Goal: Use online tool/utility: Use online tool/utility

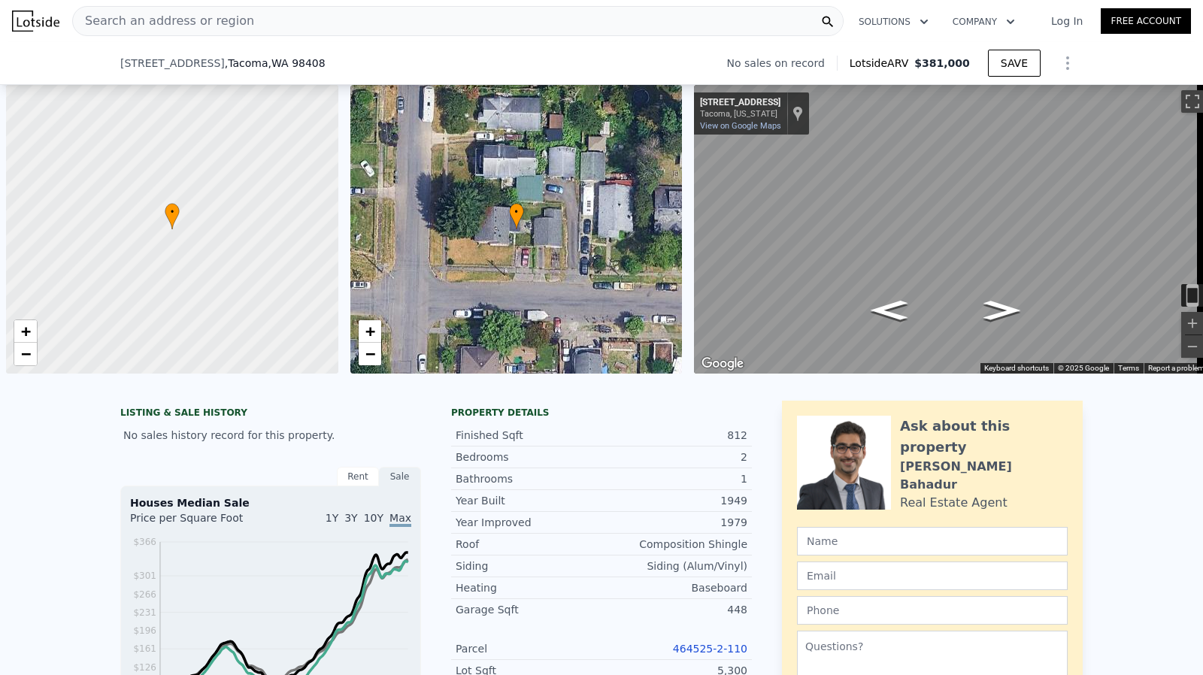
scroll to position [0, 6]
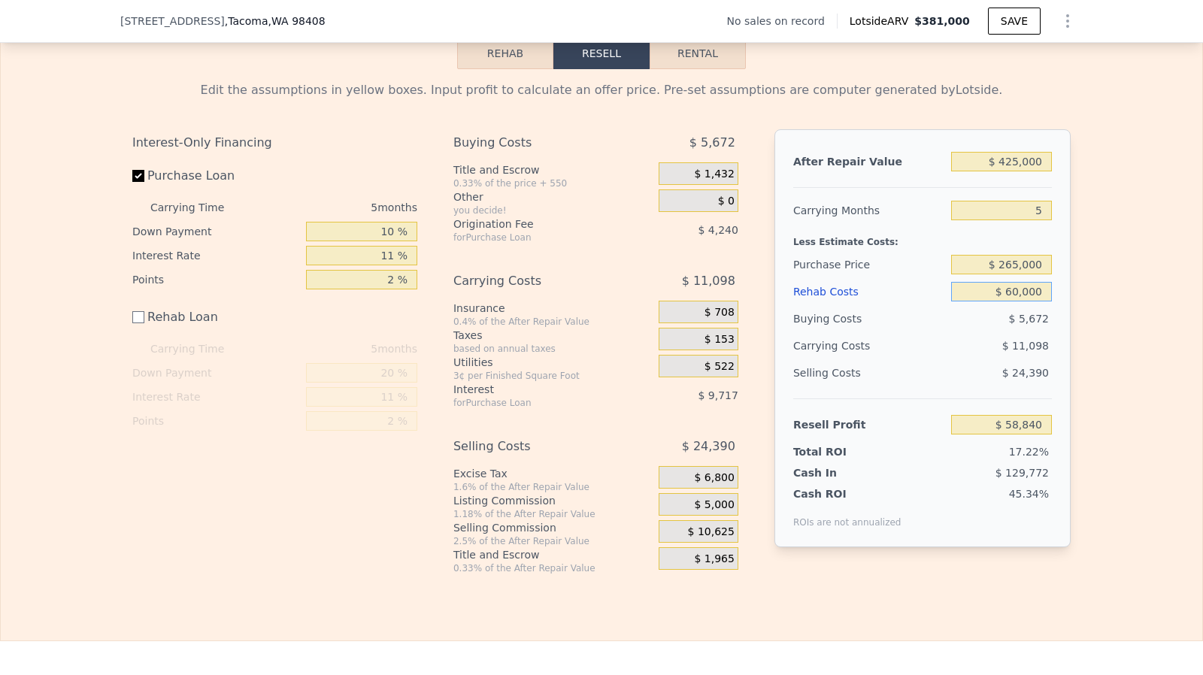
click at [1031, 301] on input "$ 60,000" at bounding box center [1001, 292] width 101 height 20
checkbox input "true"
type input "$ 381,000"
type input "$ 0"
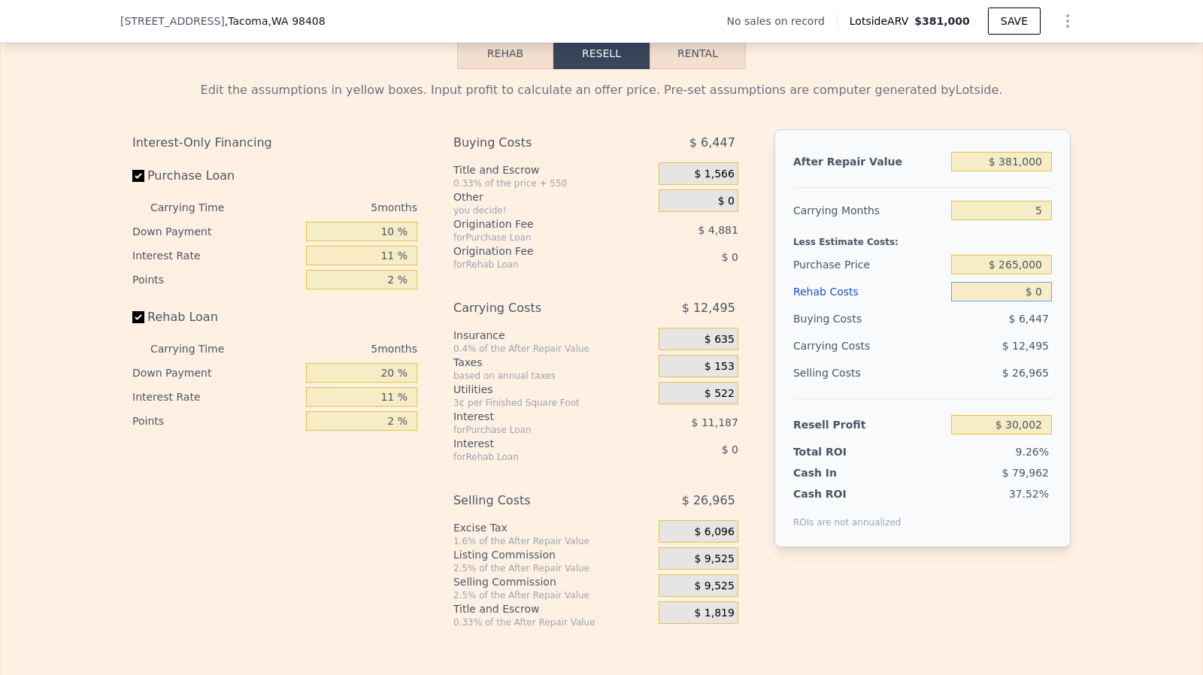
click at [1014, 301] on input "$ 0" at bounding box center [1001, 292] width 101 height 20
click at [1033, 272] on input "$ 265,000" at bounding box center [1001, 265] width 101 height 20
click at [1019, 171] on input "$ 381,000" at bounding box center [1001, 162] width 101 height 20
type input "$ 72,338"
click at [1019, 171] on input "$ 381,000" at bounding box center [1001, 162] width 101 height 20
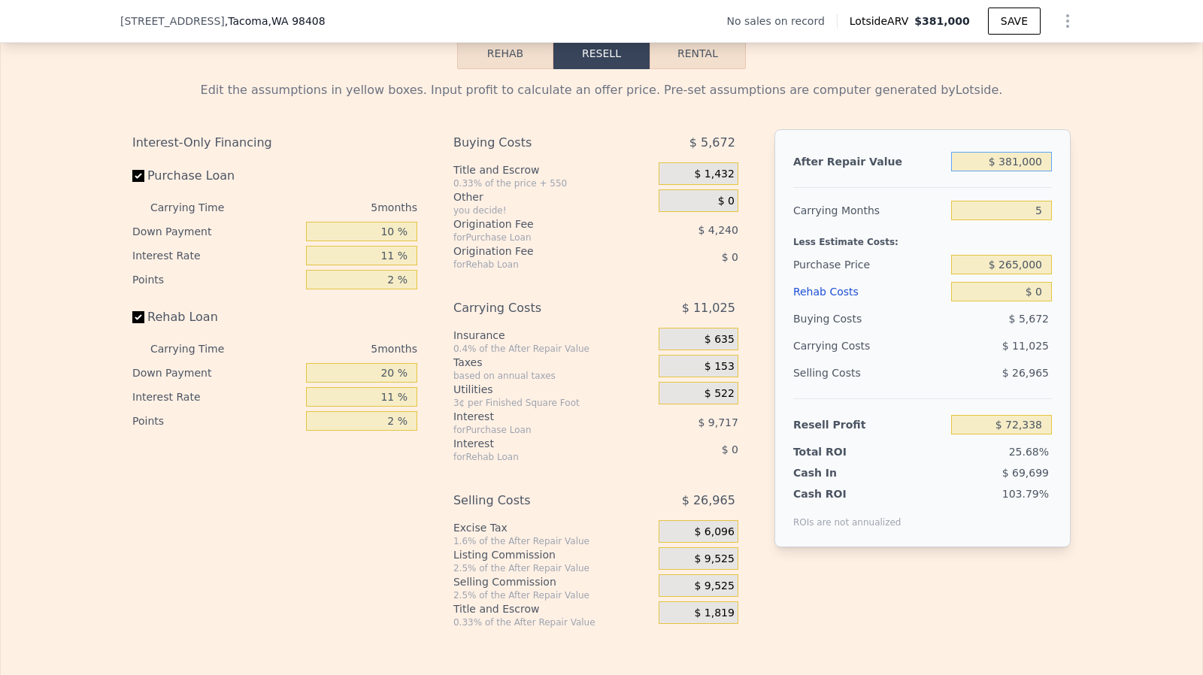
click at [1019, 171] on input "$ 381,000" at bounding box center [1001, 162] width 101 height 20
type input "$ 4"
type input "-$ 281,608"
type input "$ 40"
type input "-$ 281,575"
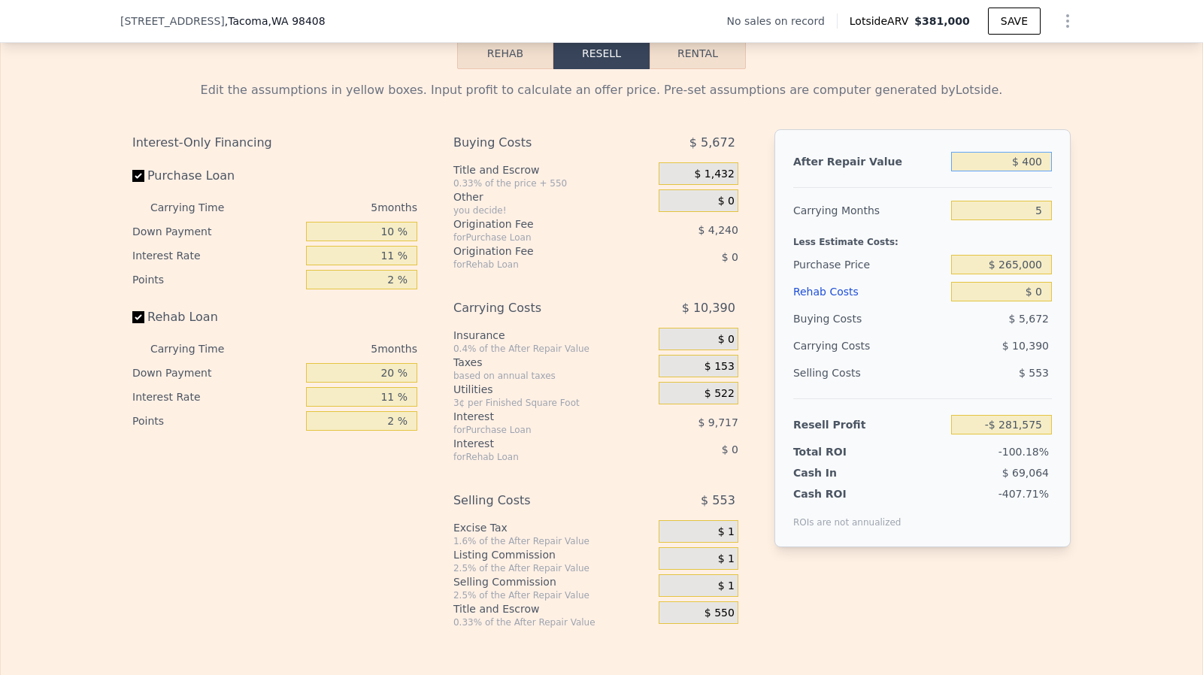
type input "$ 4,000"
type input "-$ 277,896"
type input "$ 400,000"
type input "$ 89,989"
type input "$ 400,000"
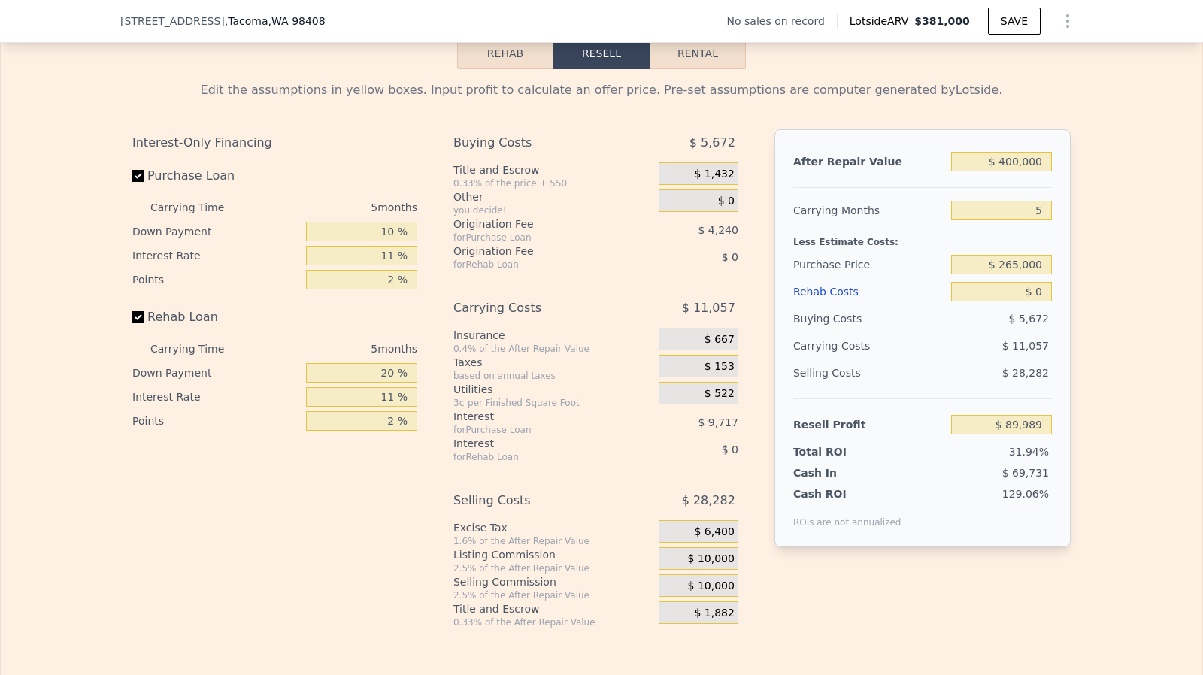
click at [132, 331] on label "Rehab Loan" at bounding box center [216, 317] width 168 height 27
click at [132, 323] on input "Rehab Loan" at bounding box center [138, 317] width 12 height 12
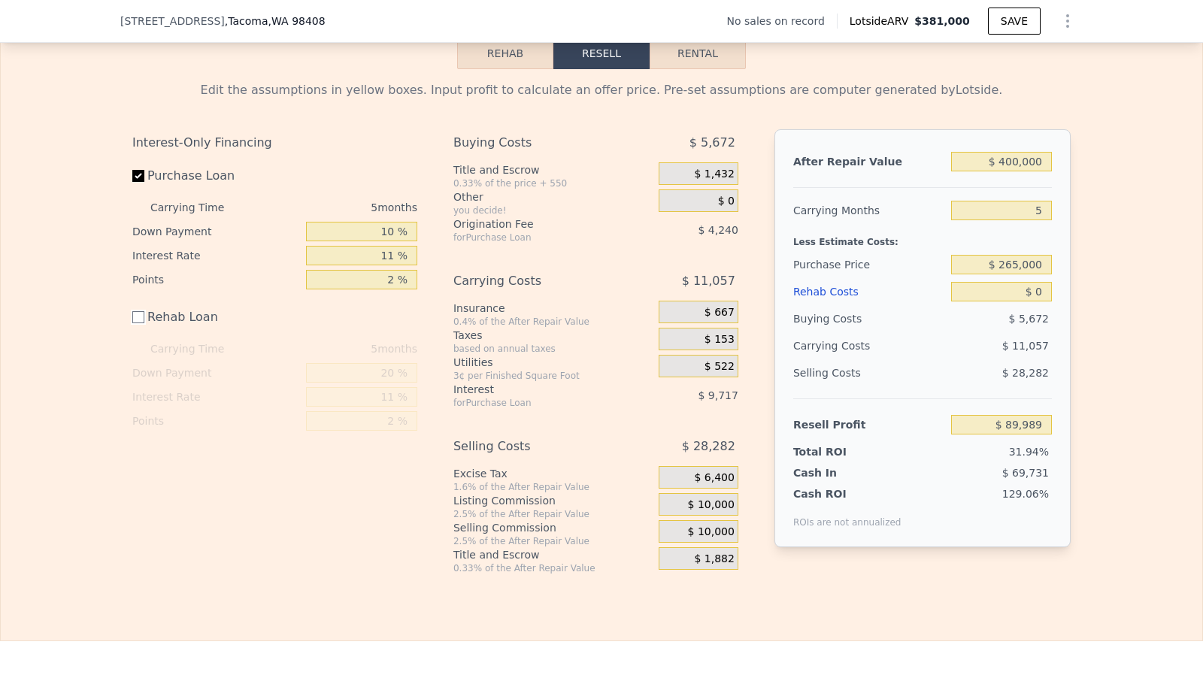
click at [132, 323] on input "Rehab Loan" at bounding box center [138, 317] width 12 height 12
checkbox input "true"
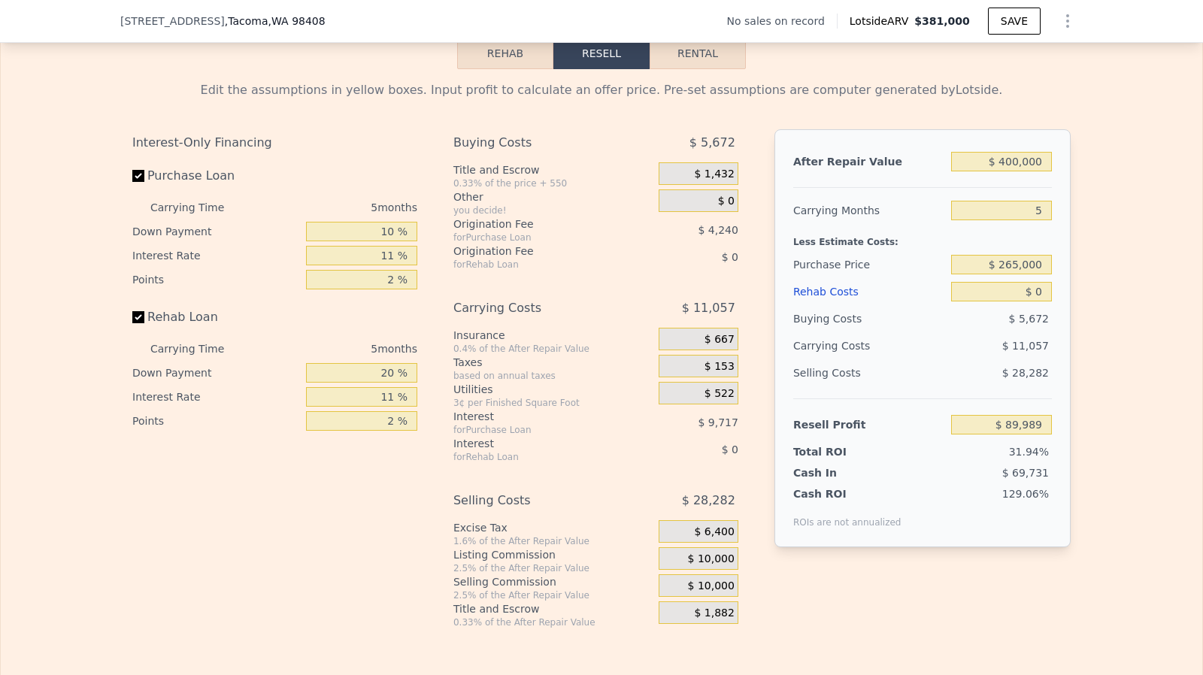
click at [713, 565] on span "$ 10,000" at bounding box center [711, 559] width 47 height 14
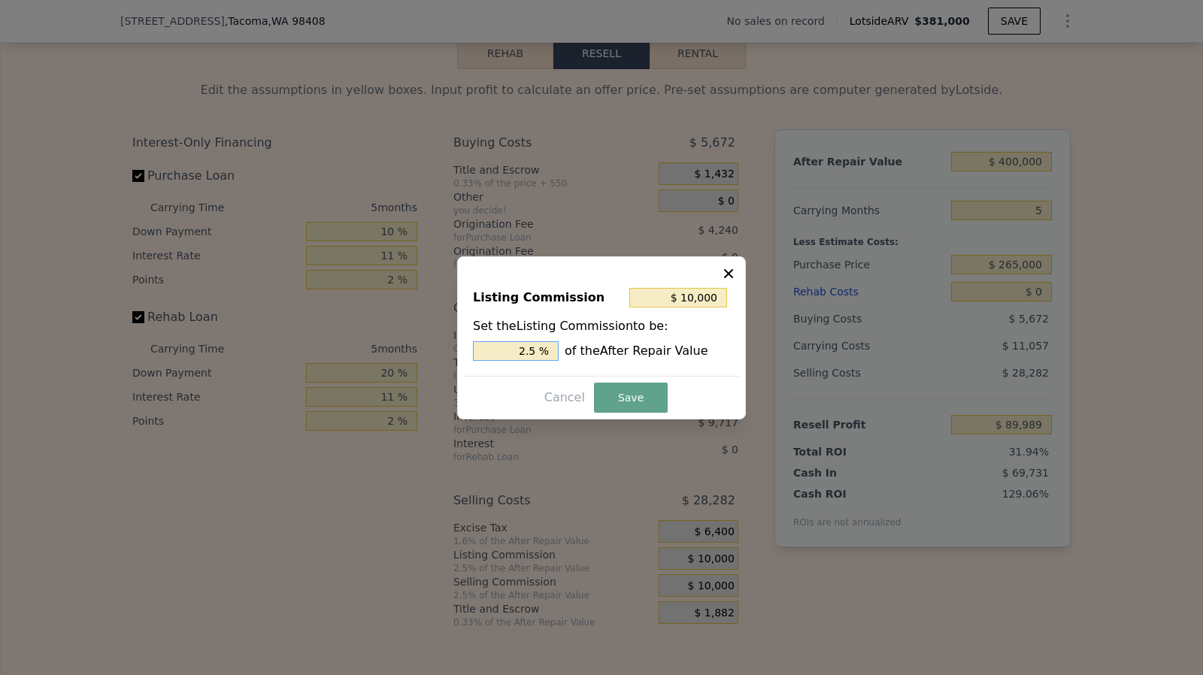
click at [546, 350] on input "2.5 %" at bounding box center [516, 351] width 86 height 20
type input "2.5 %"
type input "$ 8,000"
type input "2 %"
click at [720, 297] on input "$ 8,000" at bounding box center [678, 298] width 98 height 20
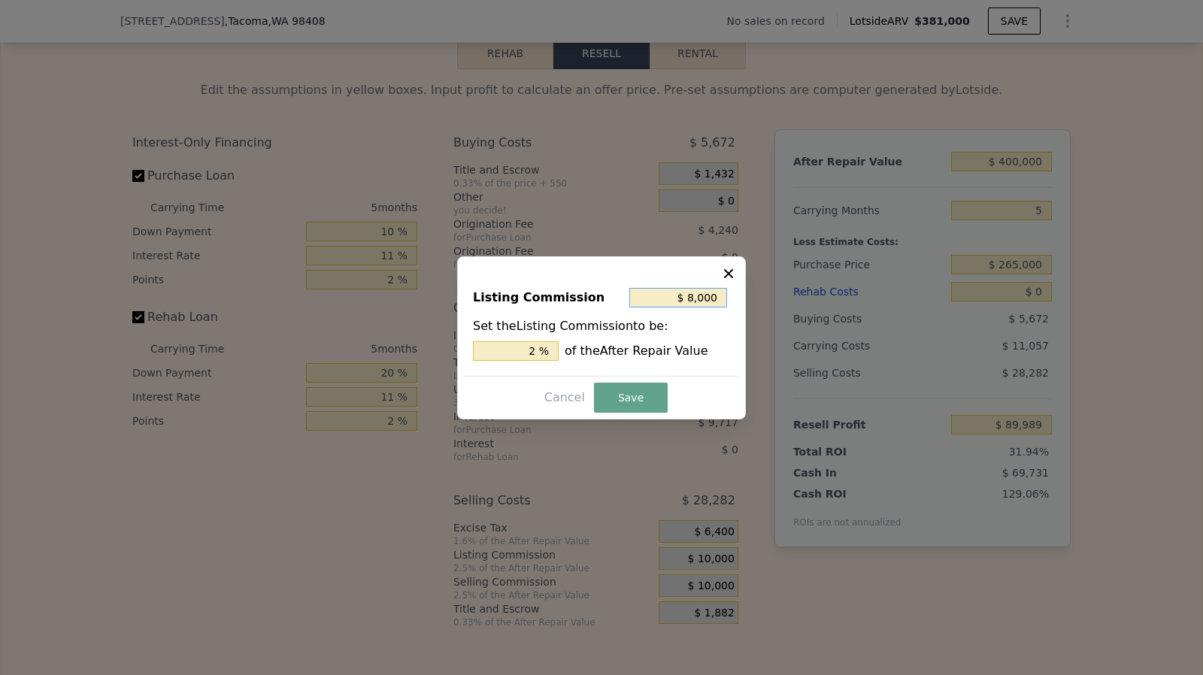
click at [720, 297] on input "$ 8,000" at bounding box center [678, 298] width 98 height 20
type input "$ 5"
type input "0.001 %"
type input "$ 50"
type input "0.013 %"
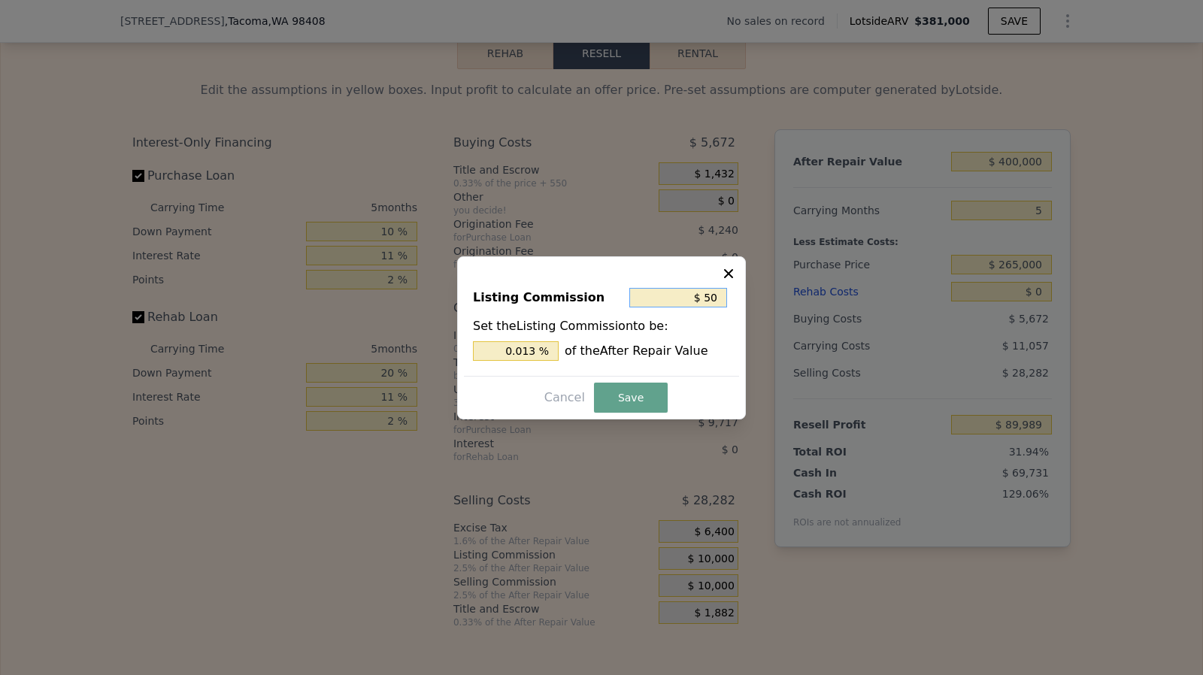
type input "$ 500"
type input "0.125 %"
type input "$ 5,000"
type input "1.25 %"
type input "$ 5,000"
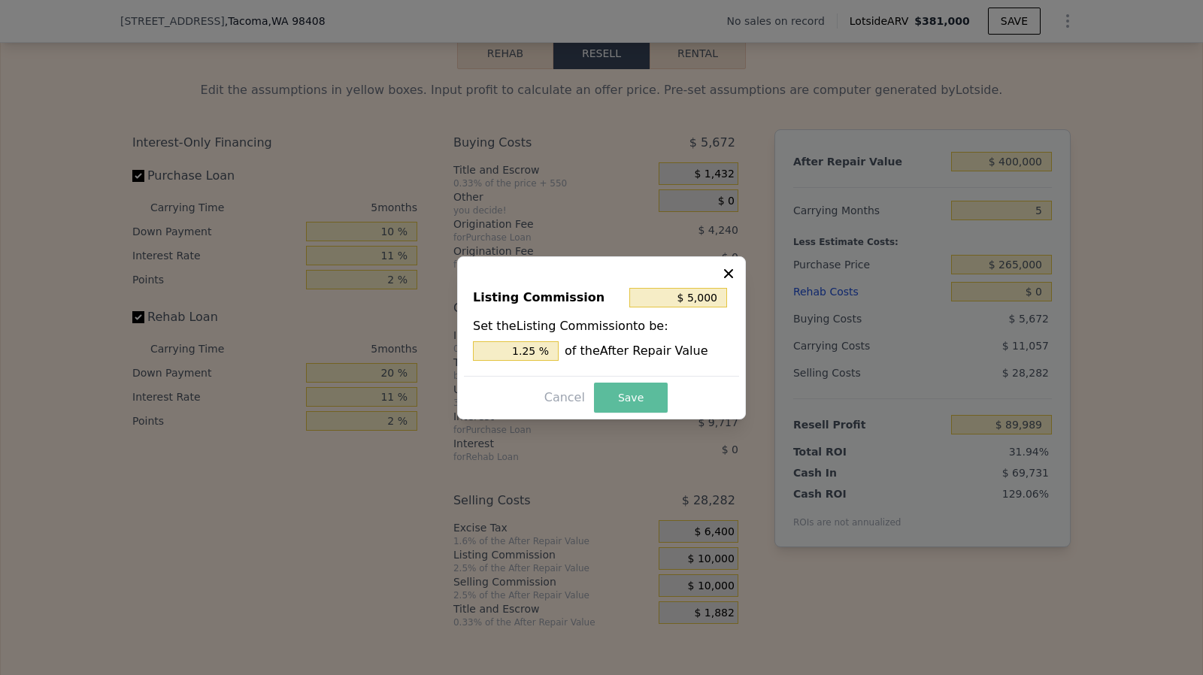
click at [624, 404] on button "Save" at bounding box center [631, 398] width 74 height 30
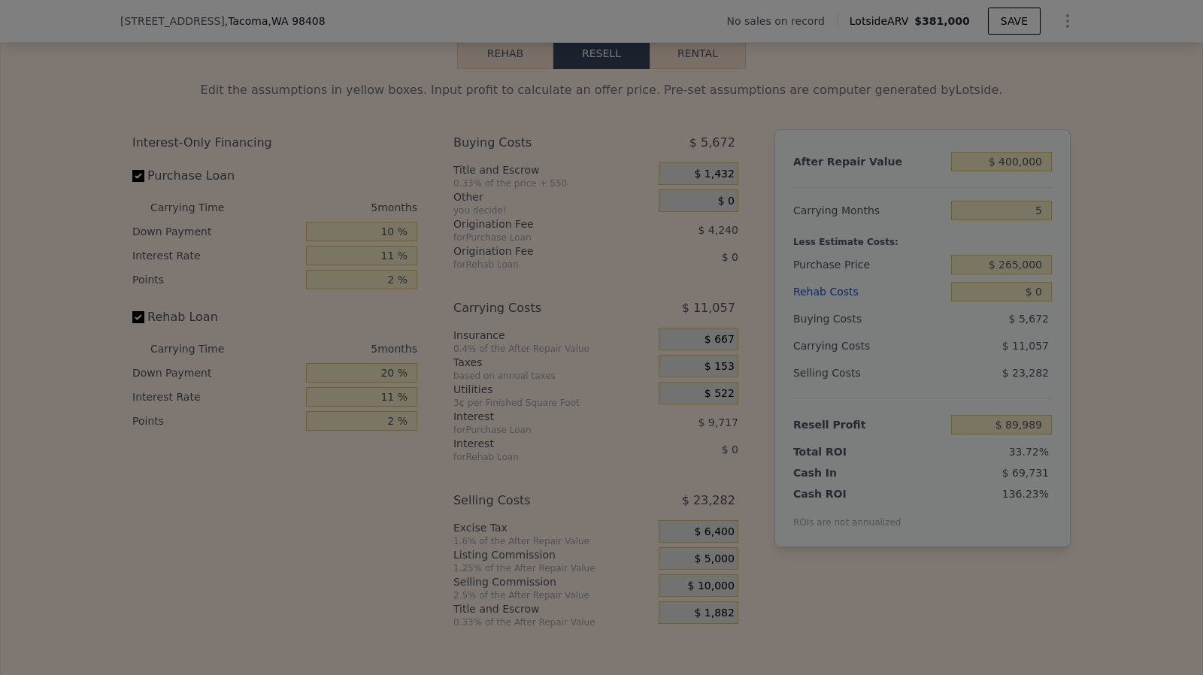
type input "$ 94,989"
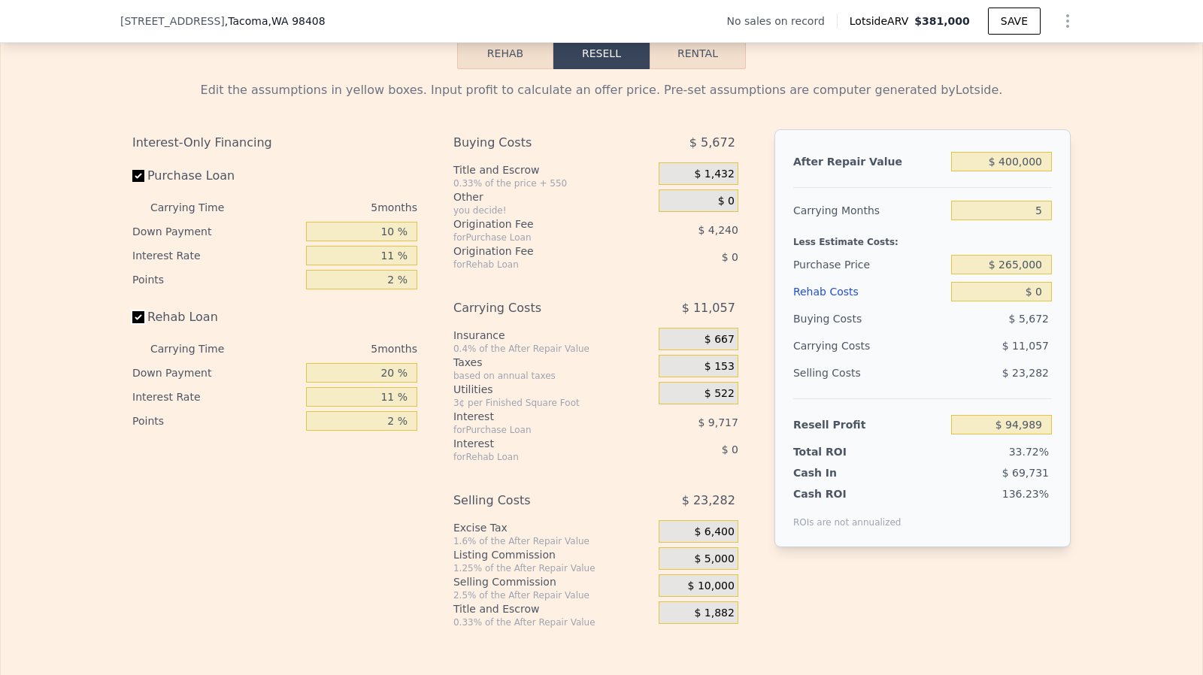
click at [133, 323] on input "Rehab Loan" at bounding box center [138, 317] width 12 height 12
checkbox input "false"
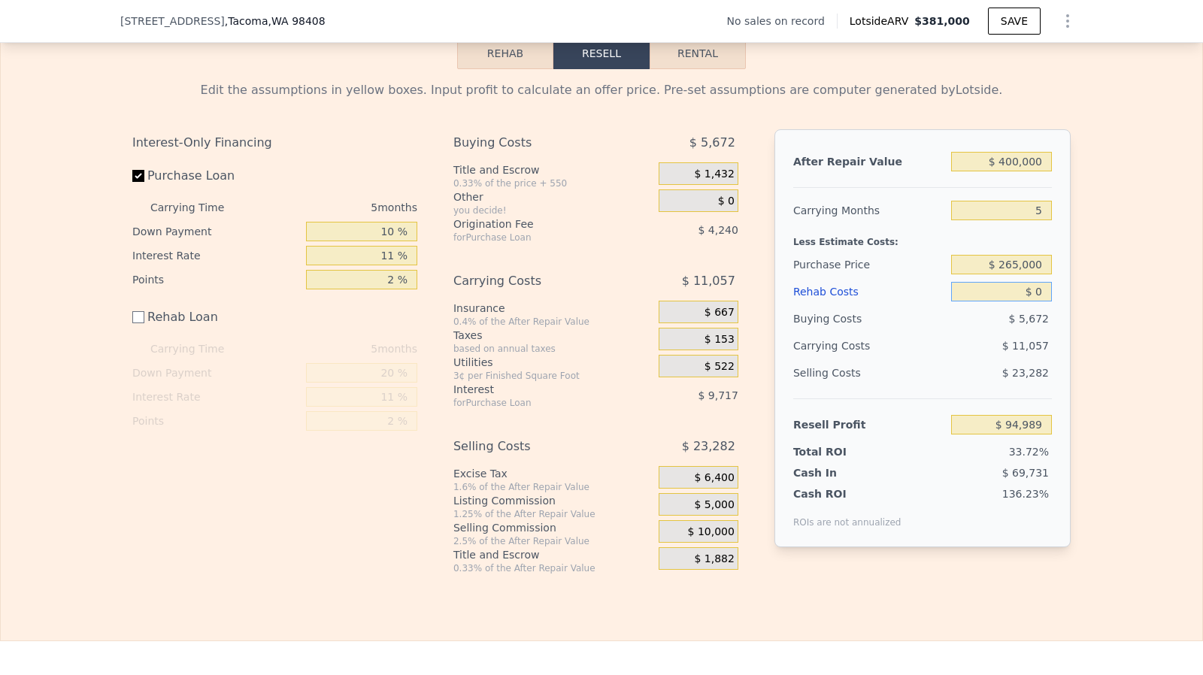
click at [1037, 301] on input "$ 0" at bounding box center [1001, 292] width 101 height 20
type input "$ 70"
type input "$ 94,919"
type input "$ 700"
type input "$ 94,289"
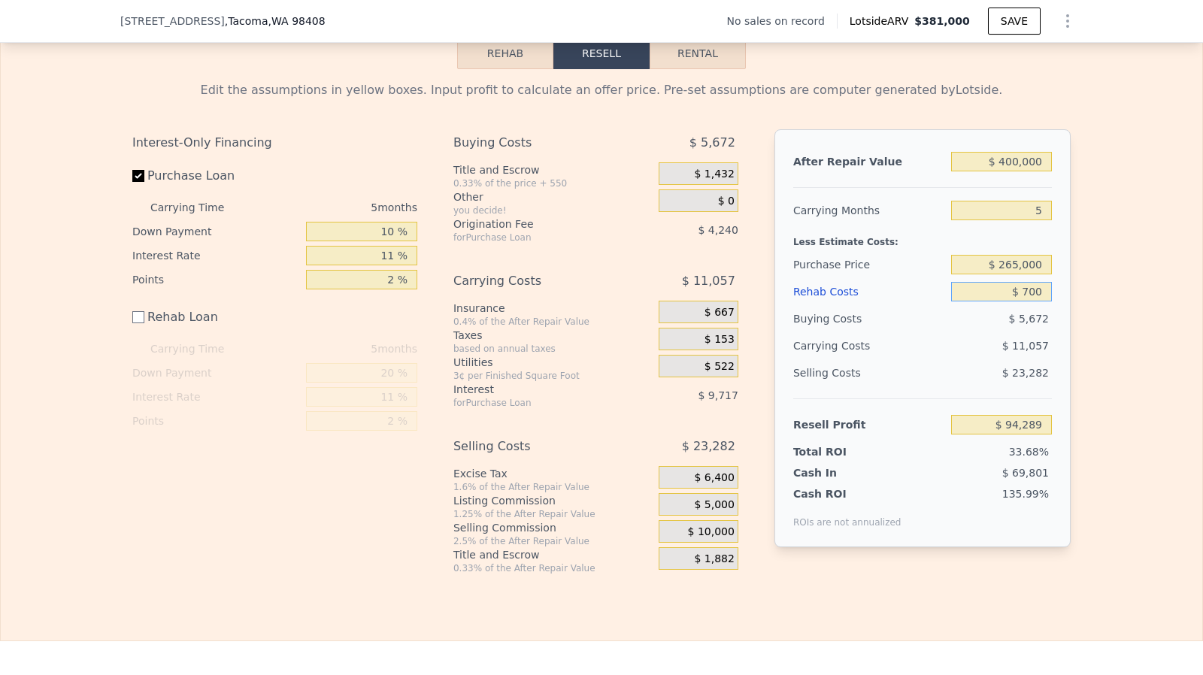
type input "$ 7,000"
type input "$ 87,989"
type input "$ 70,000"
type input "$ 24,989"
type input "$ 70,000"
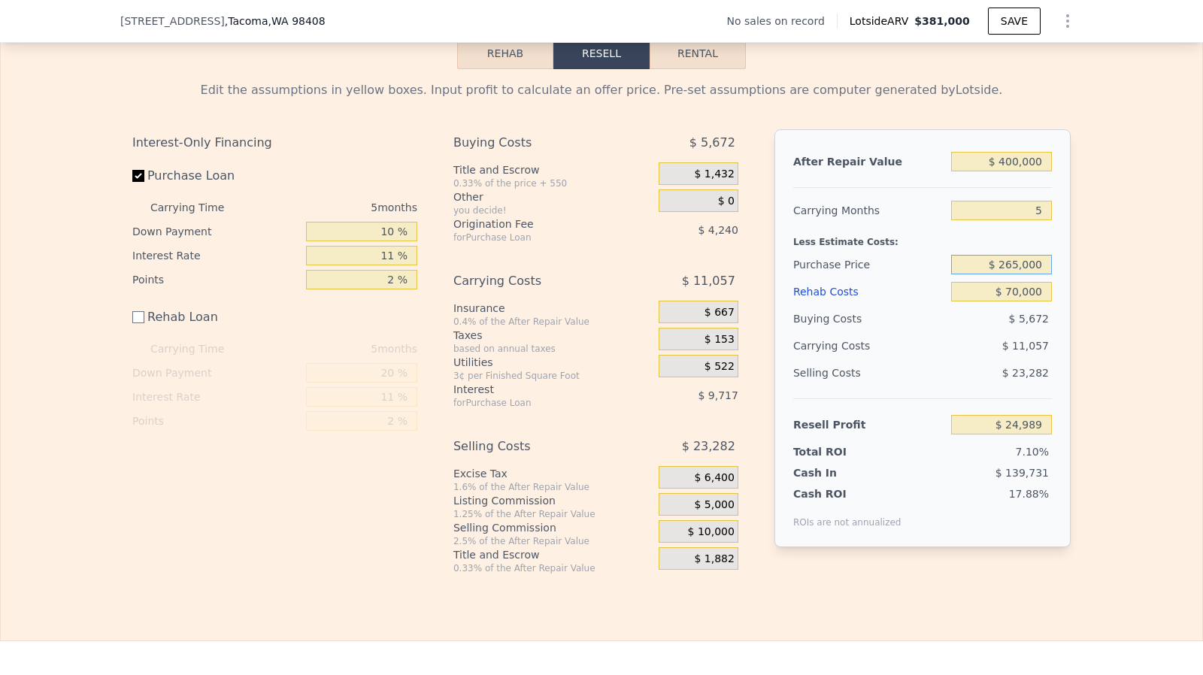
click at [1028, 274] on input "$ 265,000" at bounding box center [1001, 265] width 101 height 20
click at [1039, 220] on input "5" at bounding box center [1001, 211] width 101 height 20
type input "3"
type input "$ 29,412"
type input "5"
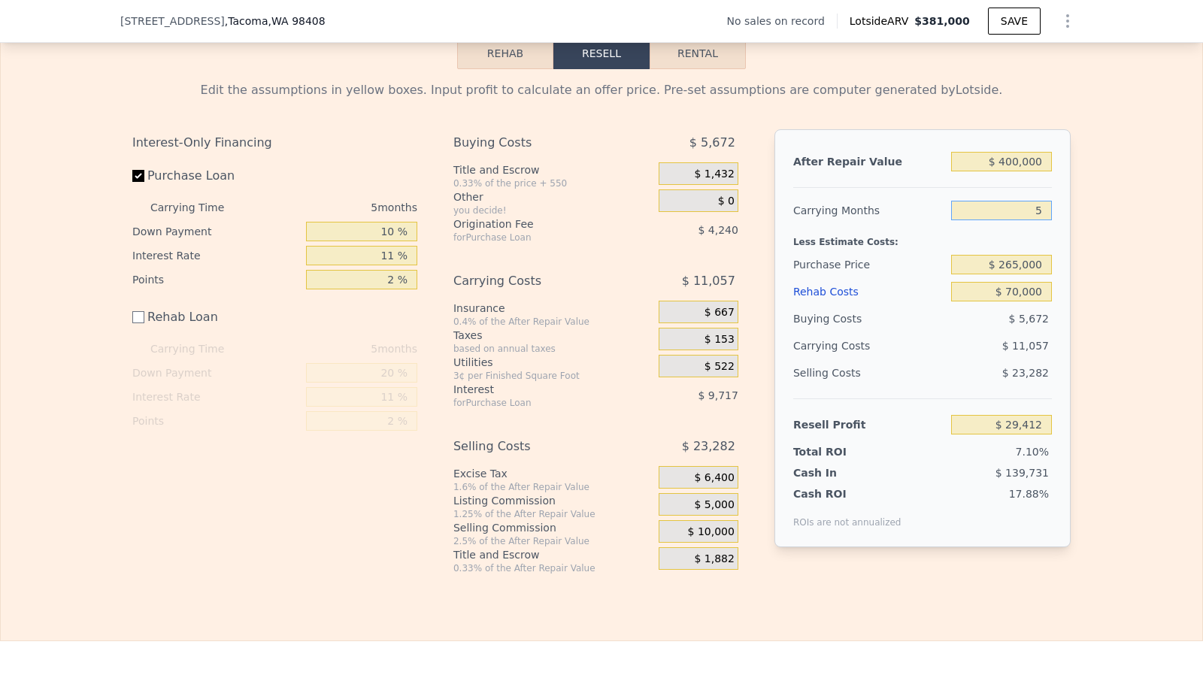
type input "$ 24,989"
click at [1010, 251] on div "Less Estimate Costs:" at bounding box center [922, 237] width 259 height 27
click at [1011, 274] on input "$ 265,000" at bounding box center [1001, 265] width 101 height 20
click at [1012, 171] on input "$ 400,000" at bounding box center [1001, 162] width 101 height 20
type input "$ 40,000"
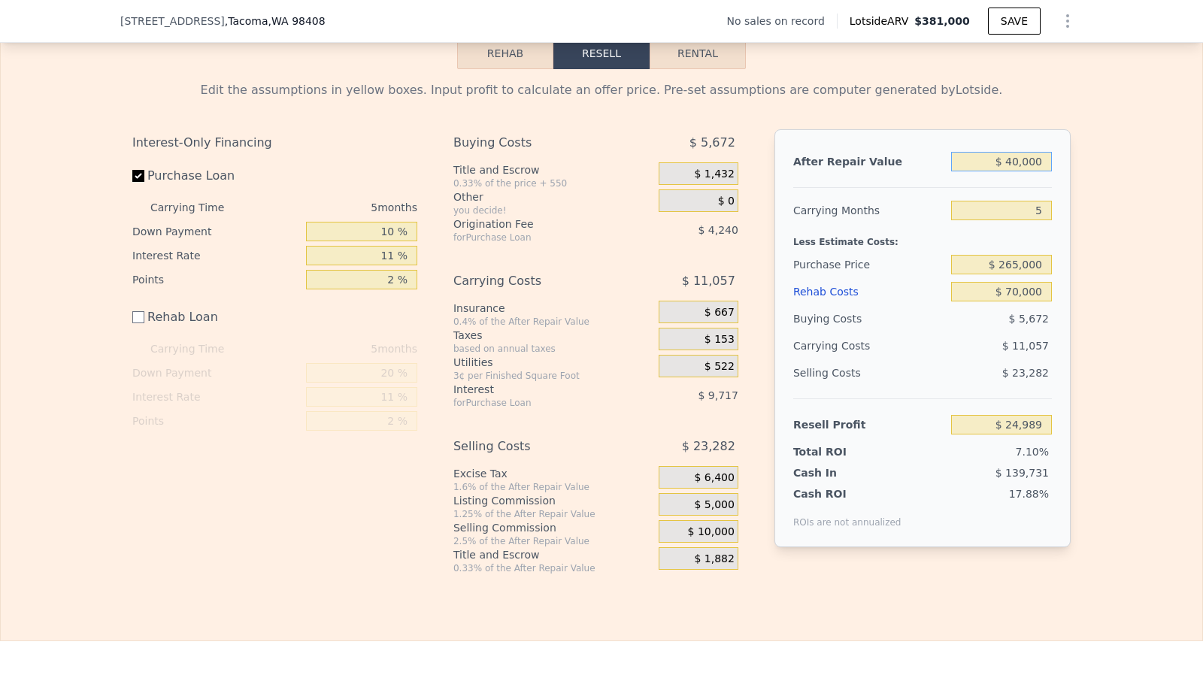
type input "-$ 313,952"
type input "$ 420,000"
type input "$ 43,819"
click at [1017, 171] on input "$ 420,000" at bounding box center [1001, 162] width 101 height 20
type input "$ 425,000"
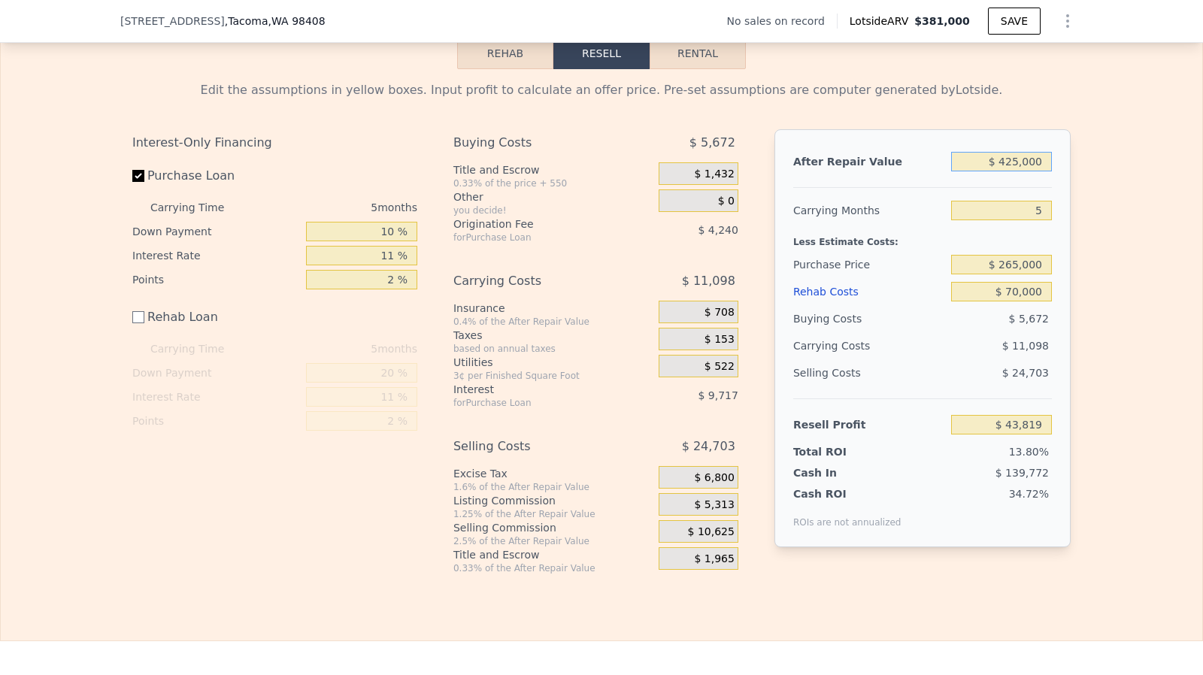
type input "$ 48,527"
type input "$ 425,000"
click at [1016, 274] on input "$ 265,000" at bounding box center [1001, 265] width 101 height 20
click at [391, 265] on input "11 %" at bounding box center [361, 256] width 111 height 20
type input "1 %"
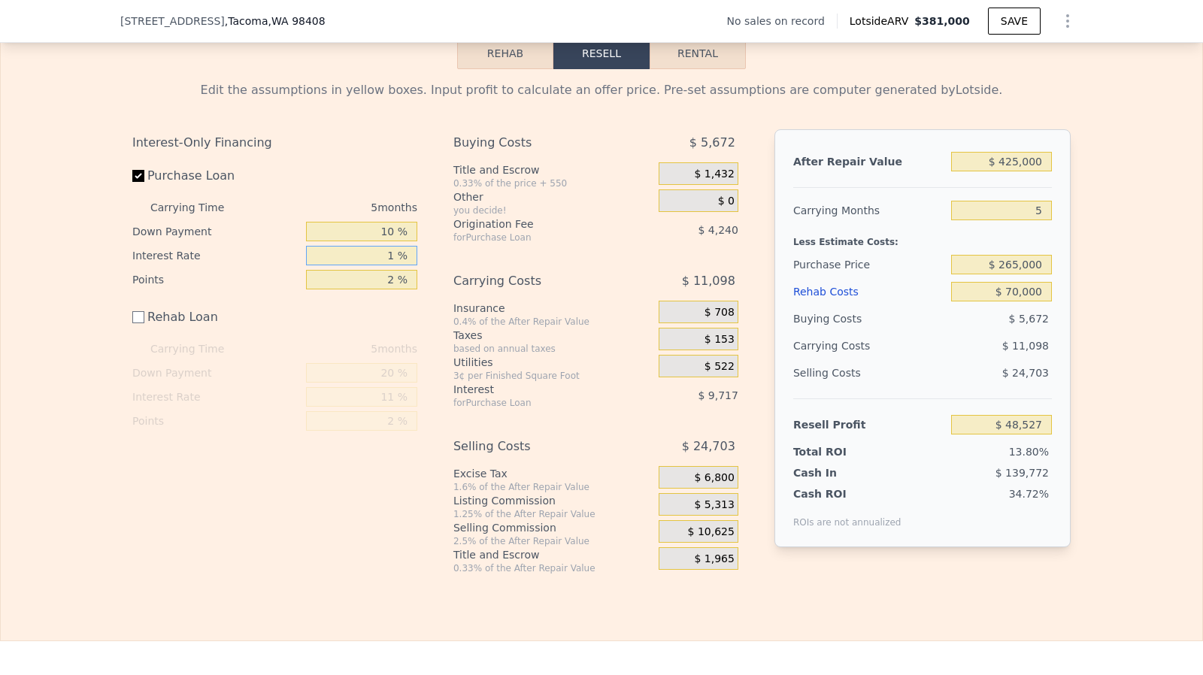
type input "$ 57,357"
type input "12 %"
type input "$ 47,642"
type input "12 %"
click at [1032, 220] on input "5" at bounding box center [1001, 211] width 101 height 20
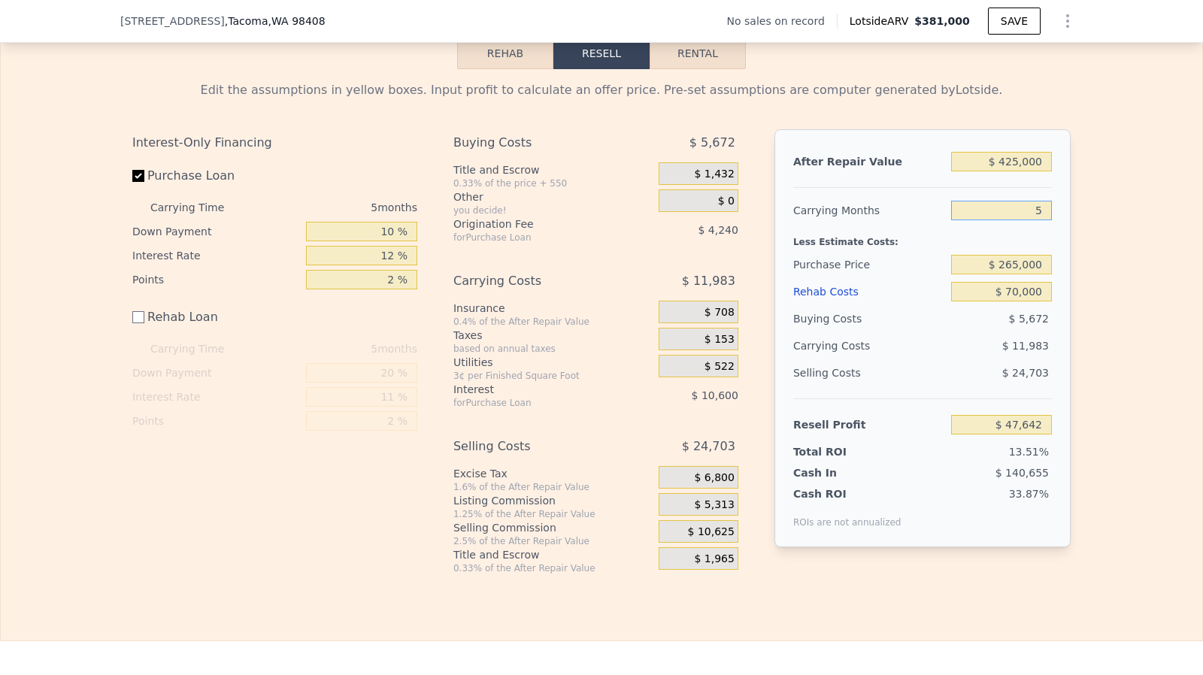
click at [1032, 220] on input "5" at bounding box center [1001, 211] width 101 height 20
click at [1036, 220] on input "5" at bounding box center [1001, 211] width 101 height 20
type input "3"
type input "$ 52,435"
type input "3"
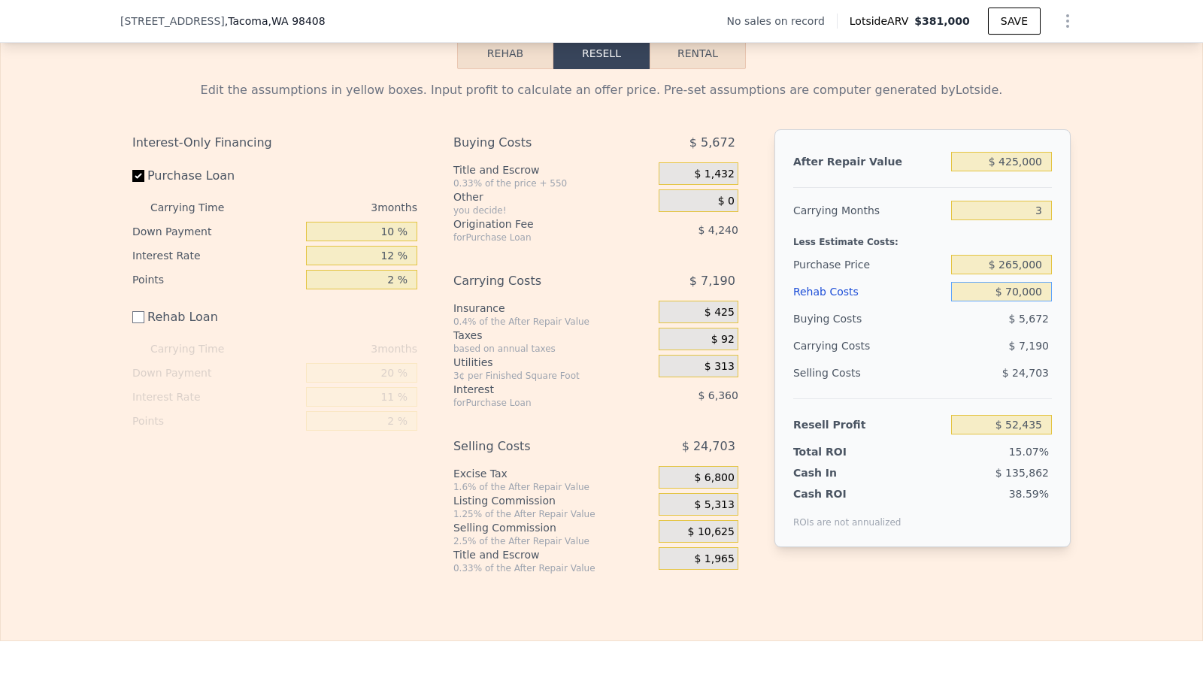
click at [1021, 301] on input "$ 70,000" at bounding box center [1001, 292] width 101 height 20
click at [1016, 301] on input "$ 70,000" at bounding box center [1001, 292] width 101 height 20
type input "$ 7,000"
type input "$ 115,435"
type input "$ 000"
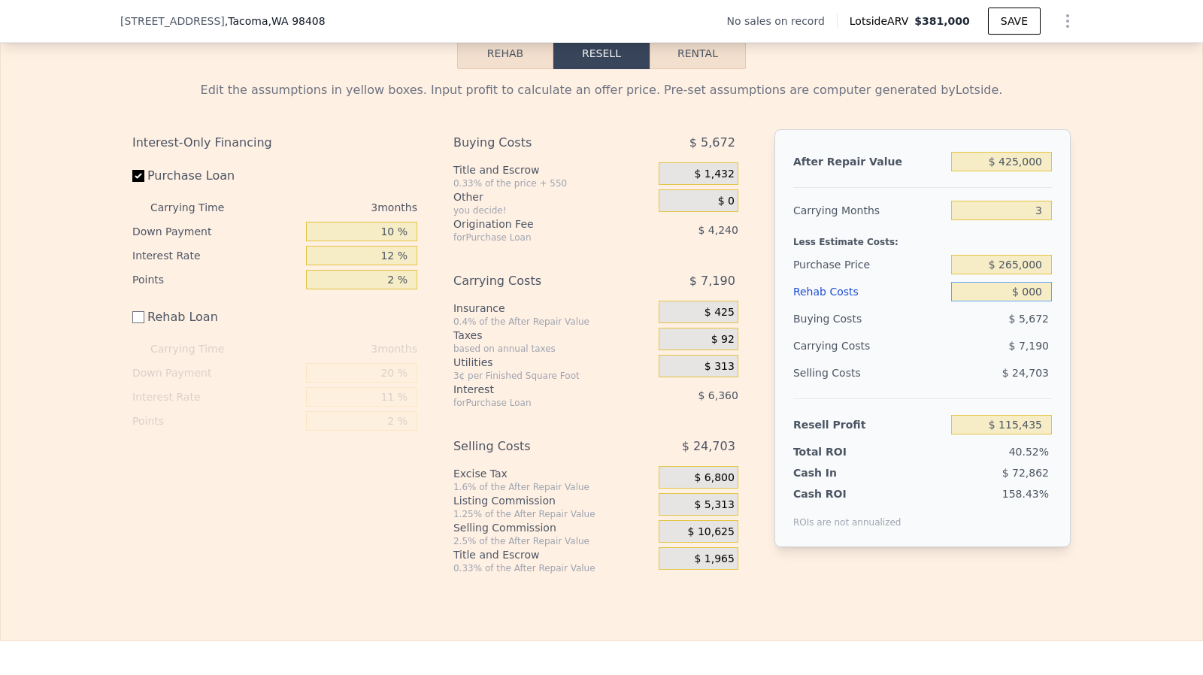
type input "$ 122,435"
type input "$ 65,000"
type input "$ 57,435"
type input "$ 65,000"
click at [997, 273] on input "$ 265,000" at bounding box center [1001, 265] width 101 height 20
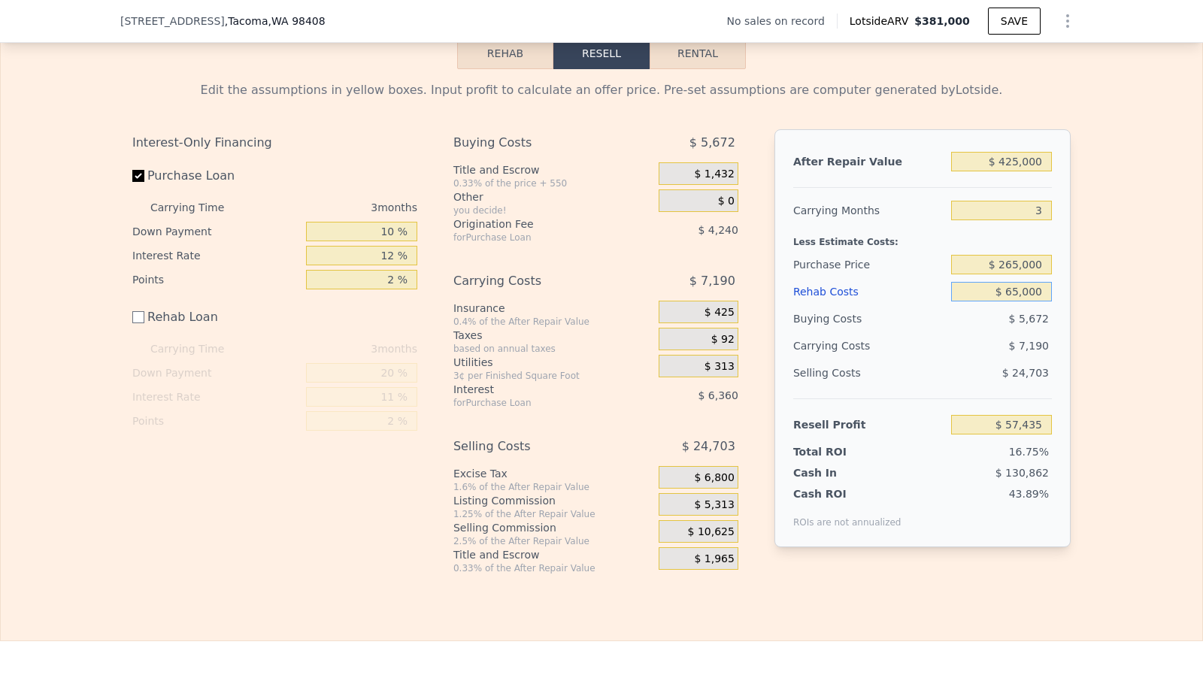
click at [1025, 301] on input "$ 65,000" at bounding box center [1001, 292] width 101 height 20
click at [1021, 301] on input "$ 65,000" at bounding box center [1001, 292] width 101 height 20
checkbox input "true"
type input "$ 381,000"
type input "5"
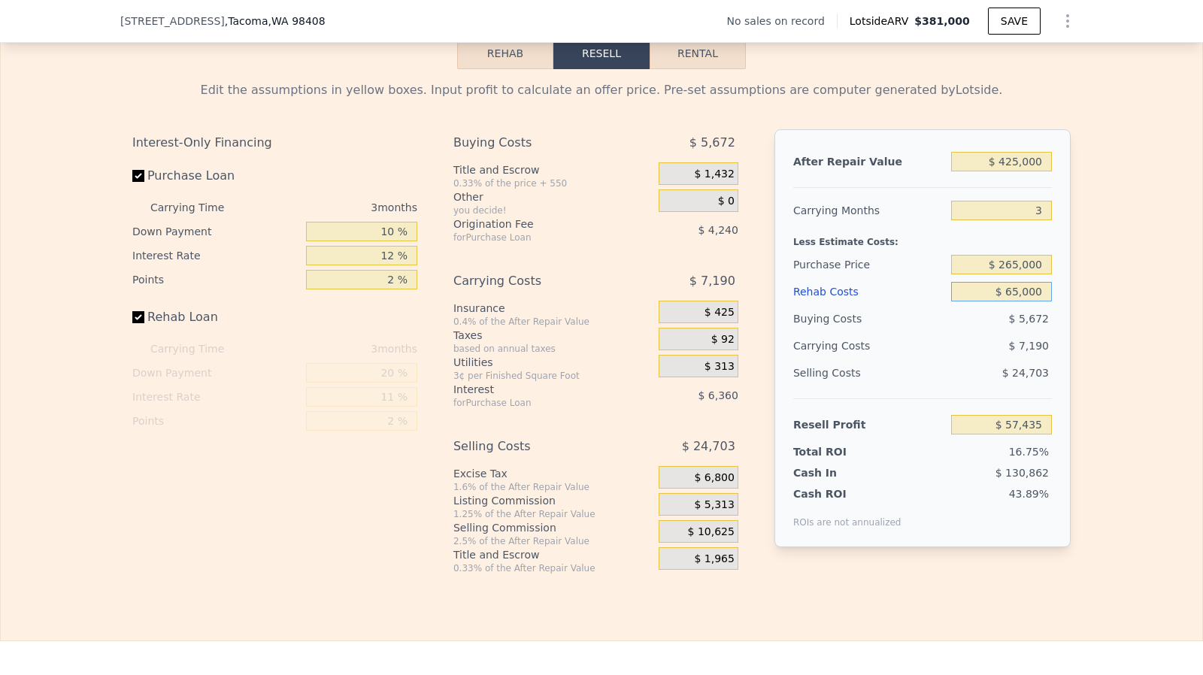
type input "$ 0"
type input "$ 30,002"
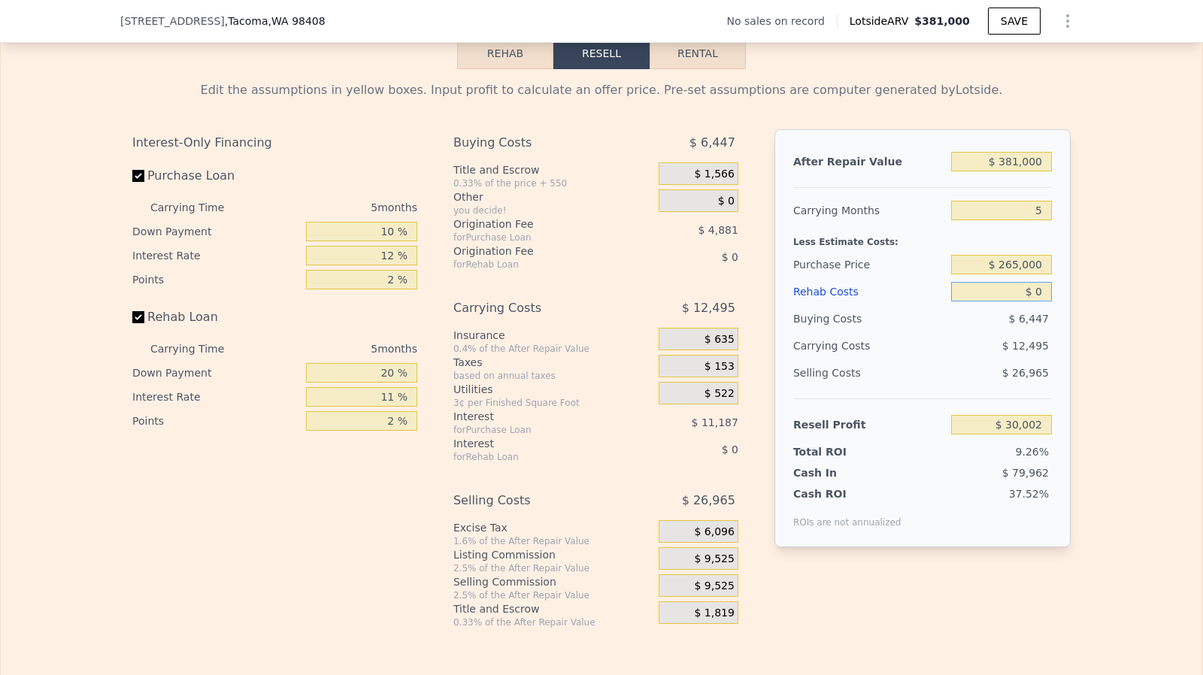
click at [1015, 301] on input "$ 0" at bounding box center [1001, 292] width 101 height 20
click at [137, 323] on input "Rehab Loan" at bounding box center [138, 317] width 12 height 12
checkbox input "false"
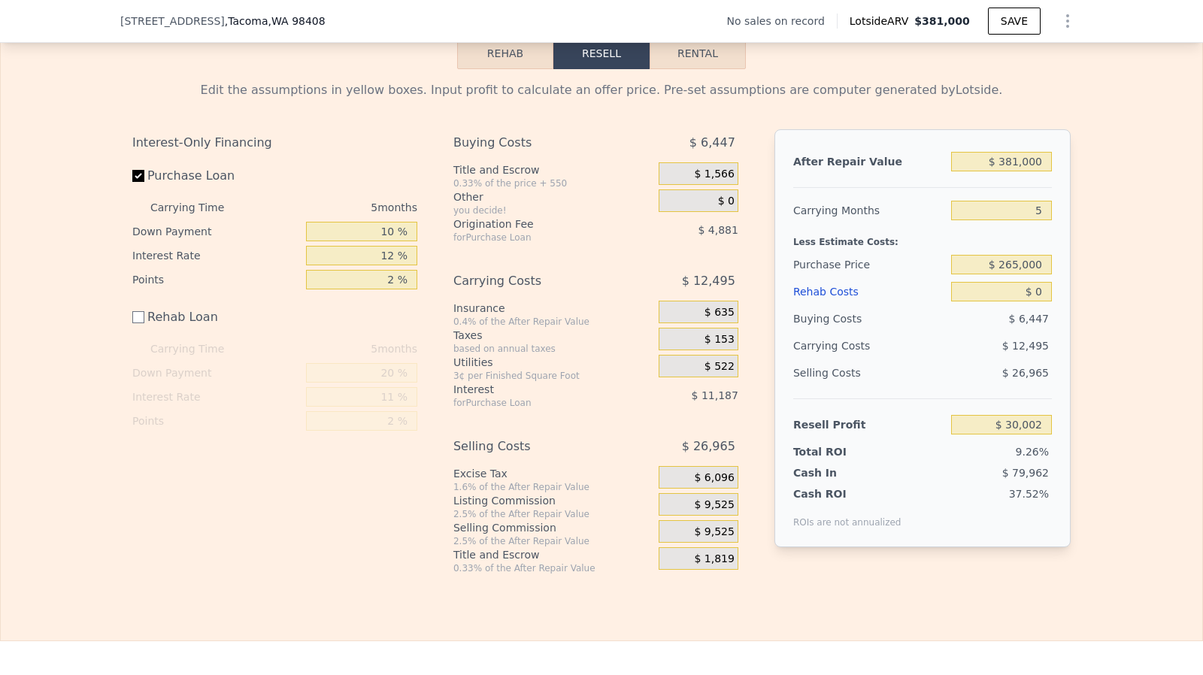
click at [1052, 303] on div "After Repair Value $ 381,000 Carrying Months 5 Less Estimate Costs: Purchase Pr…" at bounding box center [922, 338] width 296 height 418
click at [1039, 301] on input "$ 0" at bounding box center [1001, 292] width 101 height 20
type input "$ 6"
type input "$ 29,996"
type input "$ 600"
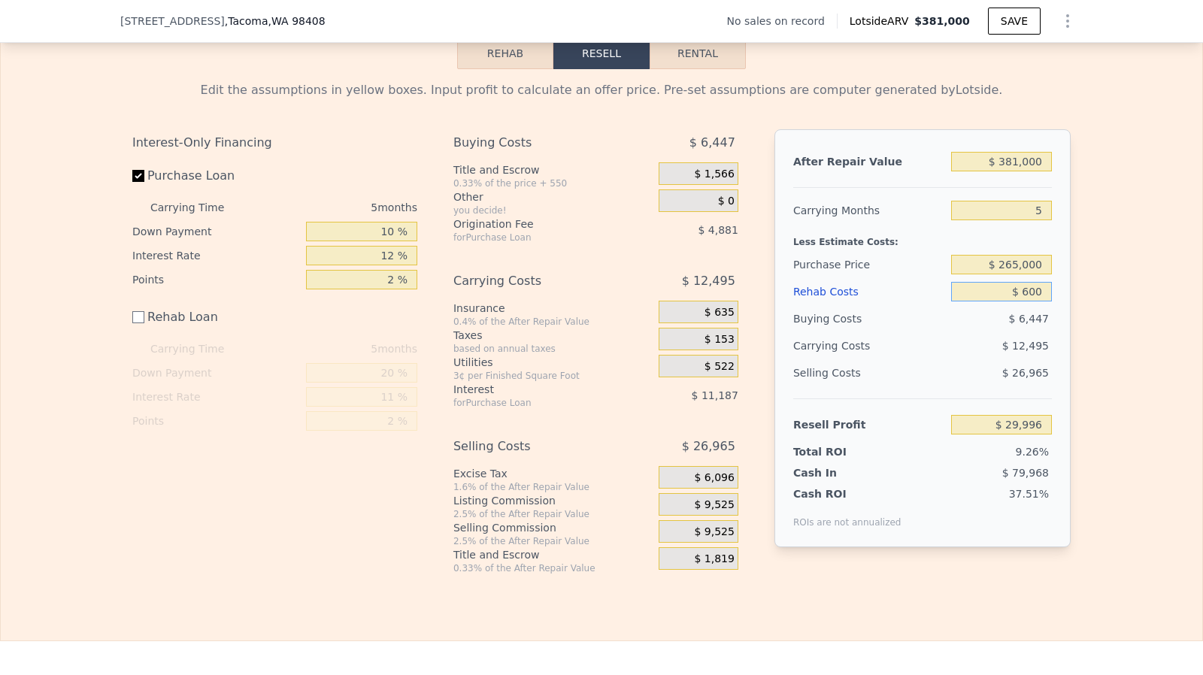
type input "$ 29,942"
type input "$ 6,000"
type input "$ 24,002"
type input "$ 60,000"
type input "-$ 29,998"
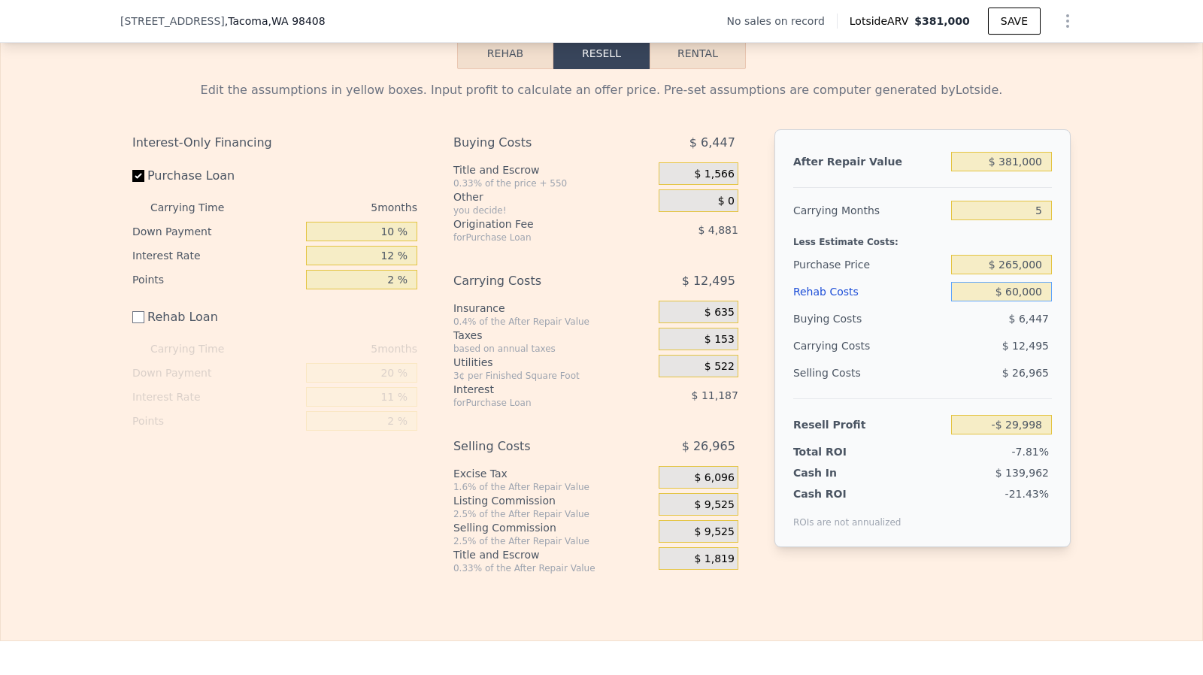
type input "$ 60,000"
click at [1020, 274] on input "$ 265,000" at bounding box center [1001, 265] width 101 height 20
click at [1019, 301] on input "$ 60,000" at bounding box center [1001, 292] width 101 height 20
type input "$ 12,338"
click at [1024, 171] on input "$ 381,000" at bounding box center [1001, 162] width 101 height 20
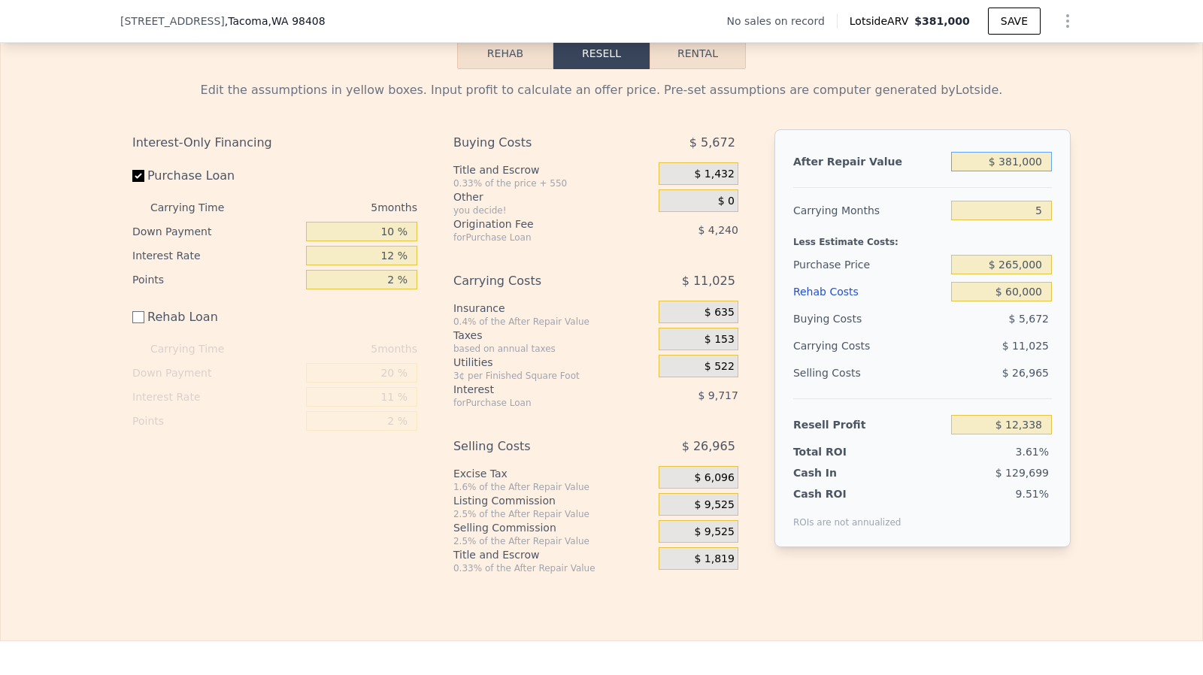
click at [1024, 171] on input "$ 381,000" at bounding box center [1001, 162] width 101 height 20
type input "$ 4"
type input "-$ 341,608"
type input "$ 42"
type input "-$ 341,573"
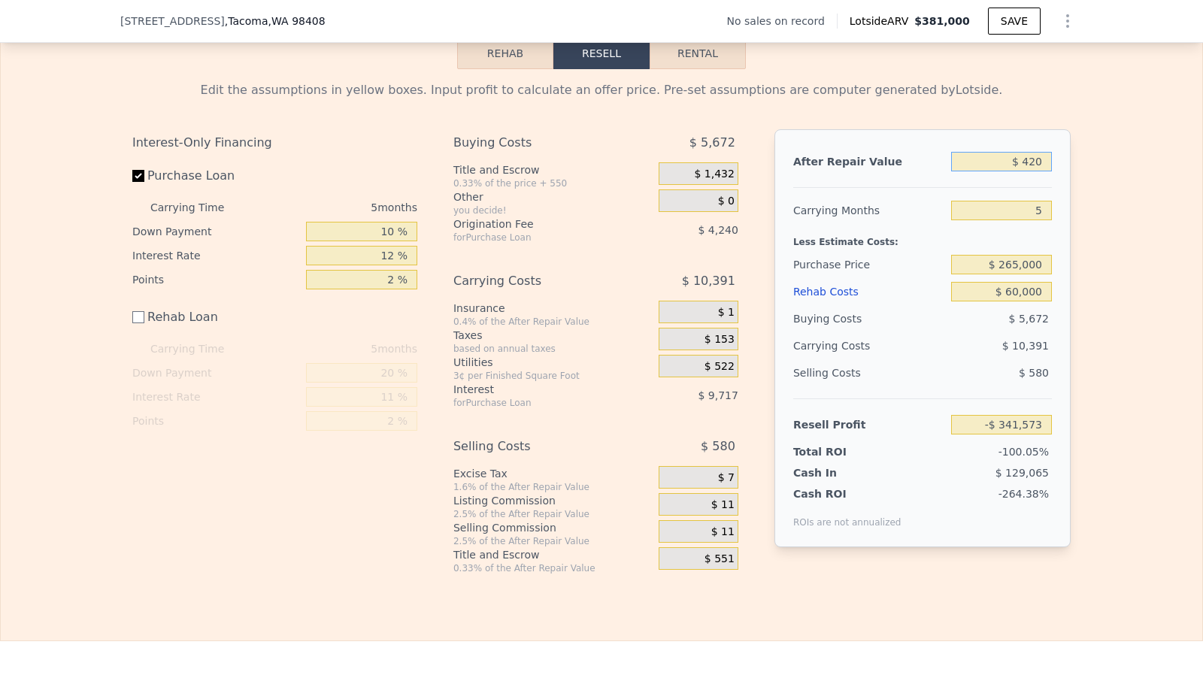
type input "$ 4,200"
type input "-$ 337,710"
type input "$ 42,000"
type input "-$ 302,594"
type input "$ 420,000"
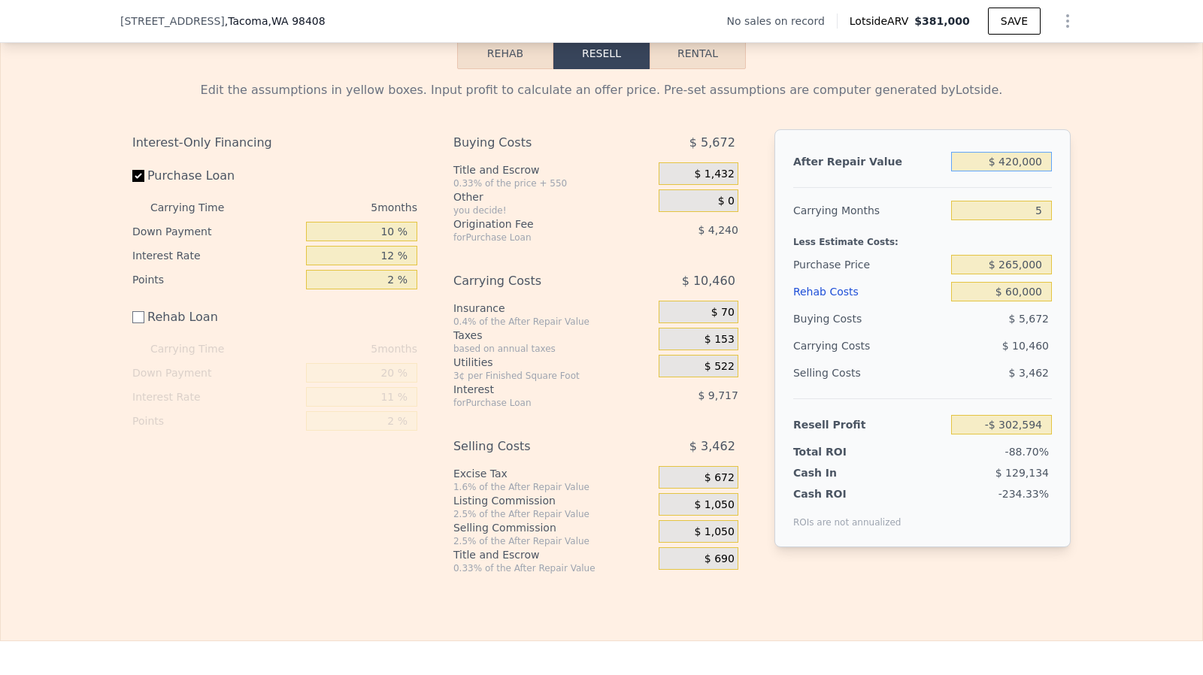
type input "$ 48,569"
type input "$ 420,000"
click at [1033, 274] on input "$ 265,000" at bounding box center [1001, 265] width 101 height 20
click at [1027, 301] on input "$ 60,000" at bounding box center [1001, 292] width 101 height 20
click at [711, 512] on span "$ 10,500" at bounding box center [711, 505] width 47 height 14
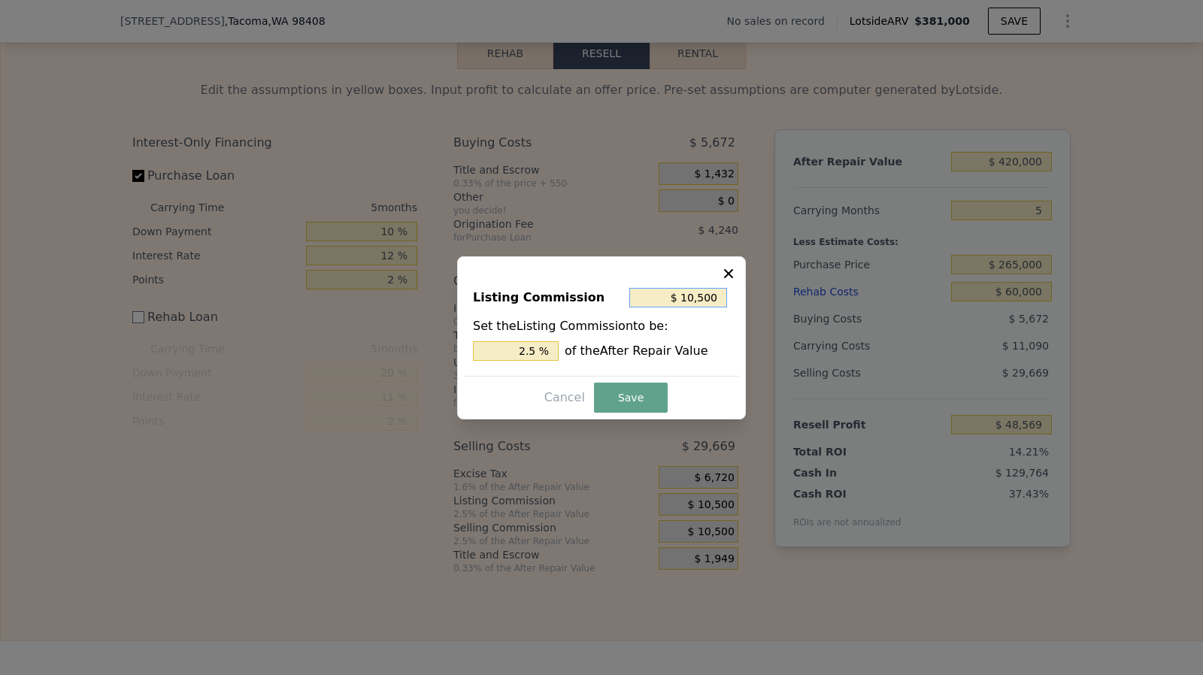
click at [701, 302] on input "$ 10,500" at bounding box center [678, 298] width 98 height 20
type input "$ 5"
type input "0.001 %"
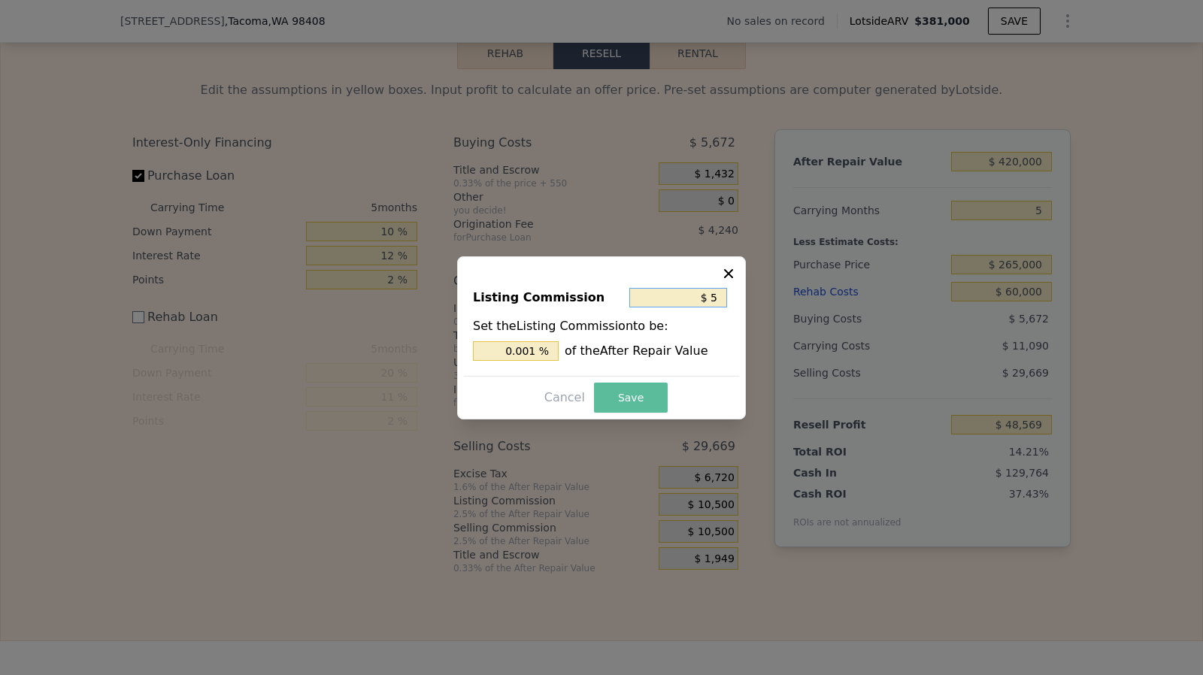
type input "$ 5"
drag, startPoint x: 640, startPoint y: 393, endPoint x: 702, endPoint y: 325, distance: 91.5
click at [702, 325] on div "Listing Commission $ 5 Set the Listing Commission to be: 0.001 % of the After R…" at bounding box center [601, 337] width 289 height 163
click at [723, 301] on input "$ 5" at bounding box center [678, 298] width 98 height 20
type input "$ 0"
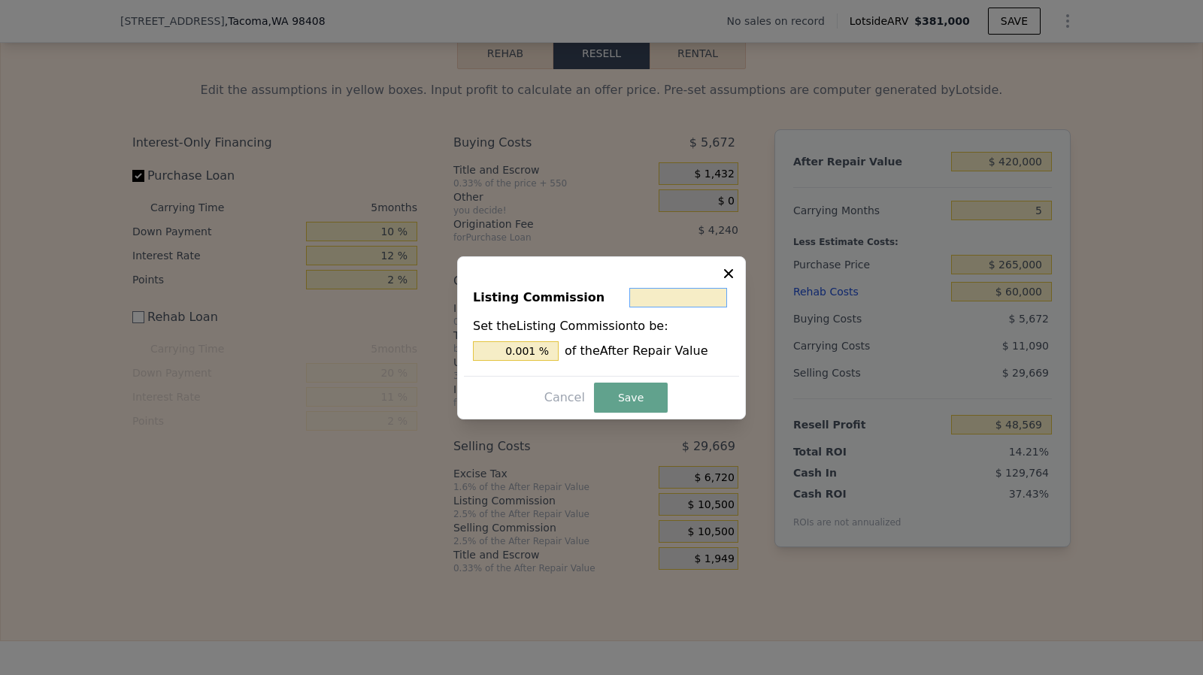
type input "0 %"
type input "$ 5"
type input "0.001 %"
type input "$ 50"
type input "0.012 %"
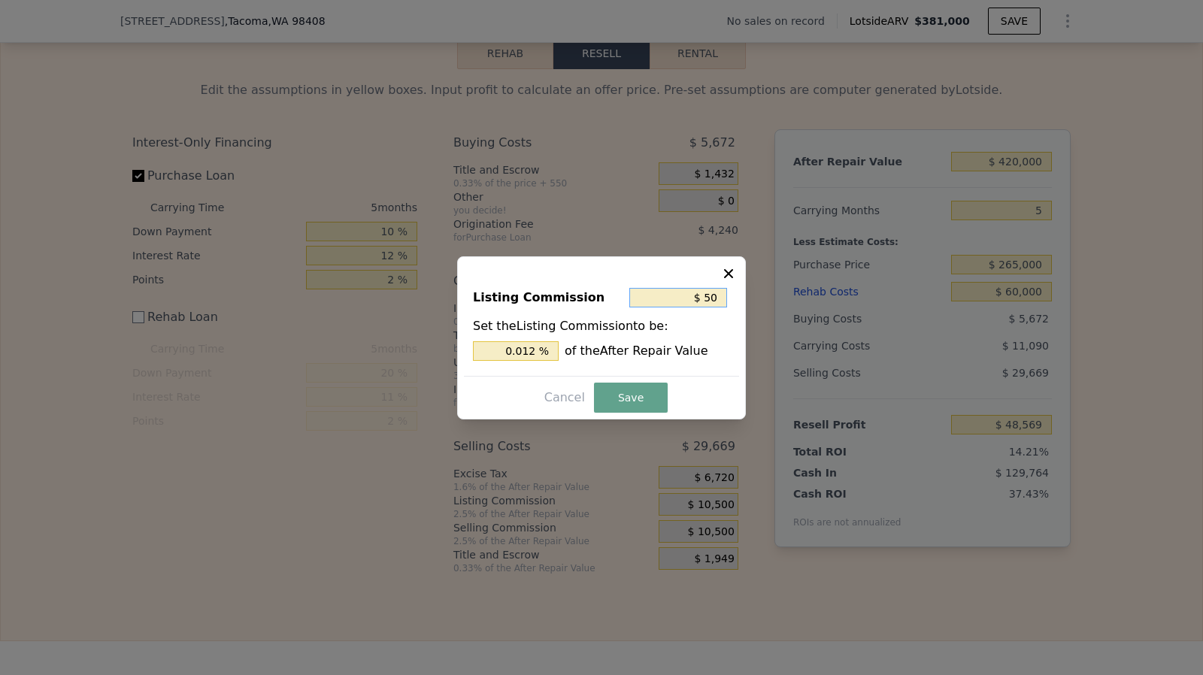
type input "$ 500"
type input "0.119 %"
type input "$ 5,000"
type input "1.190 %"
type input "$ 5,000"
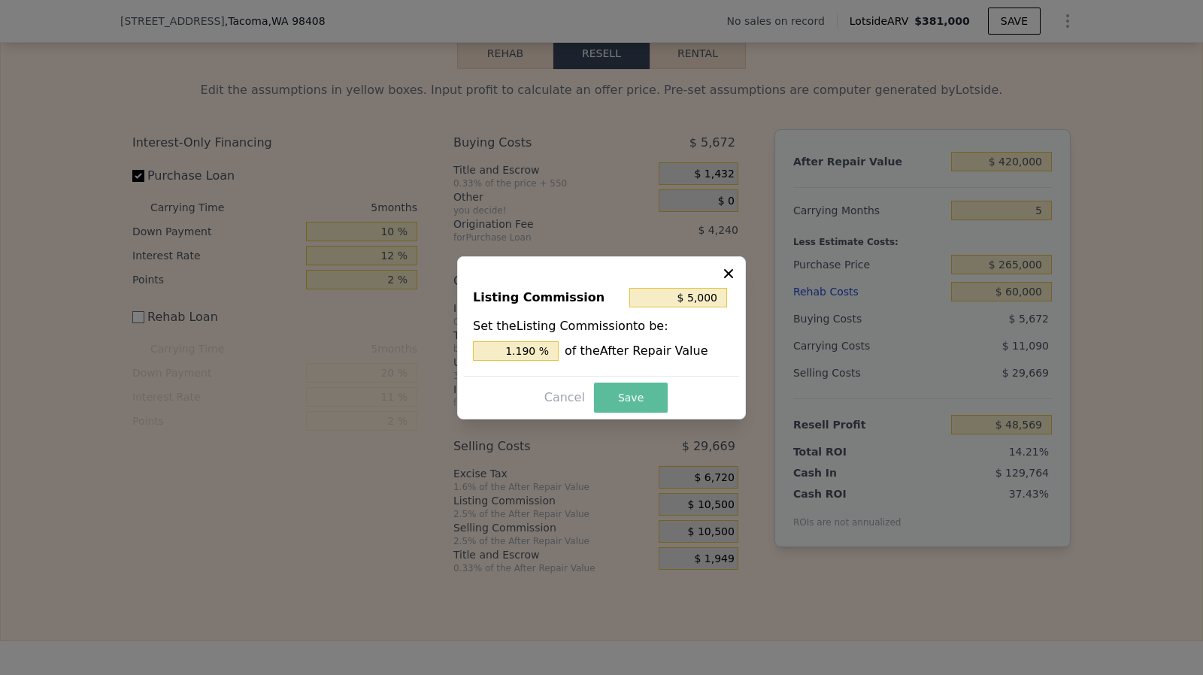
click at [643, 393] on button "Save" at bounding box center [631, 398] width 74 height 30
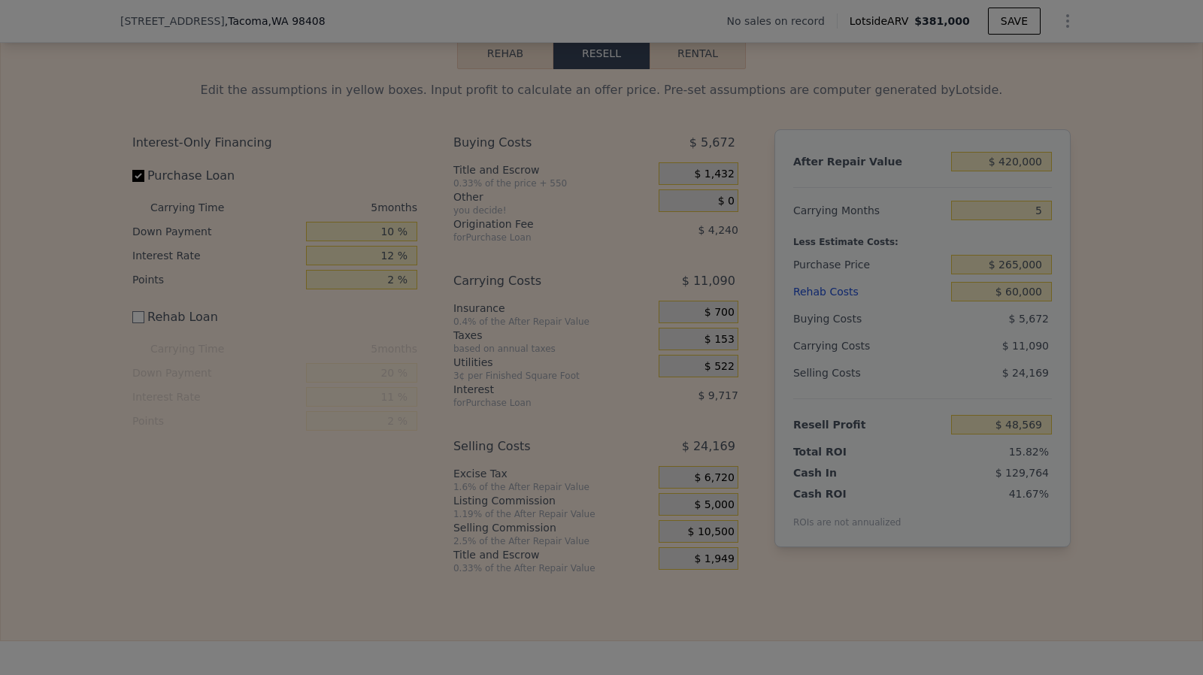
type input "$ 54,069"
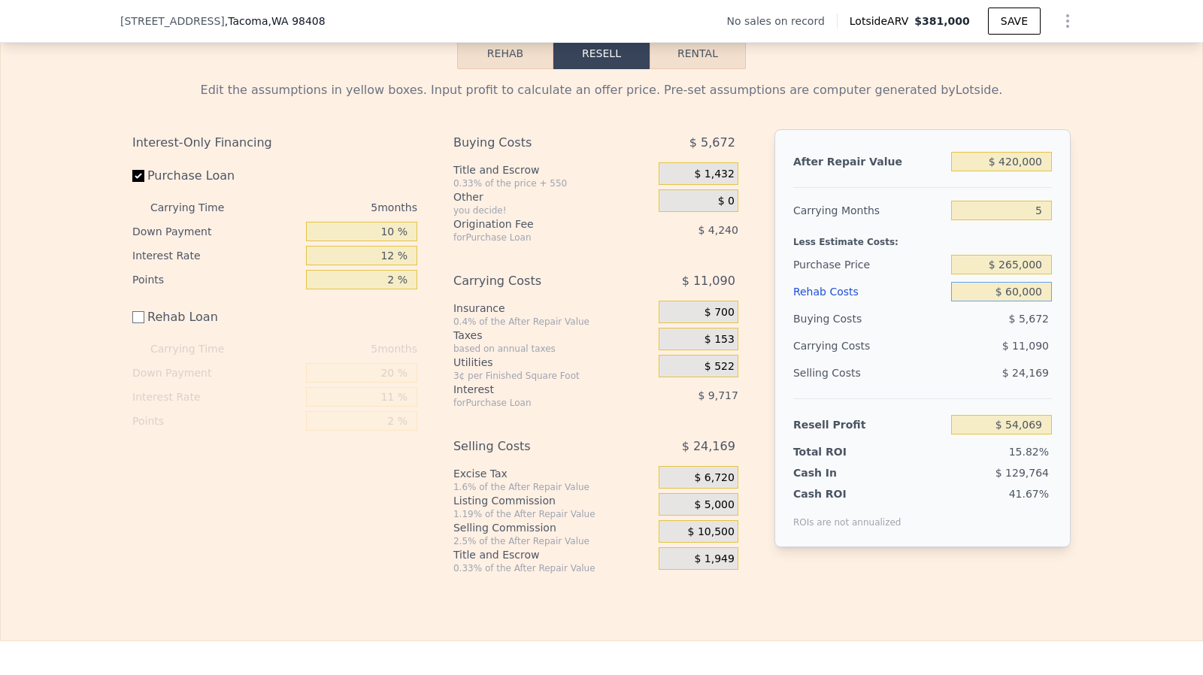
click at [1014, 301] on input "$ 60,000" at bounding box center [1001, 292] width 101 height 20
click at [1016, 301] on input "$ 60,000" at bounding box center [1001, 292] width 101 height 20
type input "$ 65,000"
type input "$ 49,069"
type input "$ 65,000"
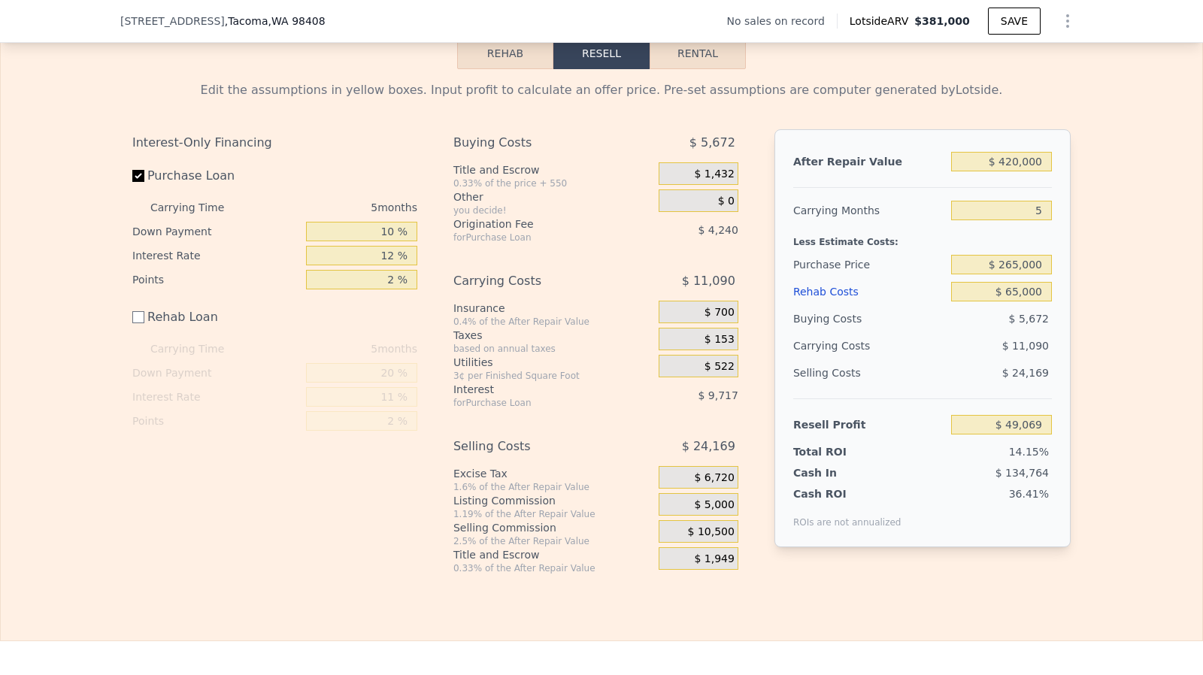
click at [1076, 328] on div "Edit the assumptions in yellow boxes. Input profit to calculate an offer price.…" at bounding box center [601, 321] width 962 height 505
click at [1046, 220] on input "5" at bounding box center [1001, 211] width 101 height 20
type input "3"
type input "$ 53,505"
type input "3"
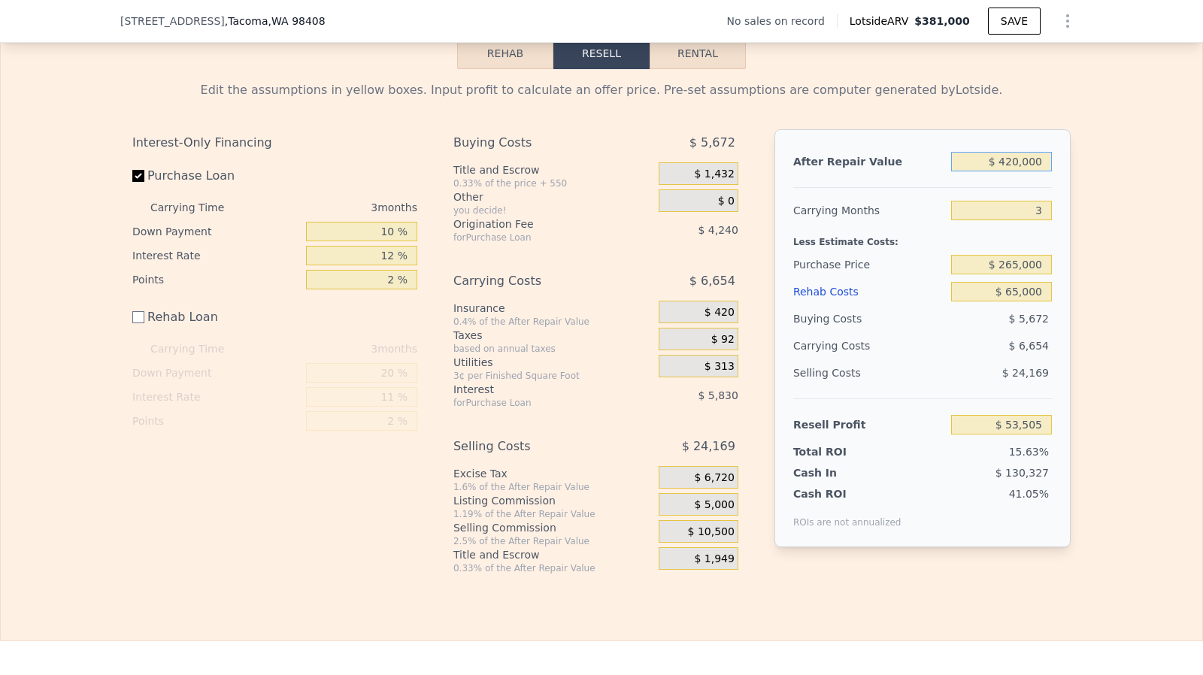
click at [1015, 171] on input "$ 420,000" at bounding box center [1001, 162] width 101 height 20
type input "$ 42,000"
type input "-$ 302,860"
type input "$ 425,000"
type input "$ 58,219"
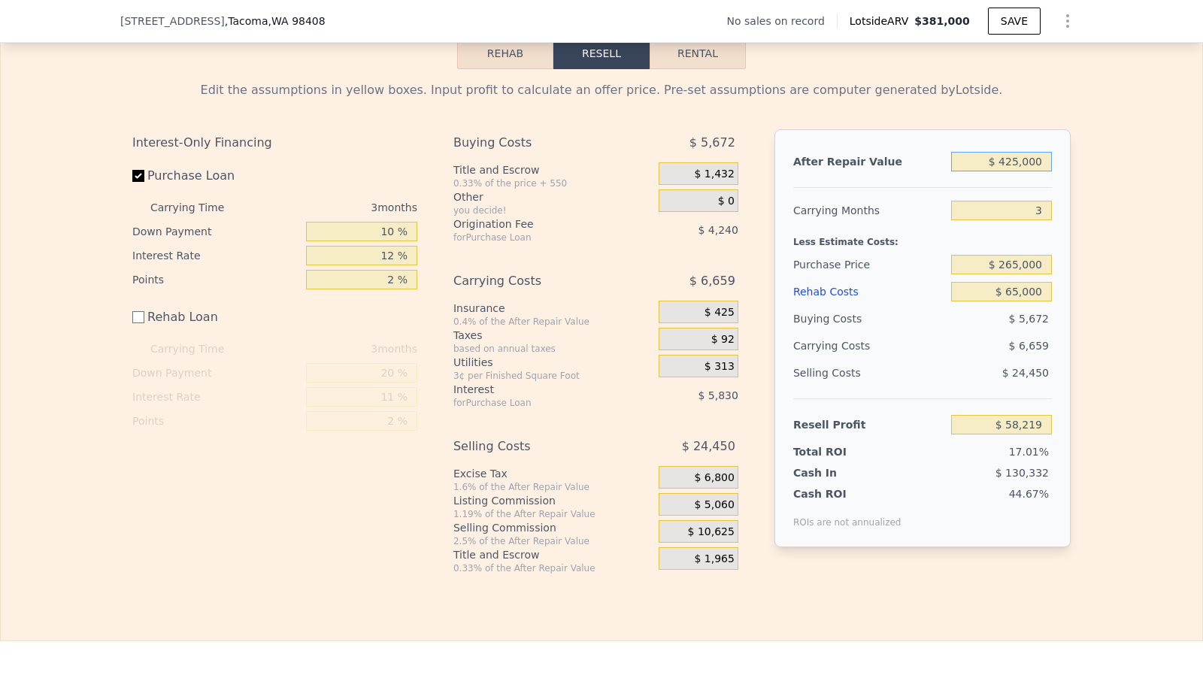
type input "$ 425,000"
click at [1023, 274] on input "$ 265,000" at bounding box center [1001, 265] width 101 height 20
click at [1015, 301] on input "$ 65,000" at bounding box center [1001, 292] width 101 height 20
type input "$ 6,000"
type input "$ 117,219"
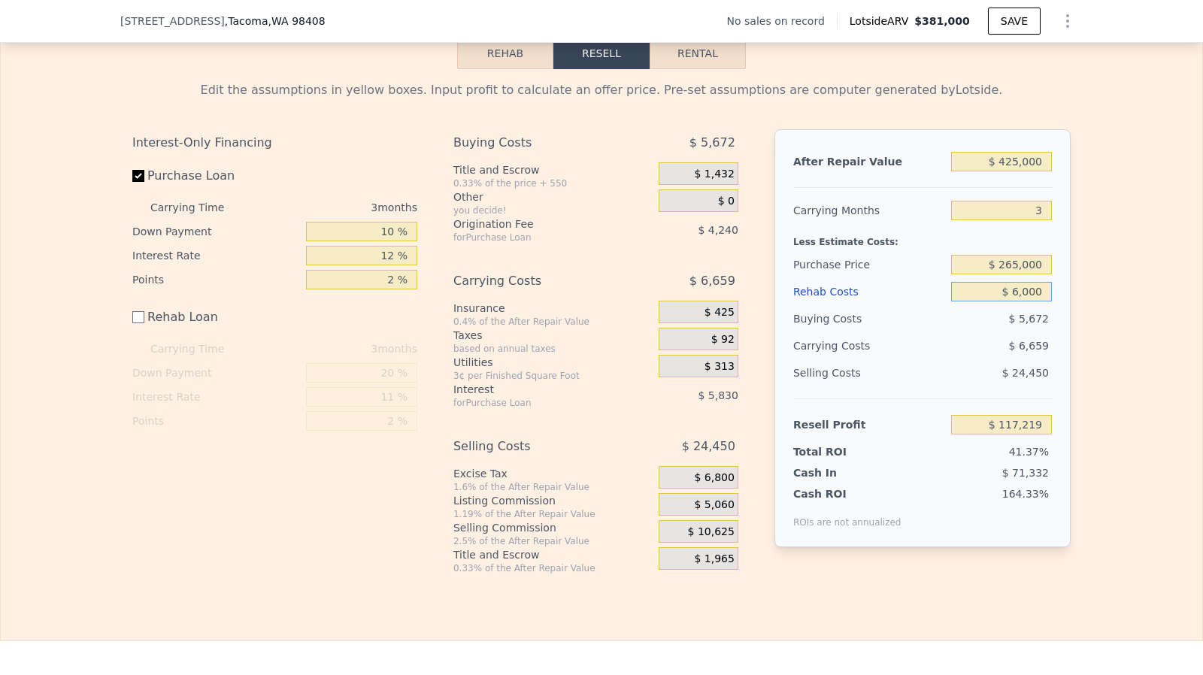
type input "$ 60,000"
type input "$ 63,219"
type input "$ 60,000"
click at [1047, 179] on div "After Repair Value $ 425,000 Carrying Months 3 Less Estimate Costs: Purchase Pr…" at bounding box center [922, 338] width 296 height 418
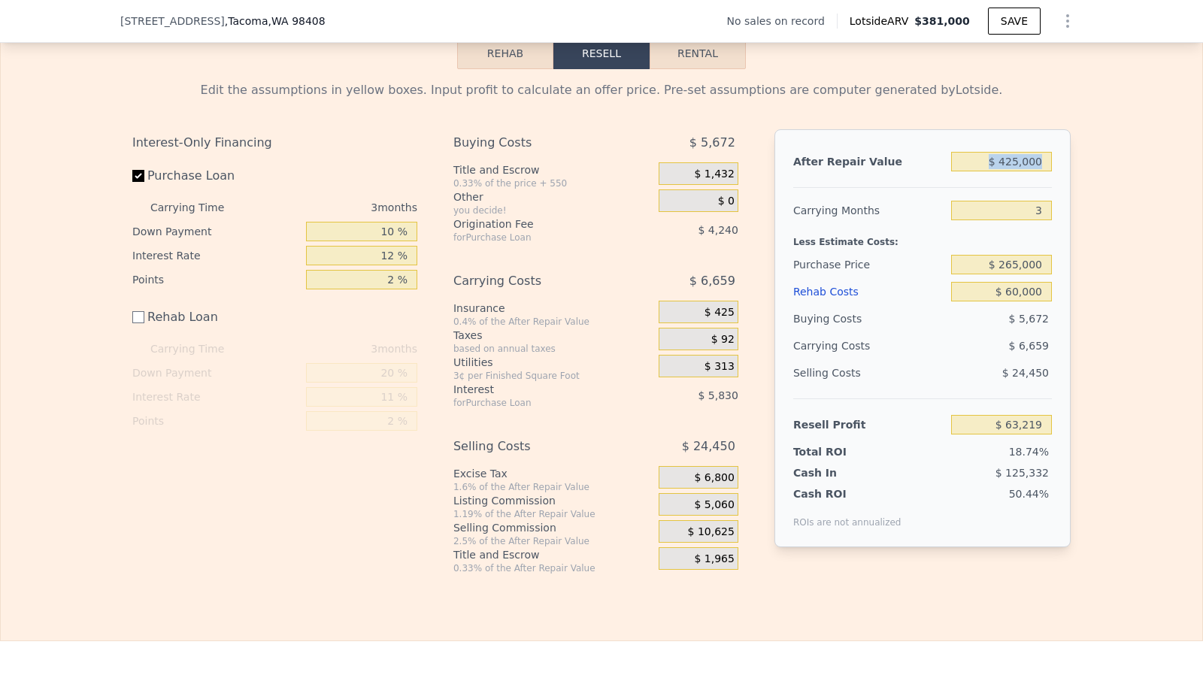
click at [1047, 179] on div "After Repair Value $ 425,000 Carrying Months 3 Less Estimate Costs: Purchase Pr…" at bounding box center [922, 338] width 296 height 418
click at [1043, 171] on input "$ 425,000" at bounding box center [1001, 162] width 101 height 20
type input "$ 4"
type input "-$ 337,452"
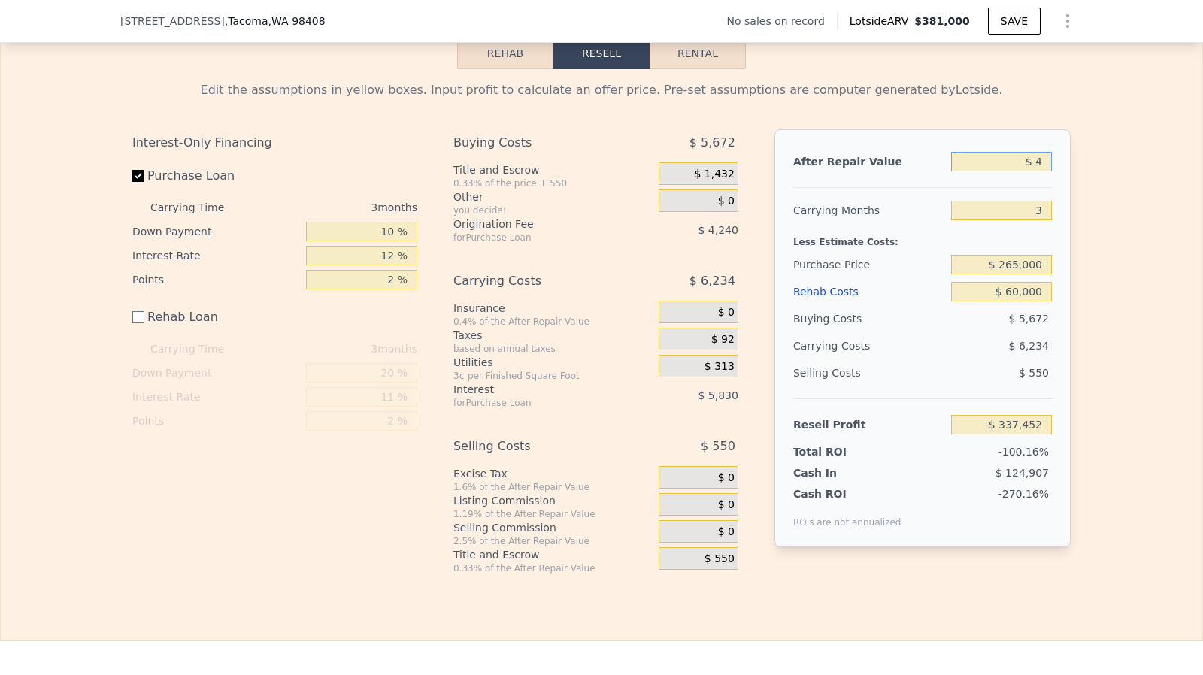
type input "$ 43"
type input "-$ 337,416"
type input "$ 430"
type input "-$ 337,050"
type input "$ 4,300"
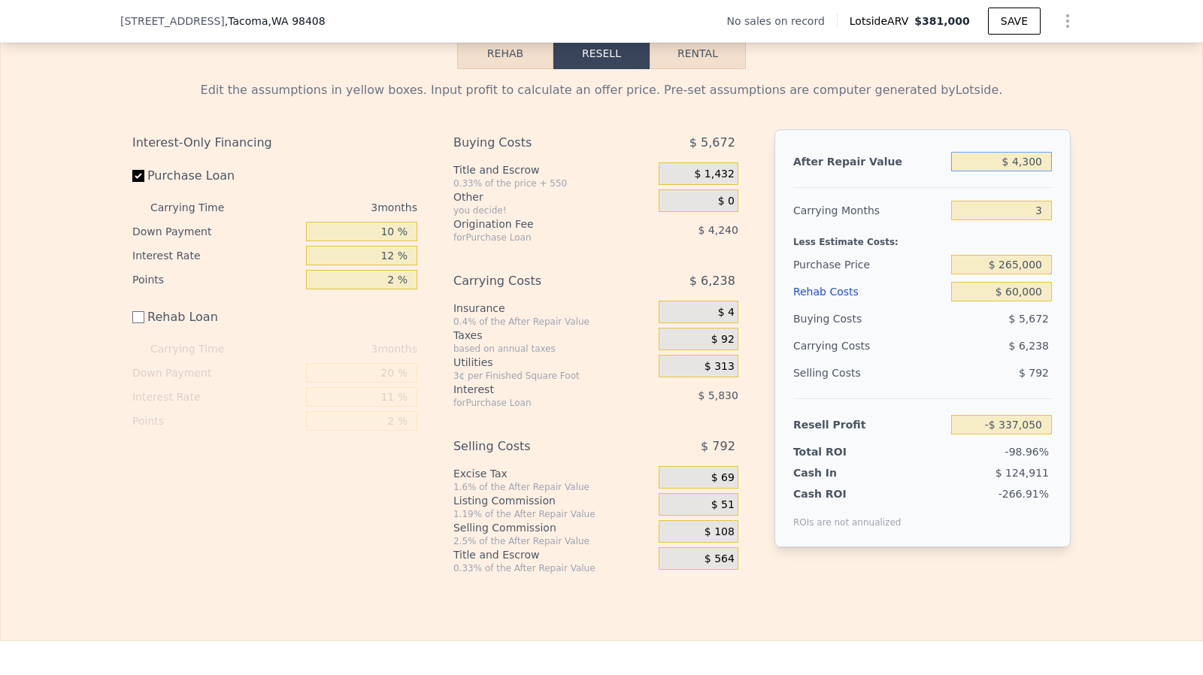
type input "-$ 333,402"
type input "$ 43,000"
type input "-$ 296,917"
type input "$ 430,000"
type input "$ 67,933"
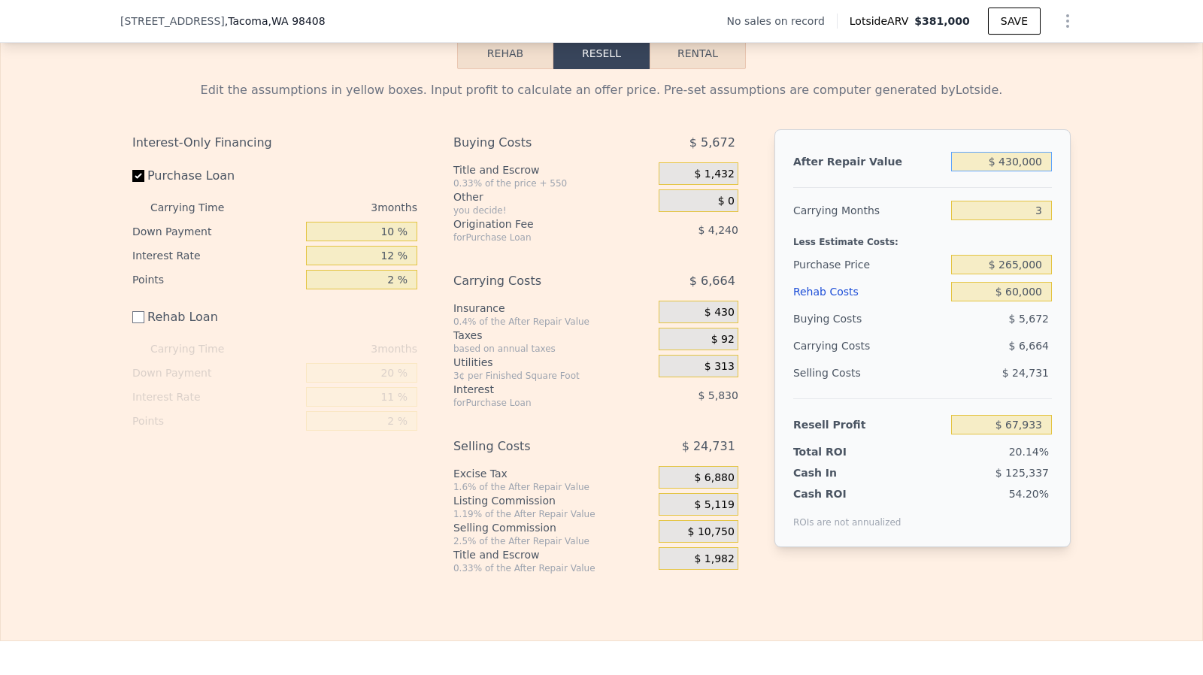
type input "$ 430,000"
click at [1030, 274] on input "$ 265,000" at bounding box center [1001, 265] width 101 height 20
click at [1031, 296] on input "$ 60,000" at bounding box center [1001, 292] width 101 height 20
click at [1015, 301] on input "$ 60,000" at bounding box center [1001, 292] width 101 height 20
click at [1010, 301] on input "$ 60,000" at bounding box center [1001, 292] width 101 height 20
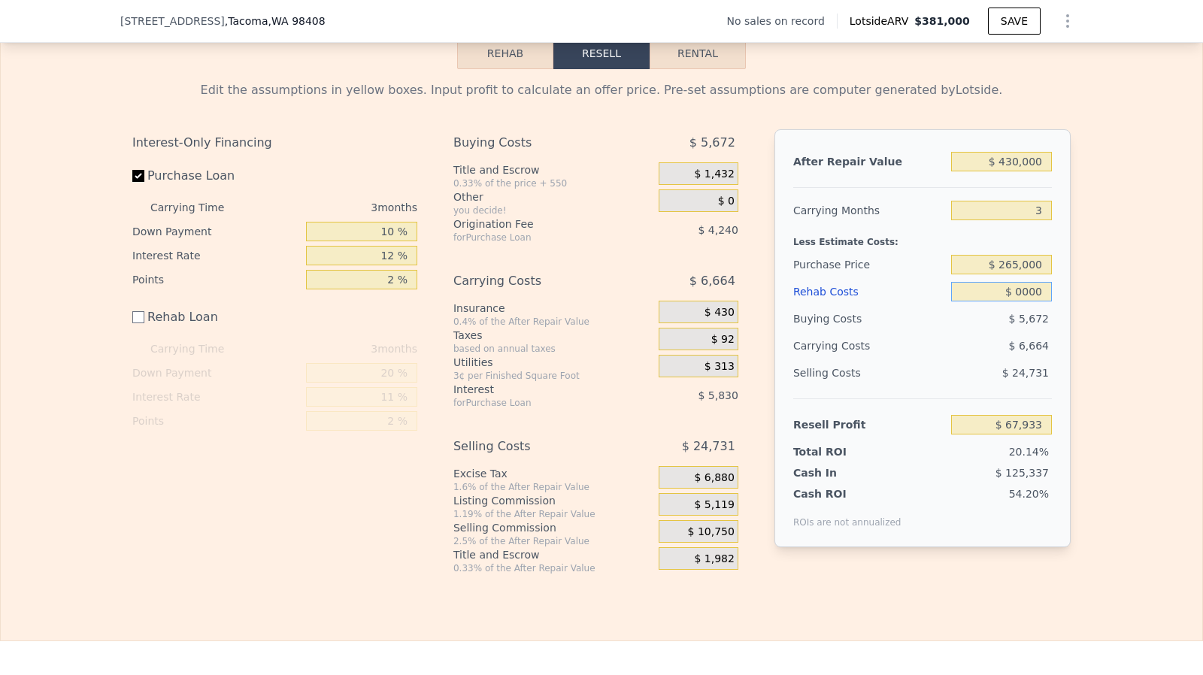
type input "$ 70,000"
type input "$ 57,933"
type input "$ 70,000"
click at [1016, 274] on input "$ 265,000" at bounding box center [1001, 265] width 101 height 20
click at [1010, 171] on input "$ 430,000" at bounding box center [1001, 162] width 101 height 20
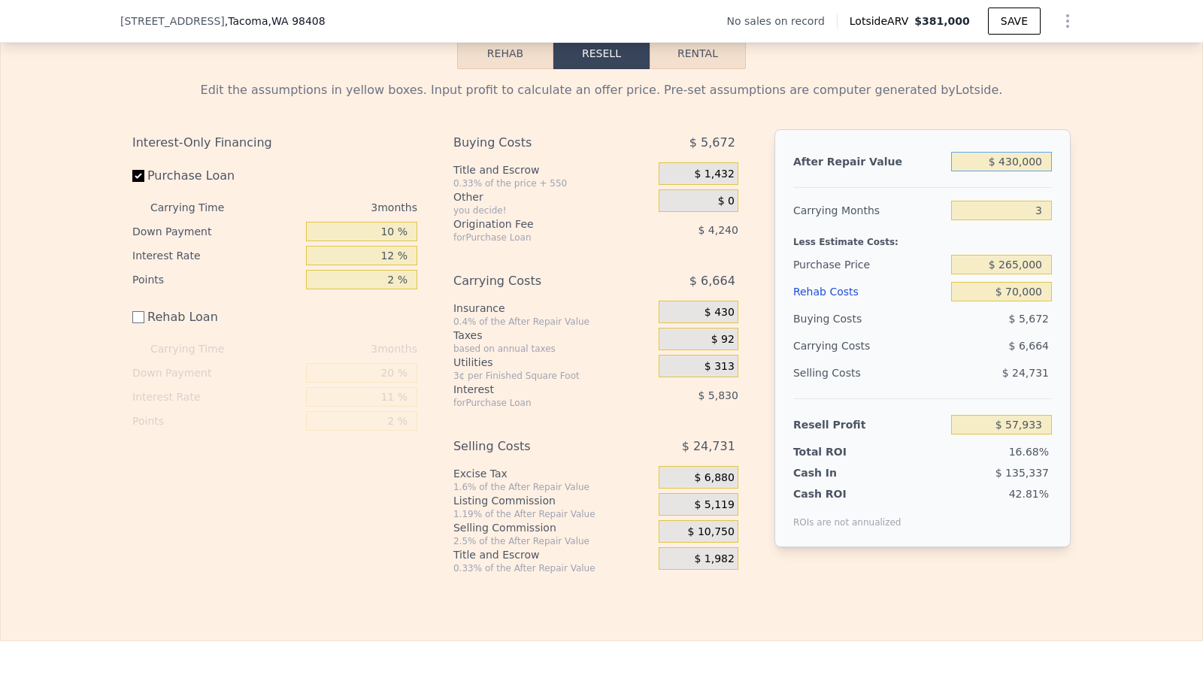
type input "$ 40,000"
type input "-$ 309,745"
type input "$ 410,000"
type input "$ 39,078"
type input "$ 410,000"
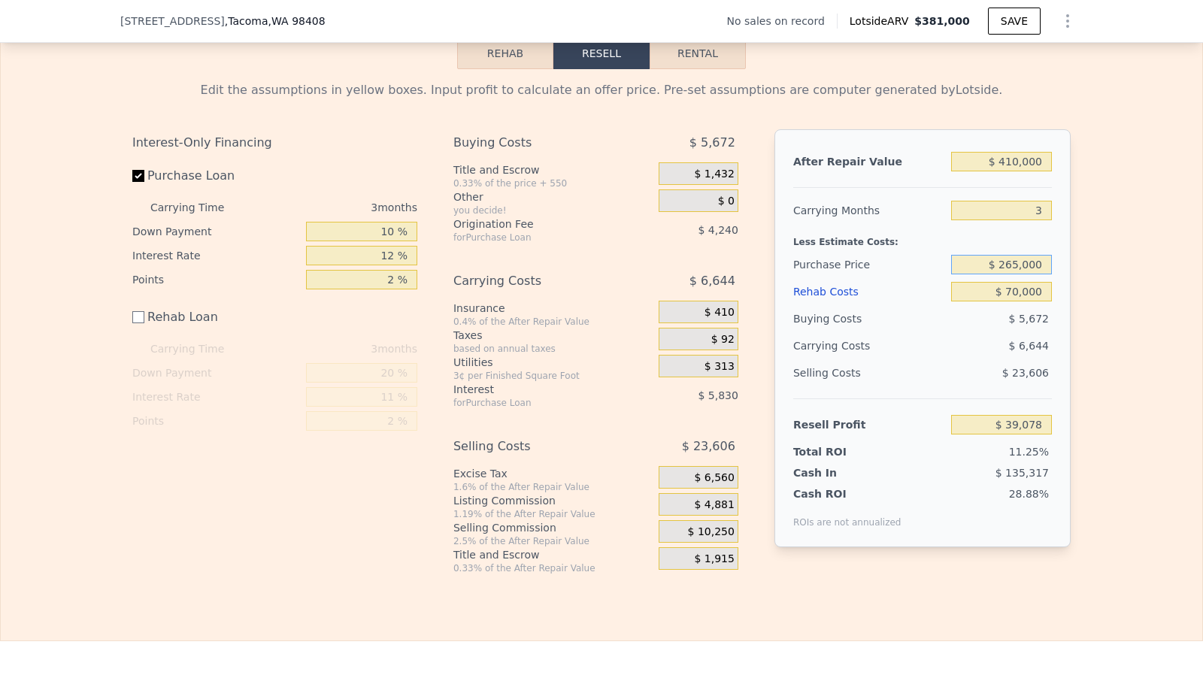
click at [1022, 271] on input "$ 265,000" at bounding box center [1001, 265] width 101 height 20
click at [1023, 301] on input "$ 70,000" at bounding box center [1001, 292] width 101 height 20
click at [1022, 274] on input "$ 265,000" at bounding box center [1001, 265] width 101 height 20
checkbox input "true"
type input "$ 381,000"
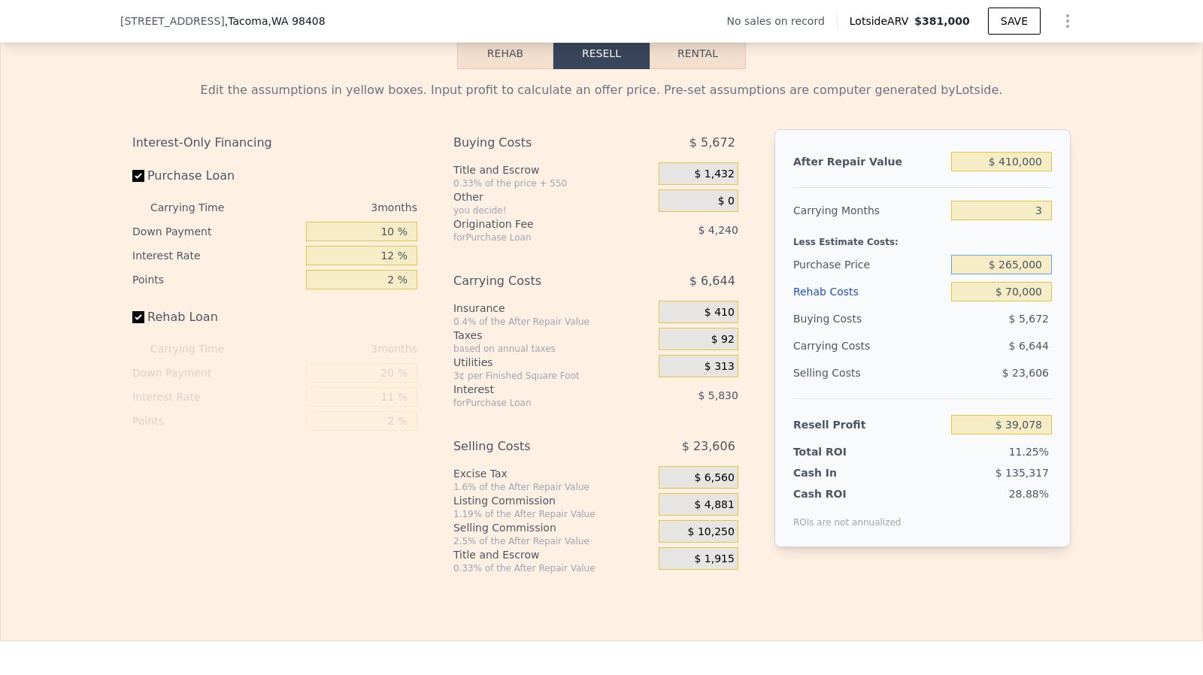
type input "5"
type input "$ 0"
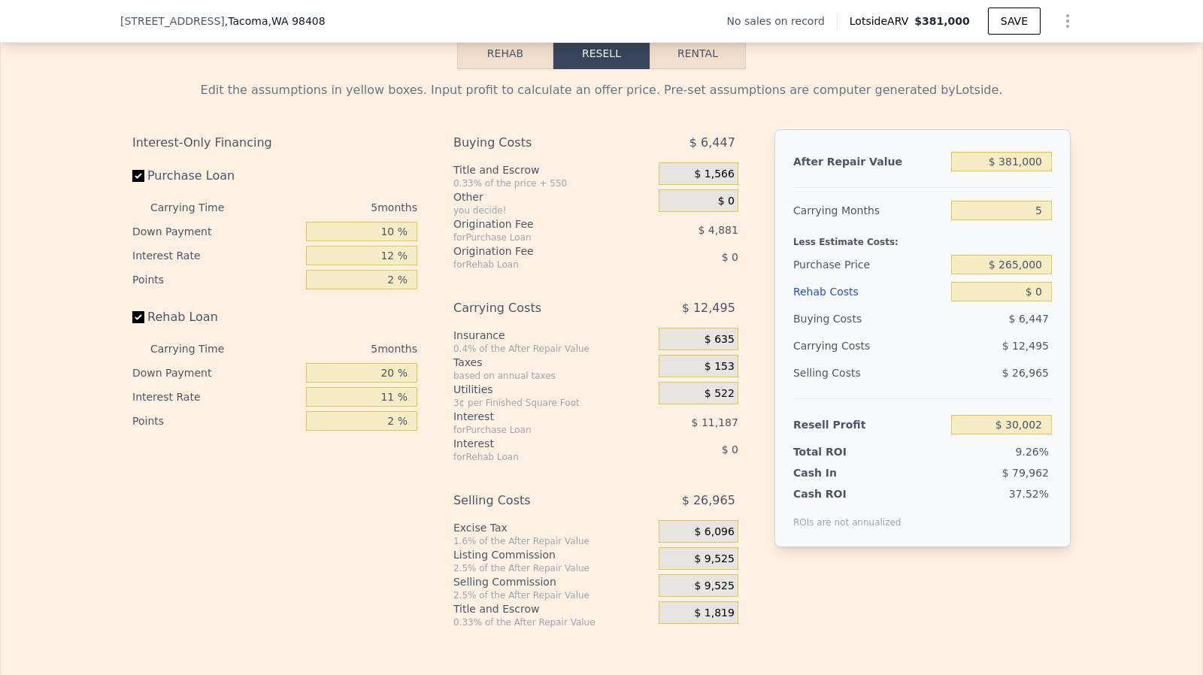
click at [264, 33] on div "[STREET_ADDRESS] No sales on record Lotside ARV $381,000 SAVE" at bounding box center [601, 21] width 962 height 42
type input "$ 72,338"
click at [264, 33] on div "[STREET_ADDRESS] No sales on record Lotside ARV $381,000 SAVE" at bounding box center [601, 21] width 962 height 42
copy span ", Tacoma , WA 98408"
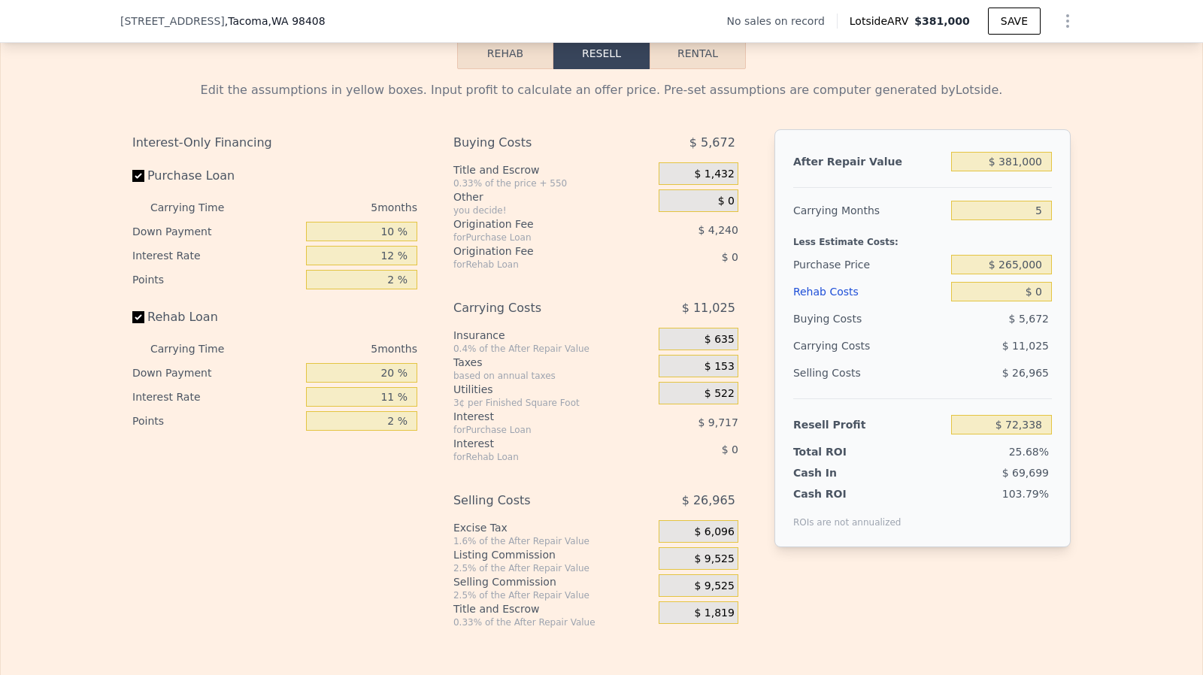
click at [158, 24] on span "[STREET_ADDRESS]" at bounding box center [172, 21] width 104 height 15
copy span "[STREET_ADDRESS]"
click at [1034, 274] on input "$ 265,000" at bounding box center [1001, 265] width 101 height 20
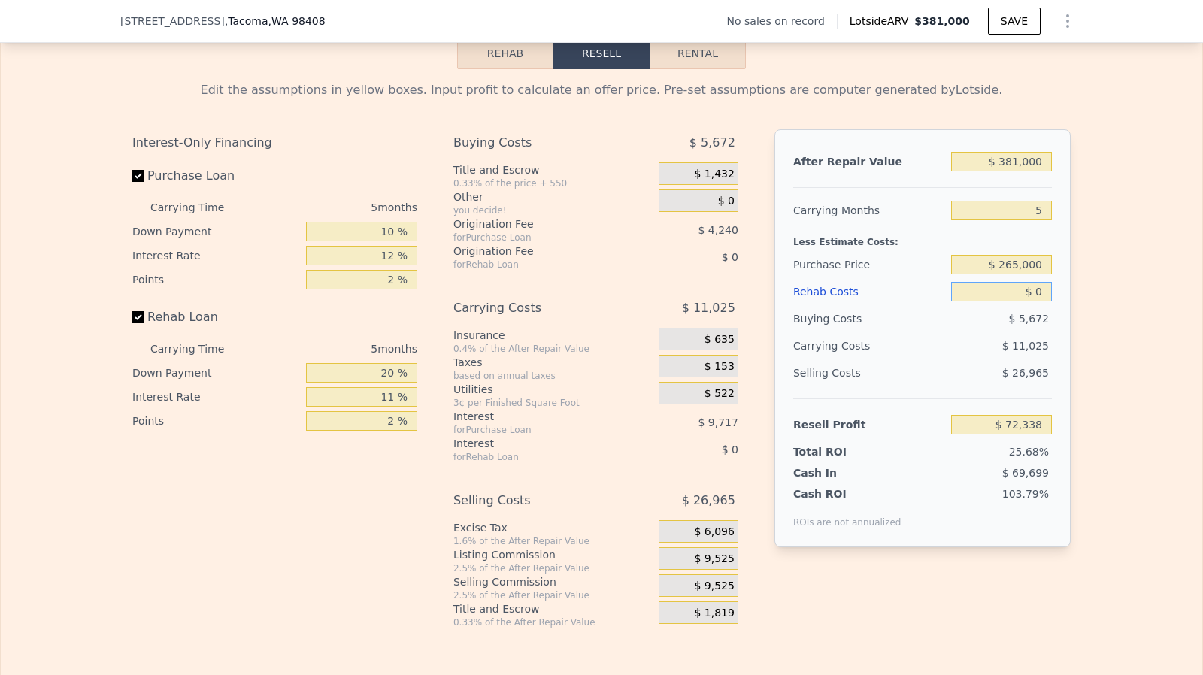
click at [1036, 300] on input "$ 0" at bounding box center [1001, 292] width 101 height 20
type input "$ 70"
type input "$ 72,262"
type input "$ 700"
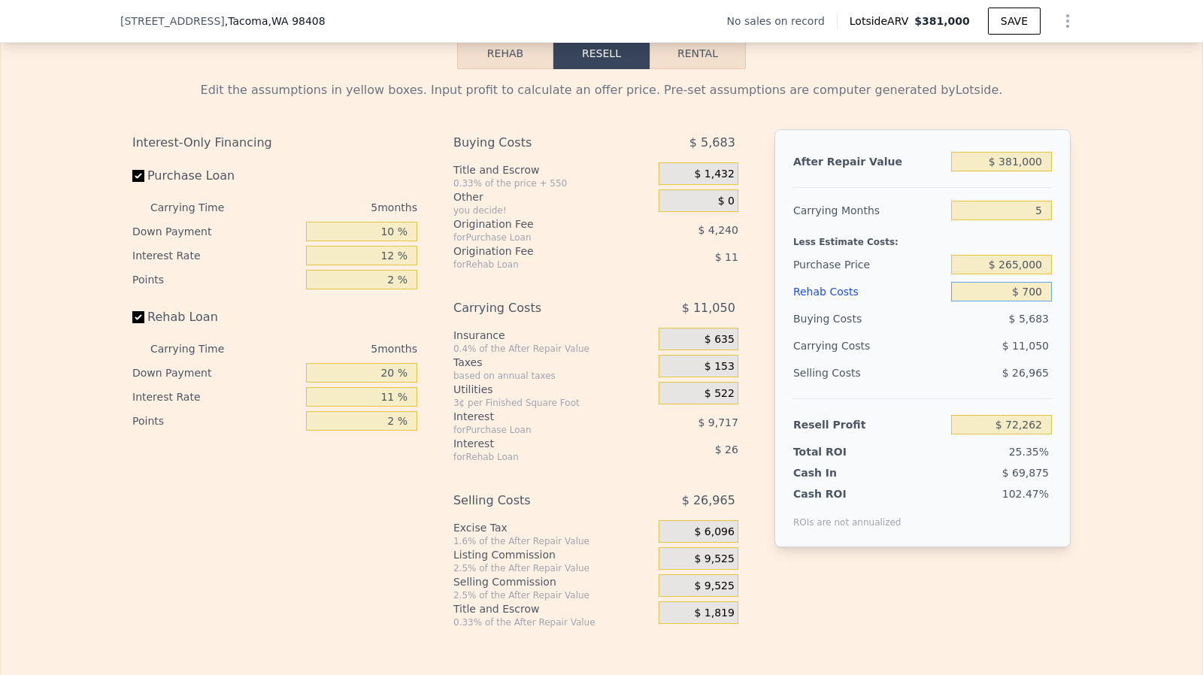
type input "$ 71,602"
type input "$ 7,000"
type input "$ 64,971"
type input "$ 70,000"
type input "-$ 1,347"
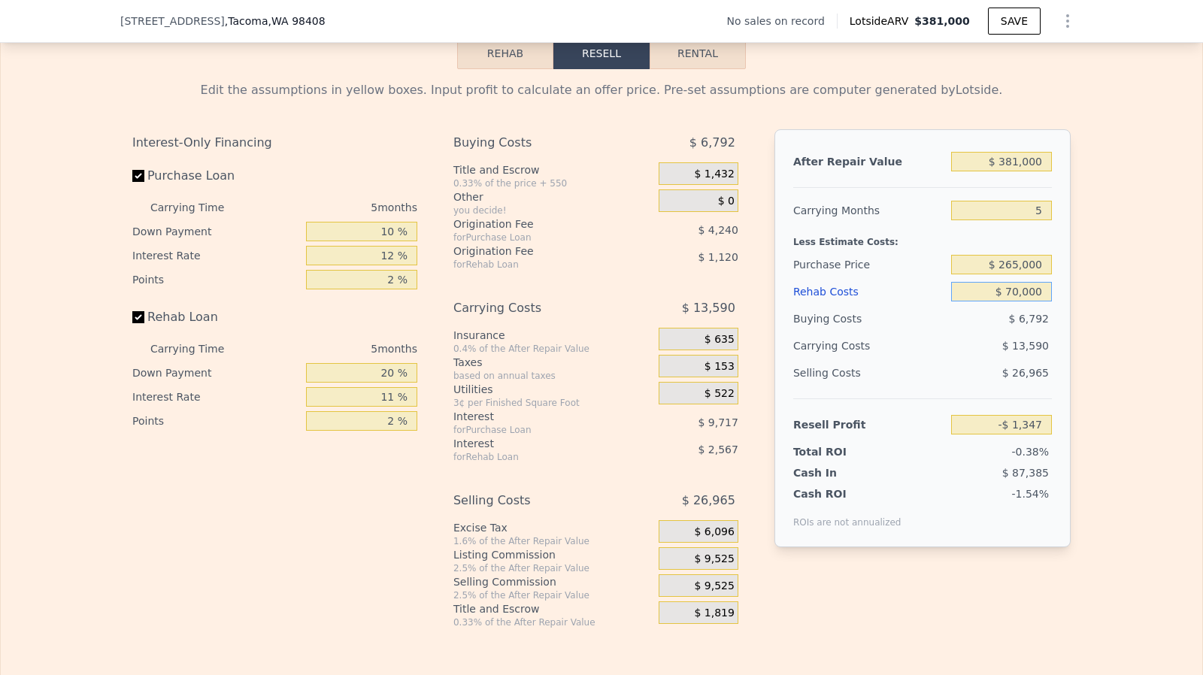
type input "$ 70,000"
click at [1011, 171] on input "$ 381,000" at bounding box center [1001, 162] width 101 height 20
type input "$ 4"
type input "-$ 355,293"
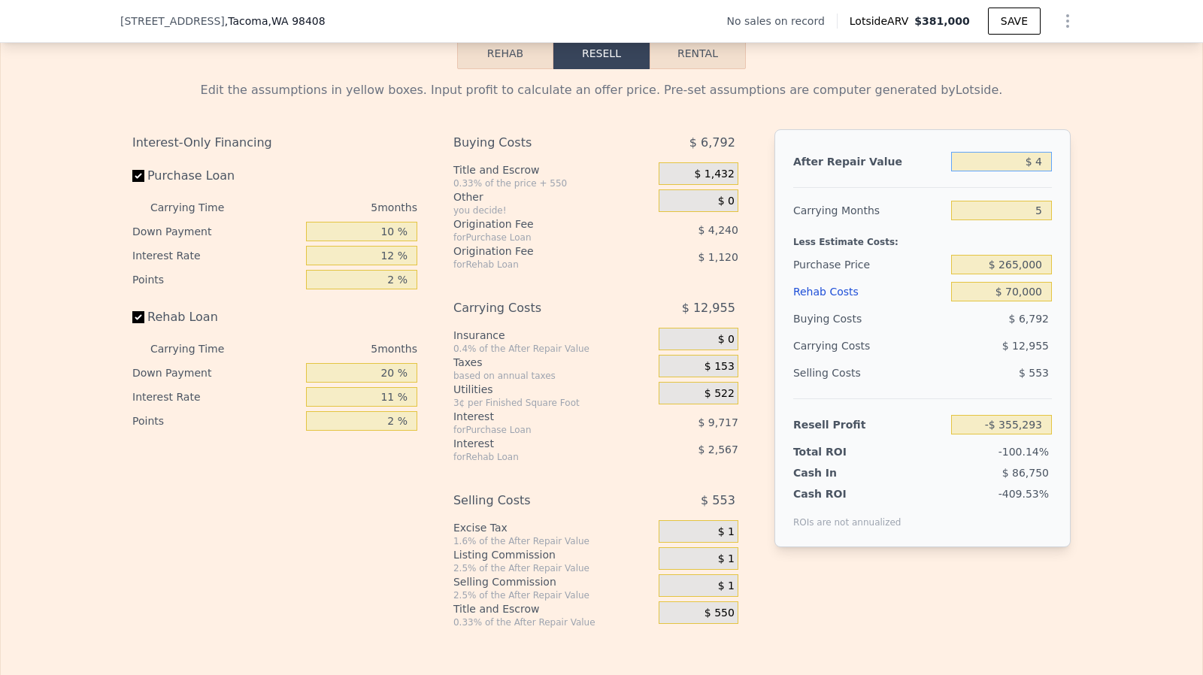
type input "$ 42"
type input "-$ 355,258"
type input "$ 426"
type input "-$ 354,902"
type input "$ 42,600"
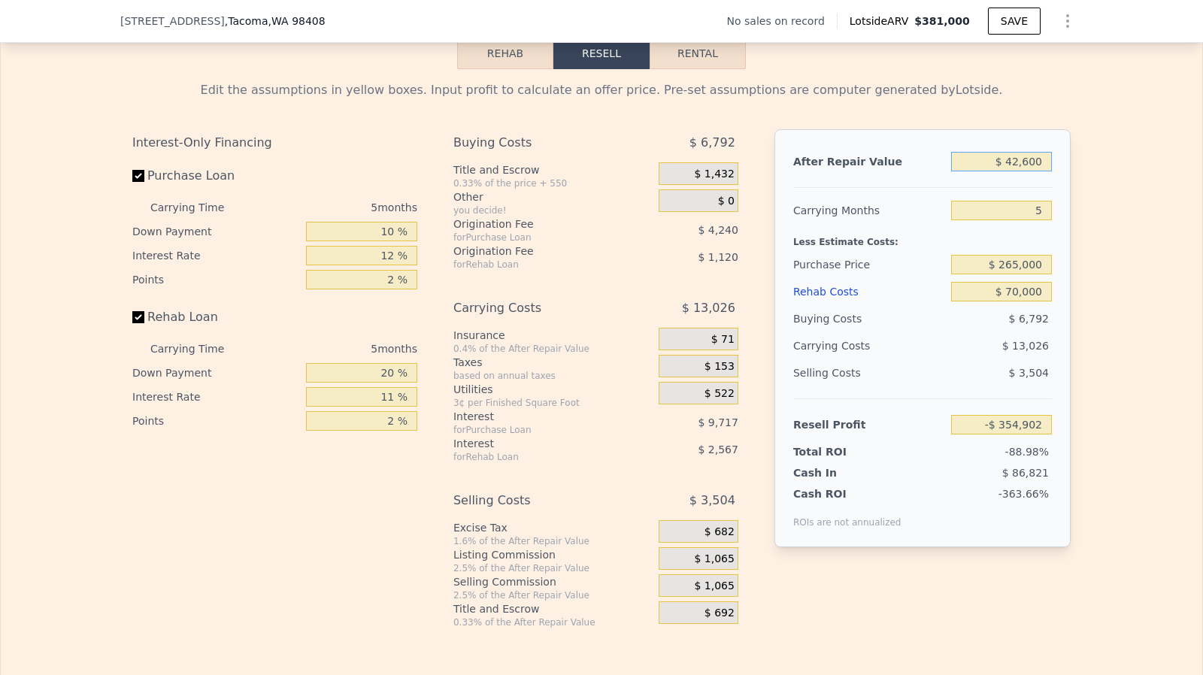
type input "-$ 315,722"
type input "$ 426"
type input "-$ 354,902"
type input "$ 42"
type input "-$ 355,258"
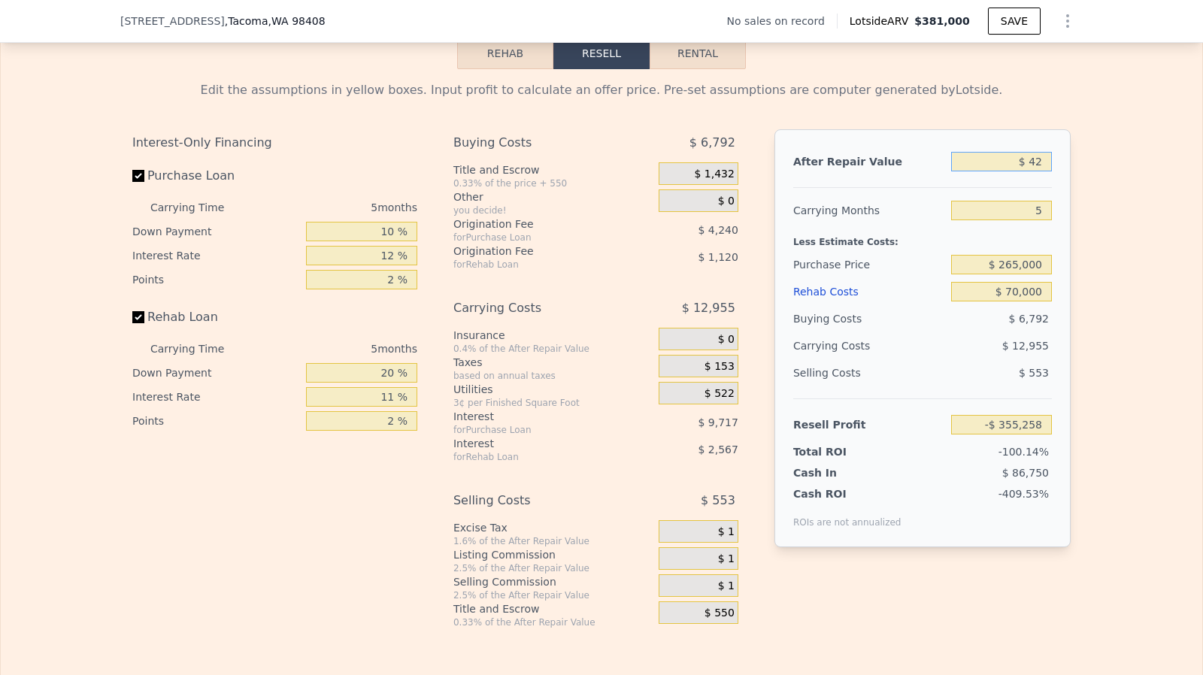
type input "$ 425"
type input "-$ 354,903"
type input "$ 4,250"
type input "-$ 351,348"
type input "$ 42,500"
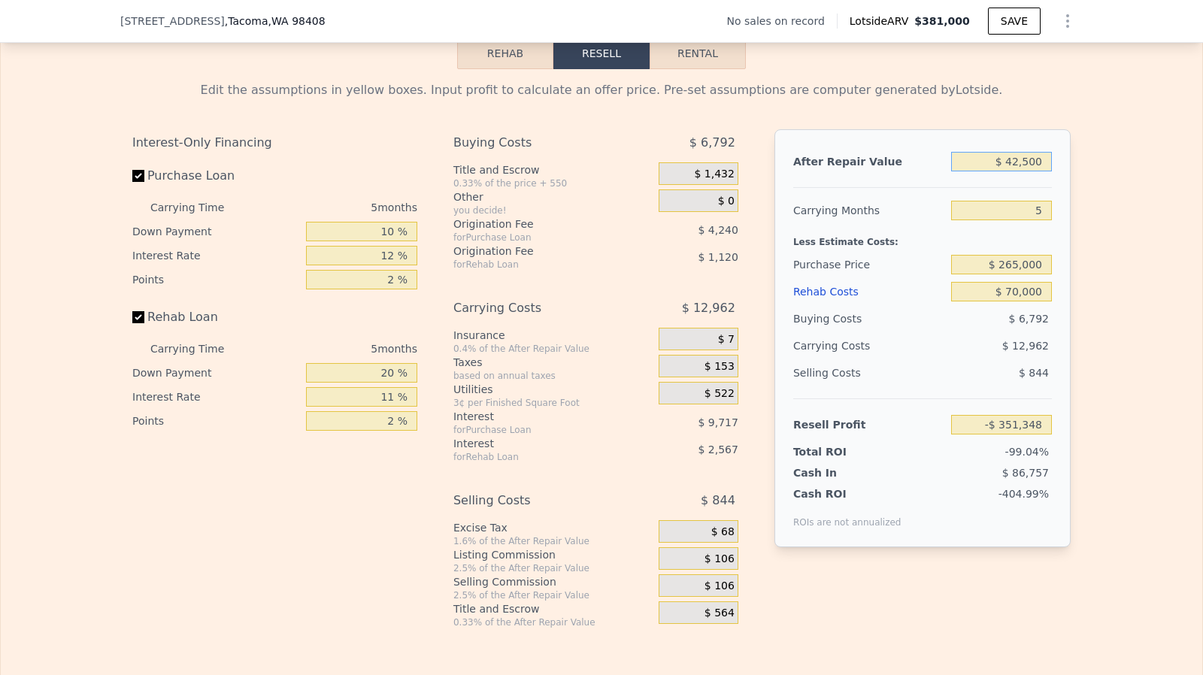
type input "-$ 315,816"
type input "$ 425,000"
type input "$ 39,530"
type input "$ 425,000"
click at [716, 566] on span "$ 10,625" at bounding box center [711, 559] width 47 height 14
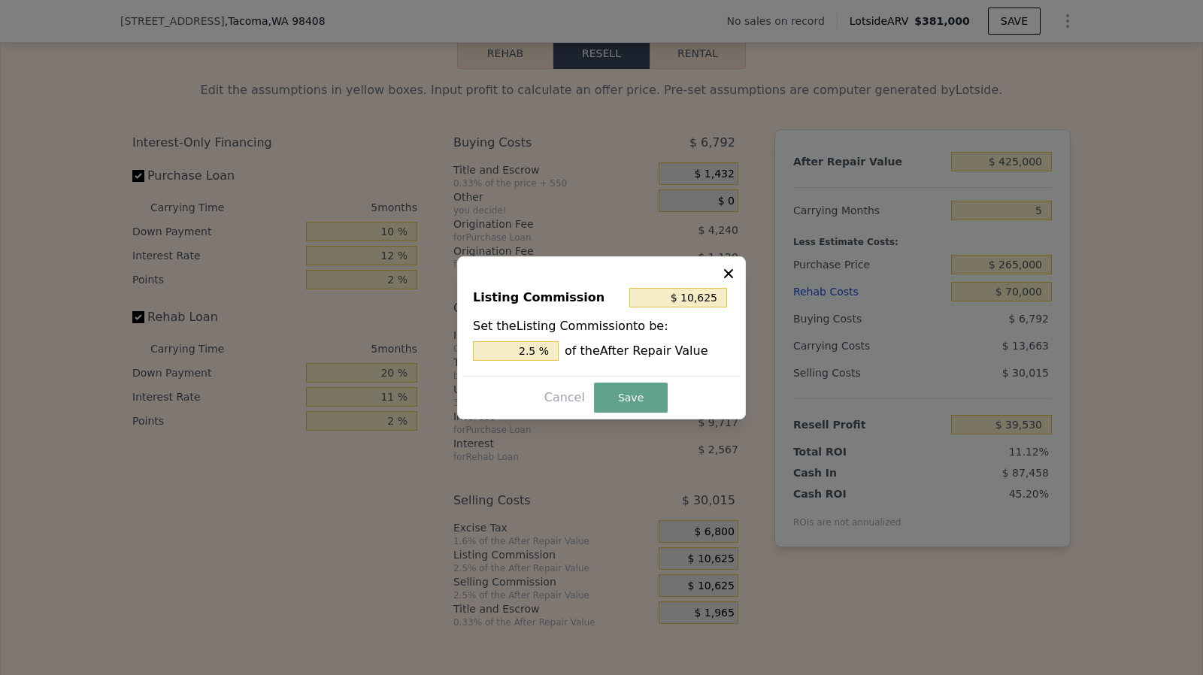
click at [703, 310] on div "Listing Commission $ 10,625" at bounding box center [601, 300] width 257 height 33
click at [723, 297] on input "$ 10,625" at bounding box center [678, 298] width 98 height 20
type input "$ 5"
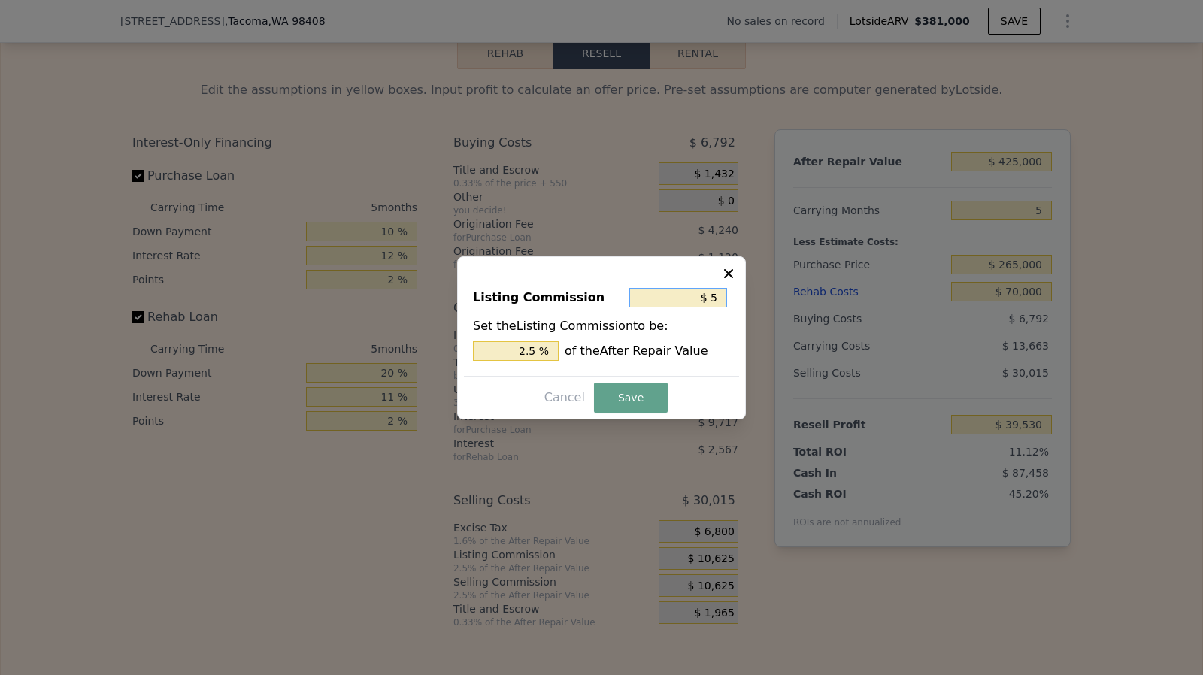
type input "0.001 %"
type input "$ 50"
type input "0.012 %"
type input "$ 500"
type input "0.118 %"
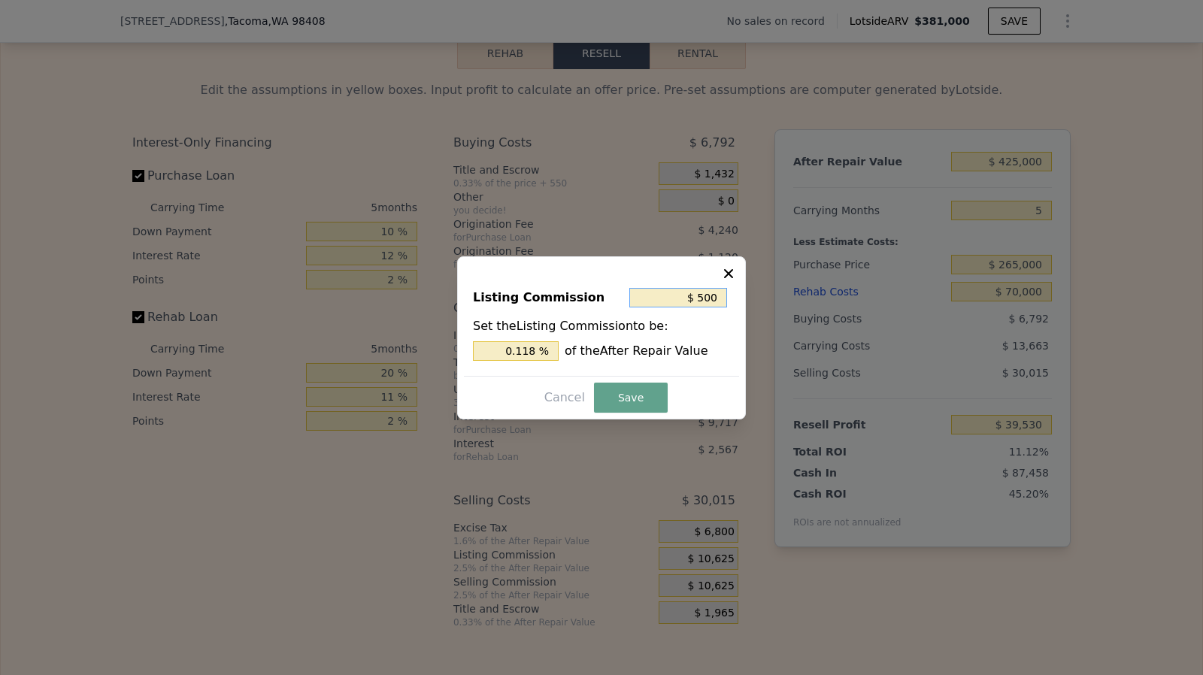
type input "$ 5,000"
type input "1.176 %"
click at [723, 297] on input "$ 5,000" at bounding box center [678, 298] width 98 height 20
type input "$ 0"
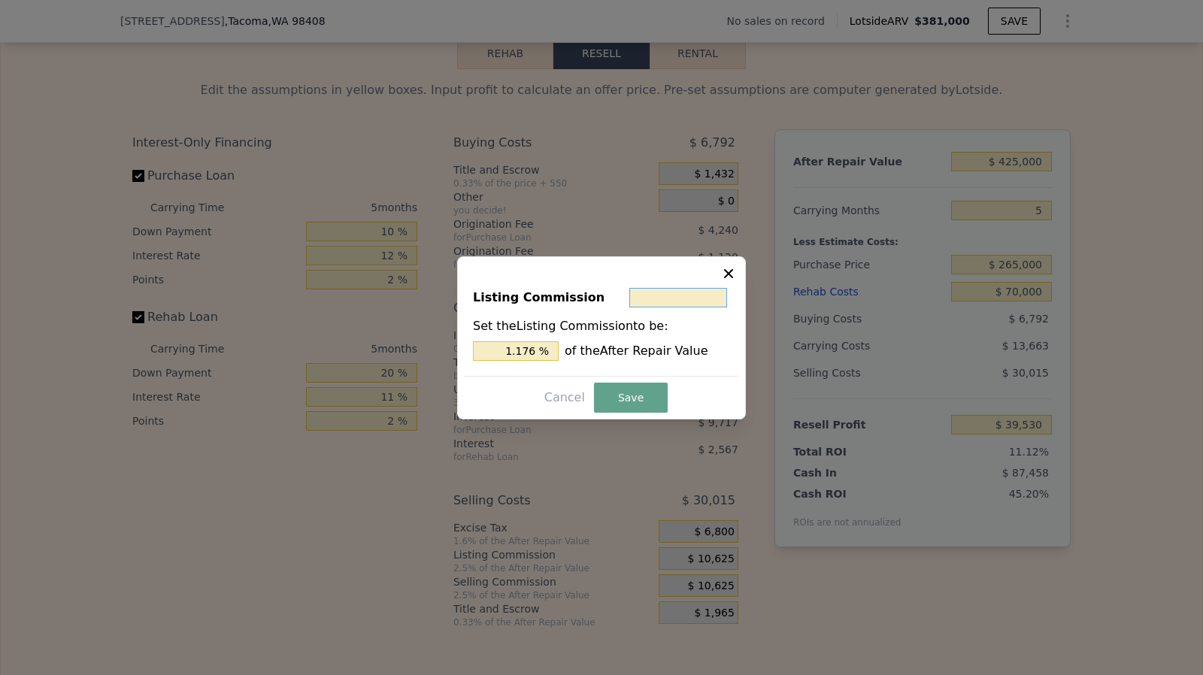
type input "0 %"
type input "$ 1"
type input "$ 0"
click at [631, 400] on button "Save" at bounding box center [631, 398] width 74 height 30
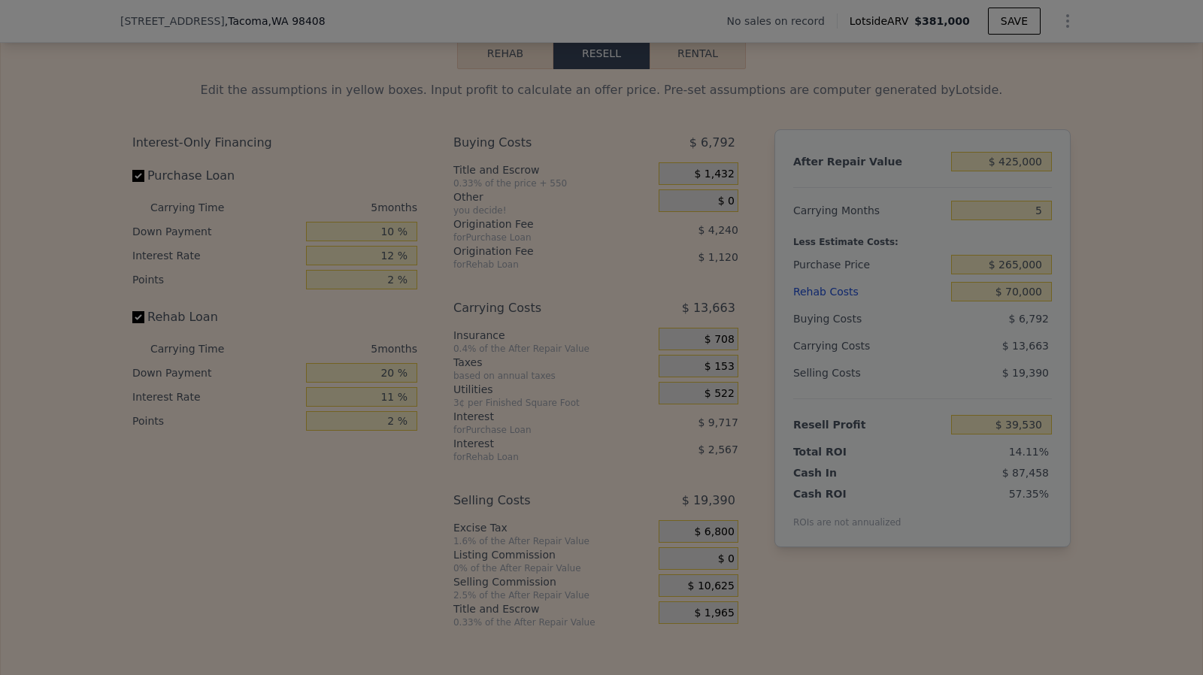
type input "$ 50,155"
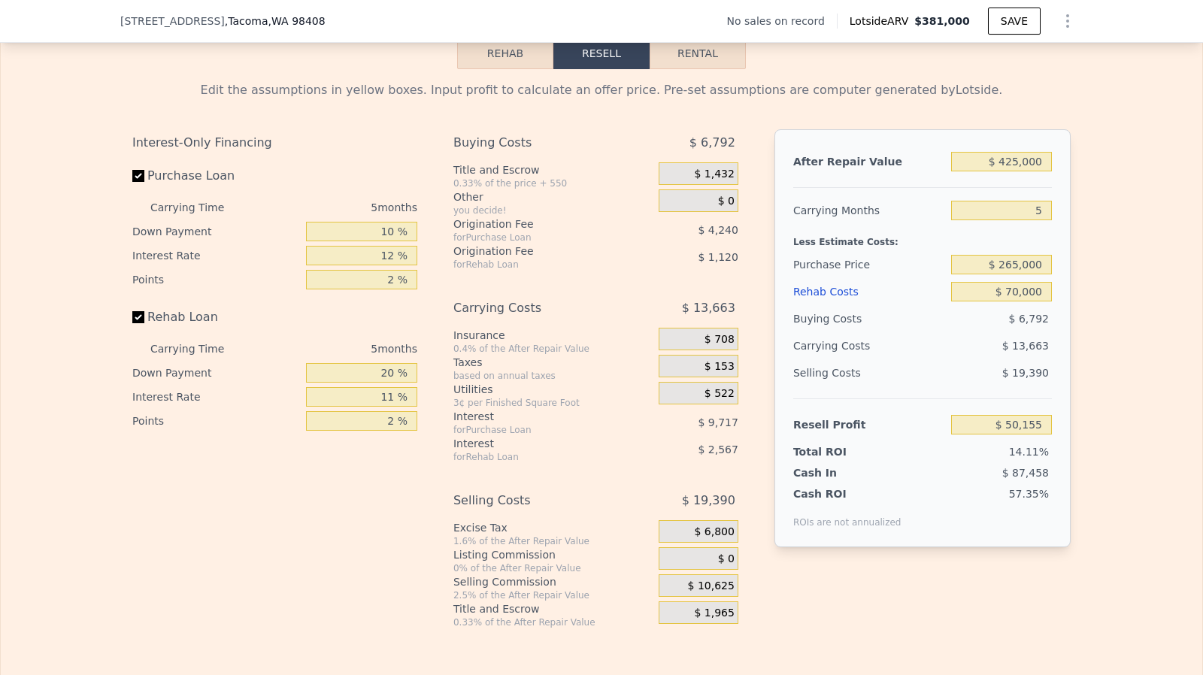
click at [698, 570] on div "$ 0" at bounding box center [698, 558] width 80 height 23
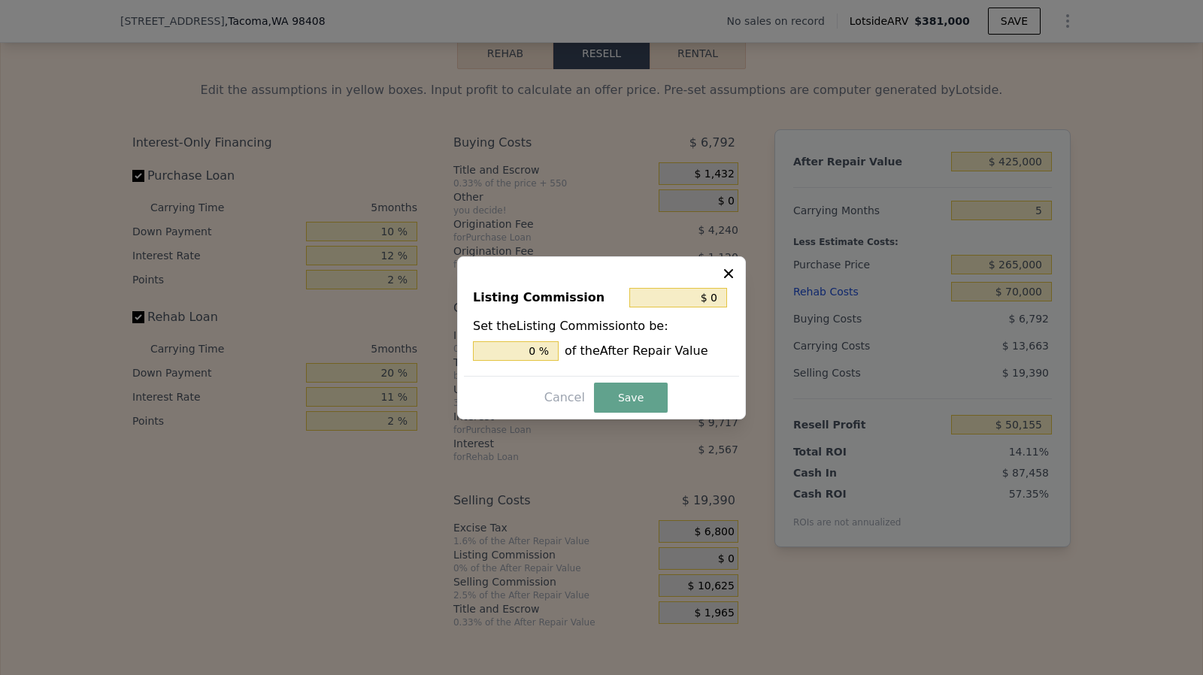
click at [713, 314] on div "Listing Commission $ 0" at bounding box center [601, 300] width 257 height 33
click at [719, 298] on input "$ 0" at bounding box center [678, 298] width 98 height 20
type input "$ 05"
type input "0.001 %"
type input "$ 050"
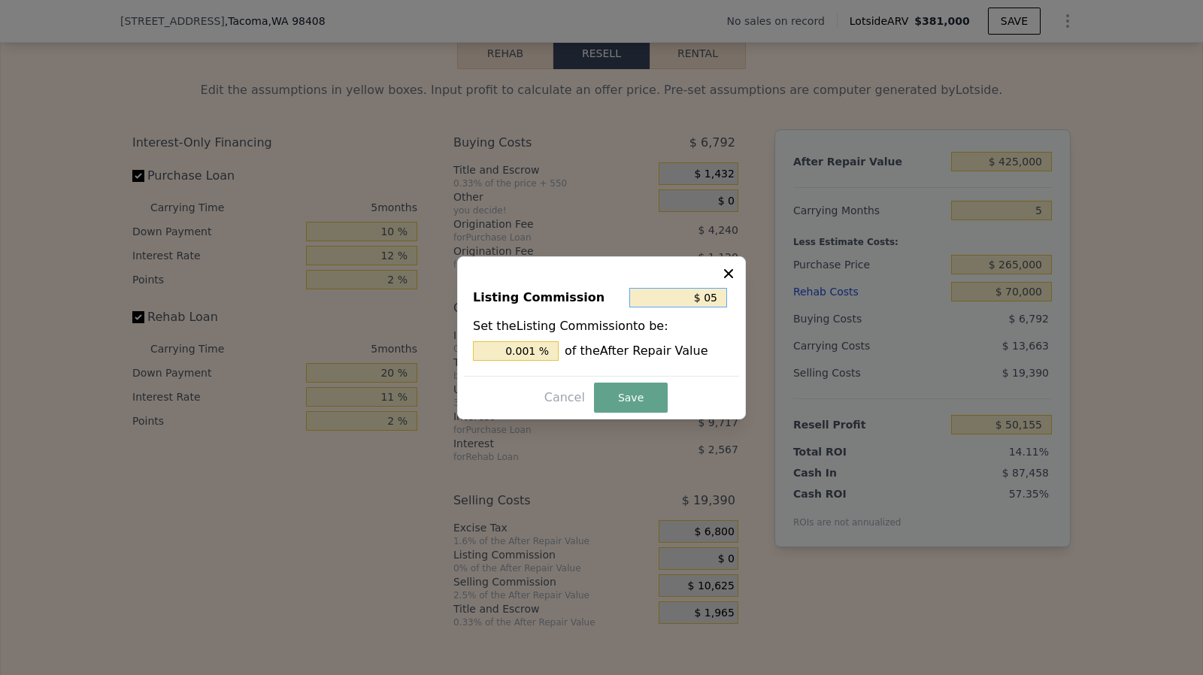
type input "0.012 %"
type input "$ 05"
type input "0.001 %"
type input "$ 0"
type input "0 %"
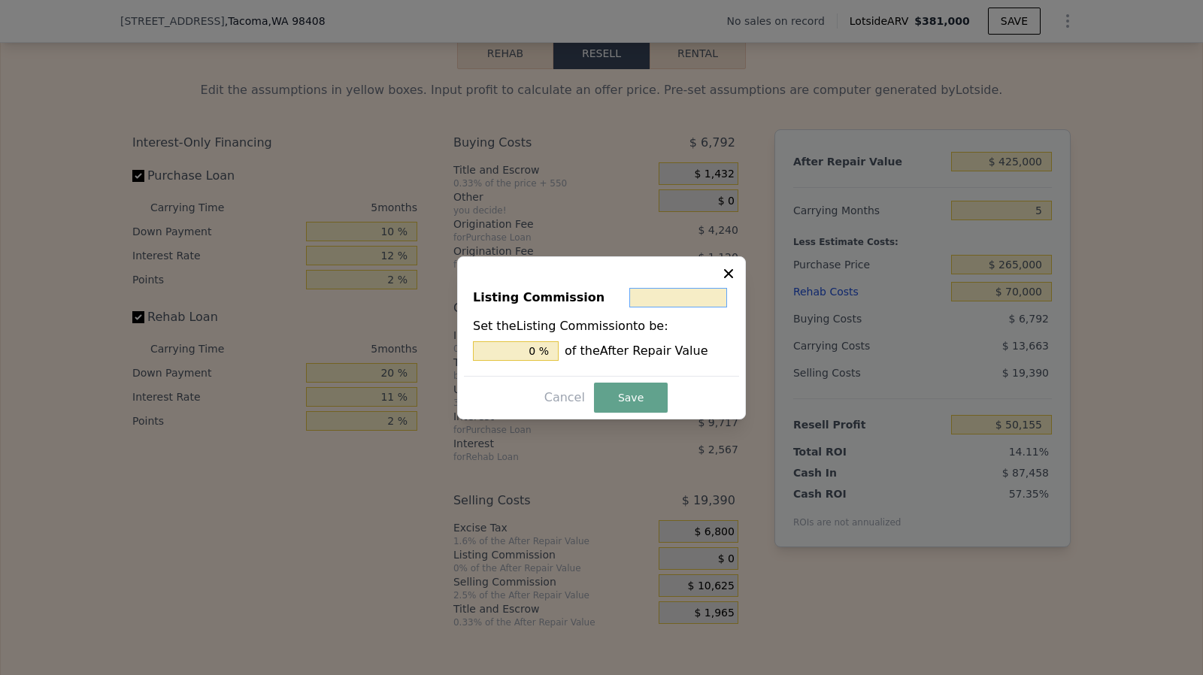
type input "$ 5"
type input "0.001 %"
click at [612, 403] on button "Save" at bounding box center [631, 398] width 74 height 30
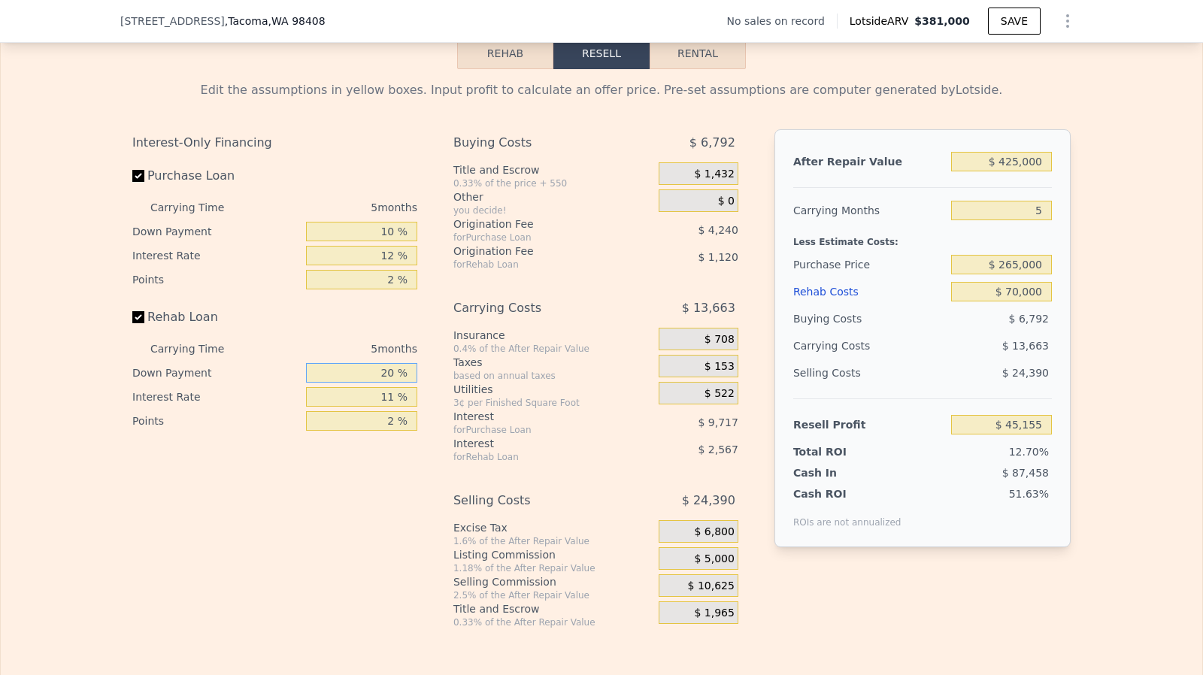
click at [394, 383] on input "20 %" at bounding box center [361, 373] width 111 height 20
click at [389, 241] on input "10 %" at bounding box center [361, 232] width 111 height 20
click at [393, 407] on input "11 %" at bounding box center [361, 397] width 111 height 20
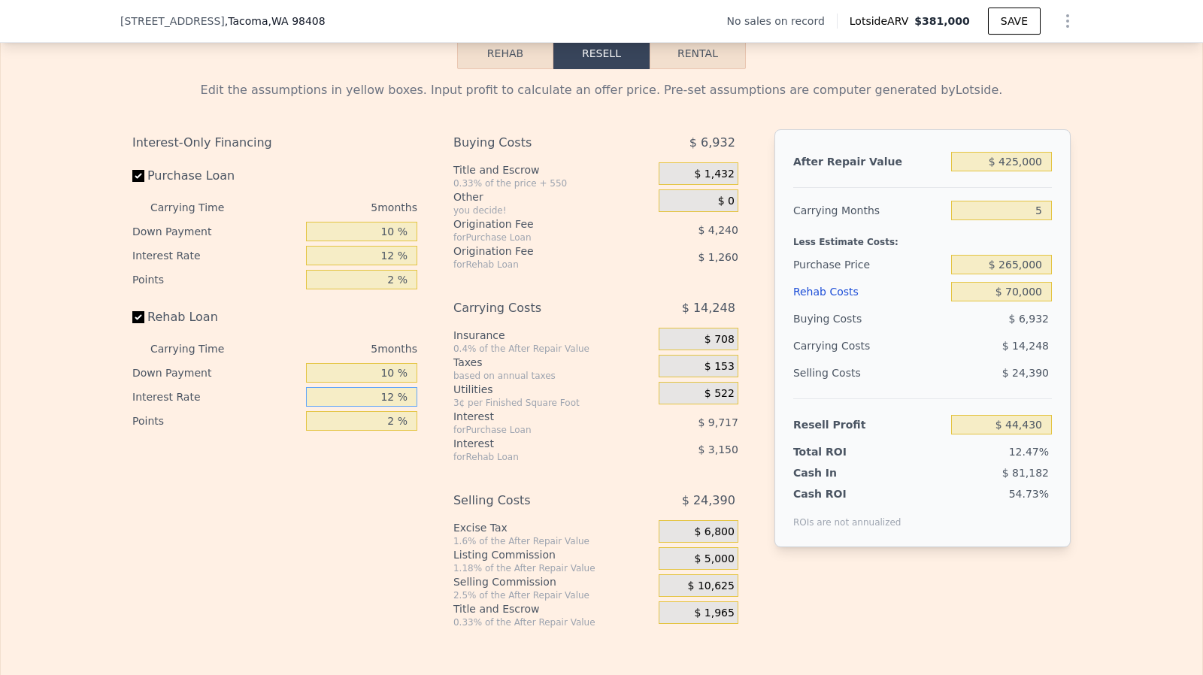
click at [393, 407] on input "12 %" at bounding box center [361, 397] width 111 height 20
click at [132, 323] on input "Rehab Loan" at bounding box center [138, 317] width 12 height 12
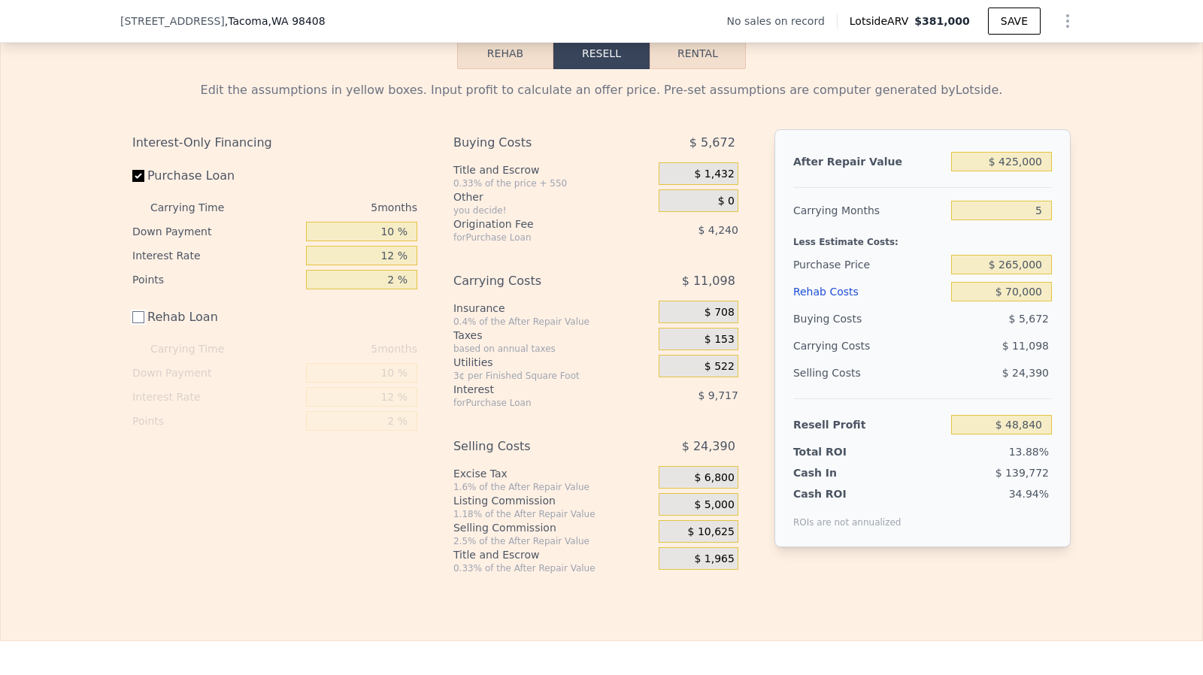
click at [132, 323] on input "Rehab Loan" at bounding box center [138, 317] width 12 height 12
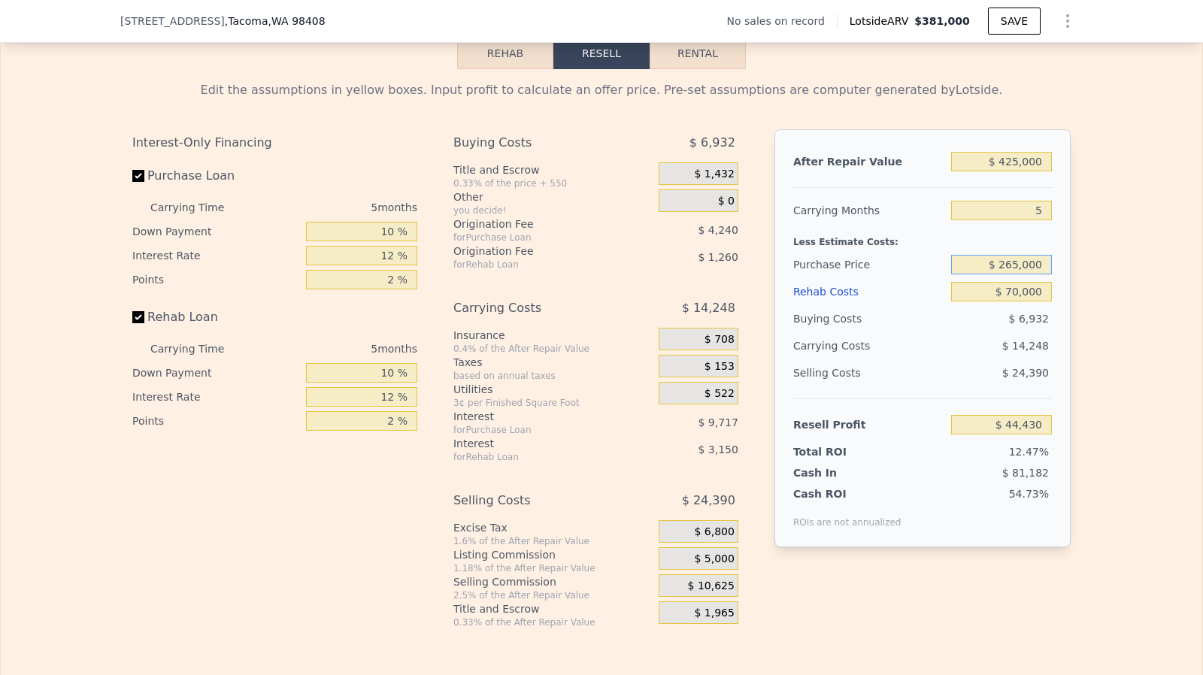
click at [1031, 271] on input "$ 265,000" at bounding box center [1001, 265] width 101 height 20
click at [1011, 305] on div "$ 70,000" at bounding box center [1001, 291] width 101 height 27
click at [1016, 301] on input "$ 70,000" at bounding box center [1001, 292] width 101 height 20
click at [1047, 220] on div "After Repair Value $ 425,000 Carrying Months 5 Less Estimate Costs: Purchase Pr…" at bounding box center [922, 338] width 296 height 418
click at [1042, 220] on input "5" at bounding box center [1001, 211] width 101 height 20
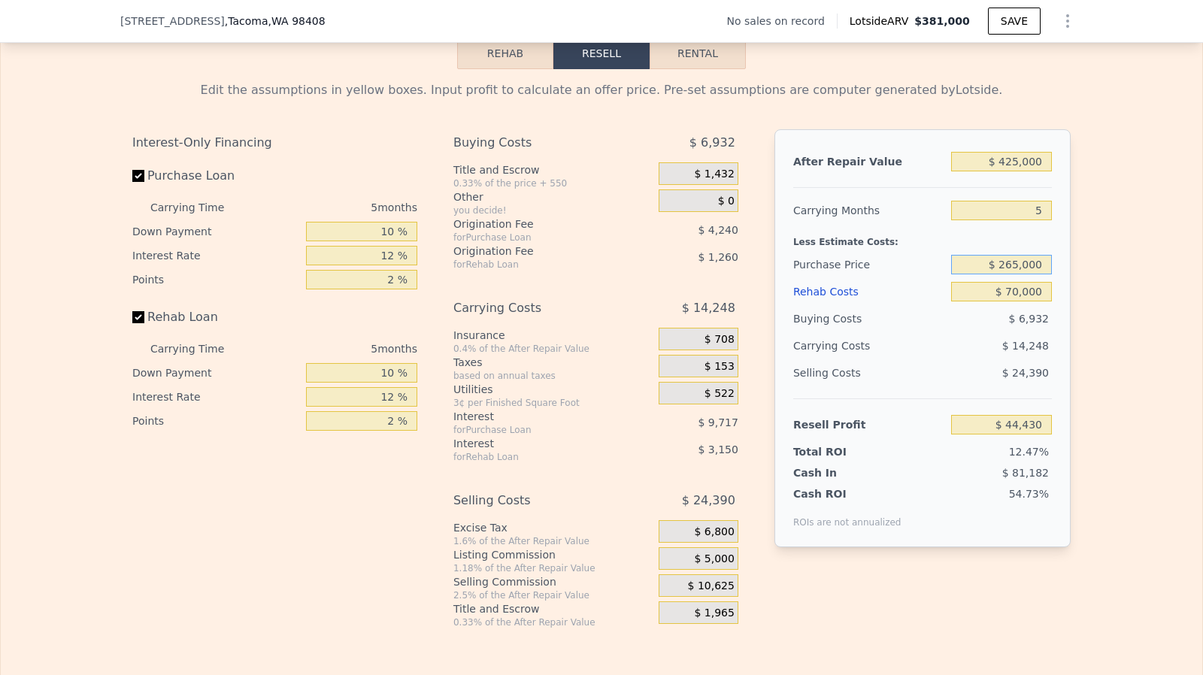
click at [1022, 271] on input "$ 265,000" at bounding box center [1001, 265] width 101 height 20
click at [132, 182] on input "Purchase Loan" at bounding box center [138, 176] width 12 height 12
click at [135, 323] on input "Rehab Loan" at bounding box center [138, 317] width 12 height 12
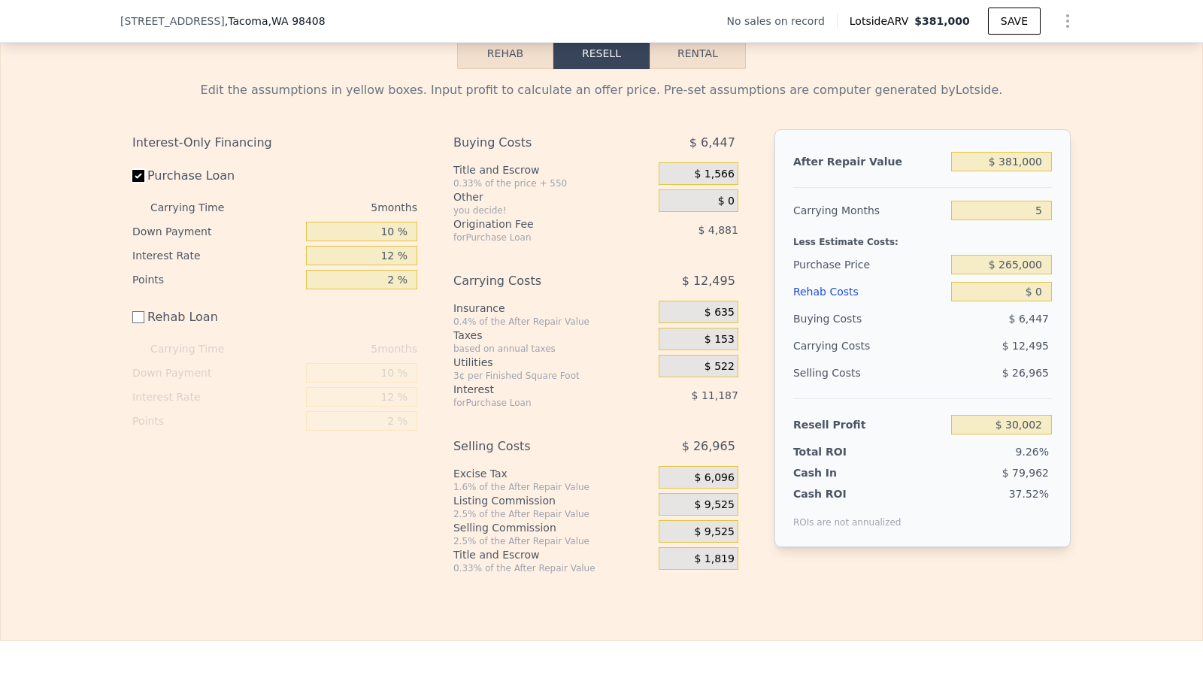
click at [132, 182] on input "Purchase Loan" at bounding box center [138, 176] width 12 height 12
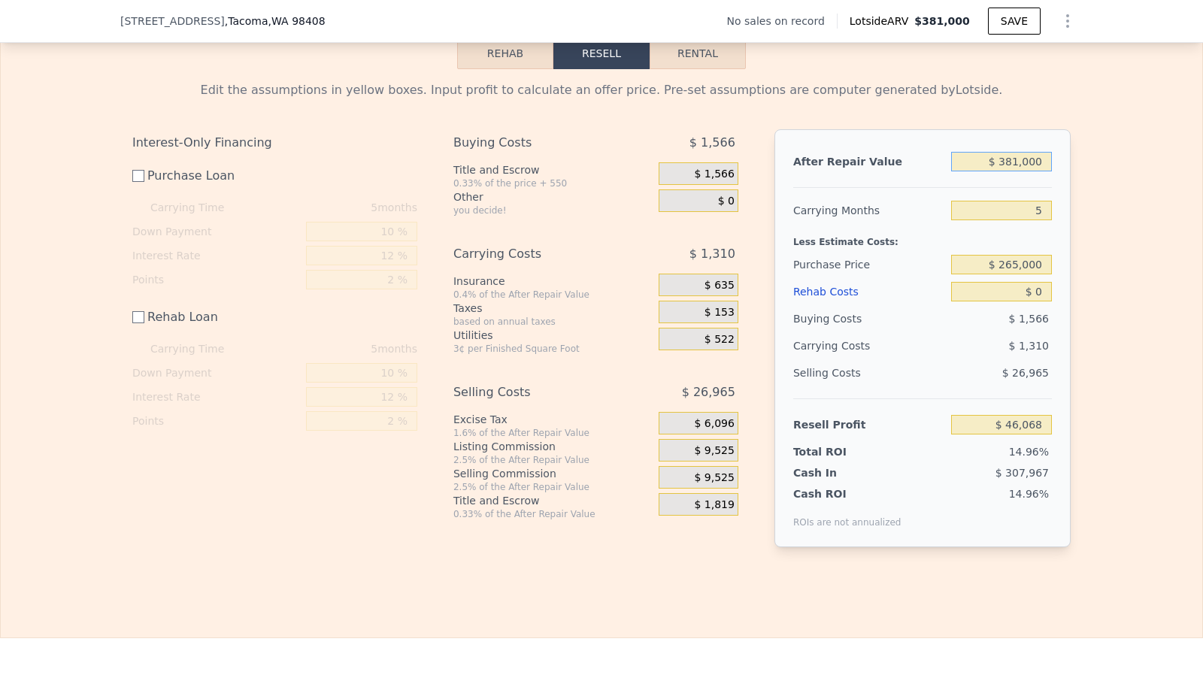
click at [1016, 169] on input "$ 381,000" at bounding box center [1001, 162] width 101 height 20
click at [1040, 301] on input "$ 0" at bounding box center [1001, 292] width 101 height 20
click at [1033, 266] on div "$ 265,000" at bounding box center [1001, 264] width 101 height 27
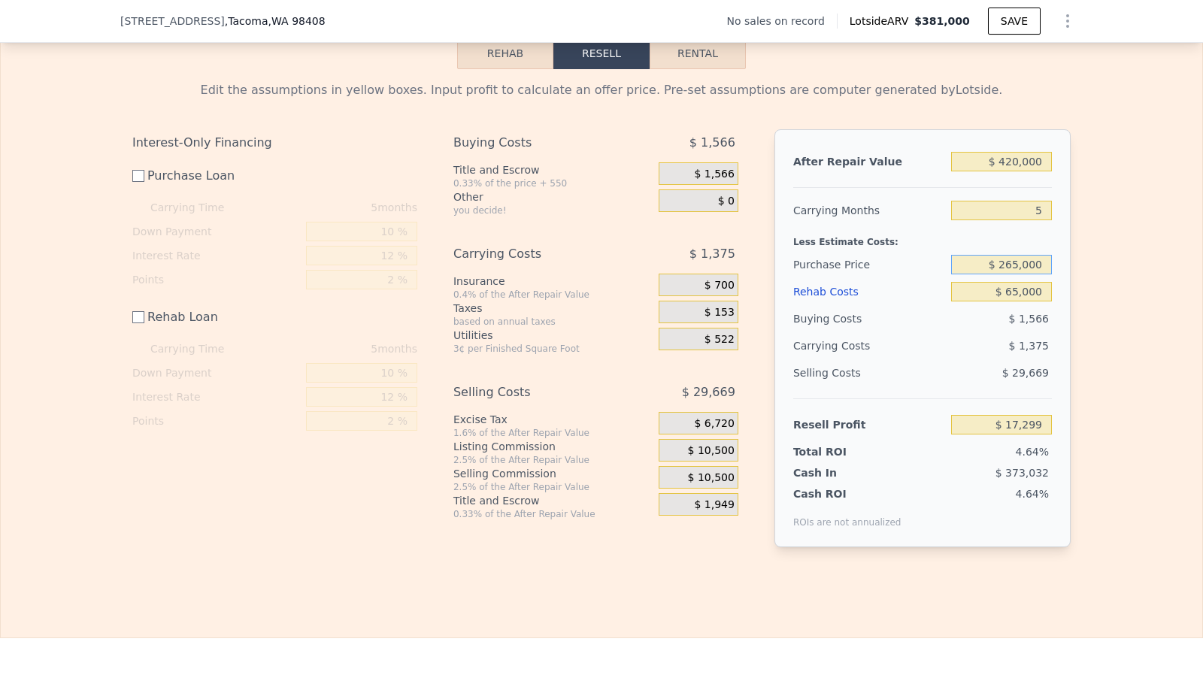
click at [1031, 274] on input "$ 265,000" at bounding box center [1001, 265] width 101 height 20
click at [1027, 301] on input "$ 65,000" at bounding box center [1001, 292] width 101 height 20
click at [1027, 274] on input "$ 265,000" at bounding box center [1001, 265] width 101 height 20
click at [710, 458] on span "$ 10,500" at bounding box center [711, 451] width 47 height 14
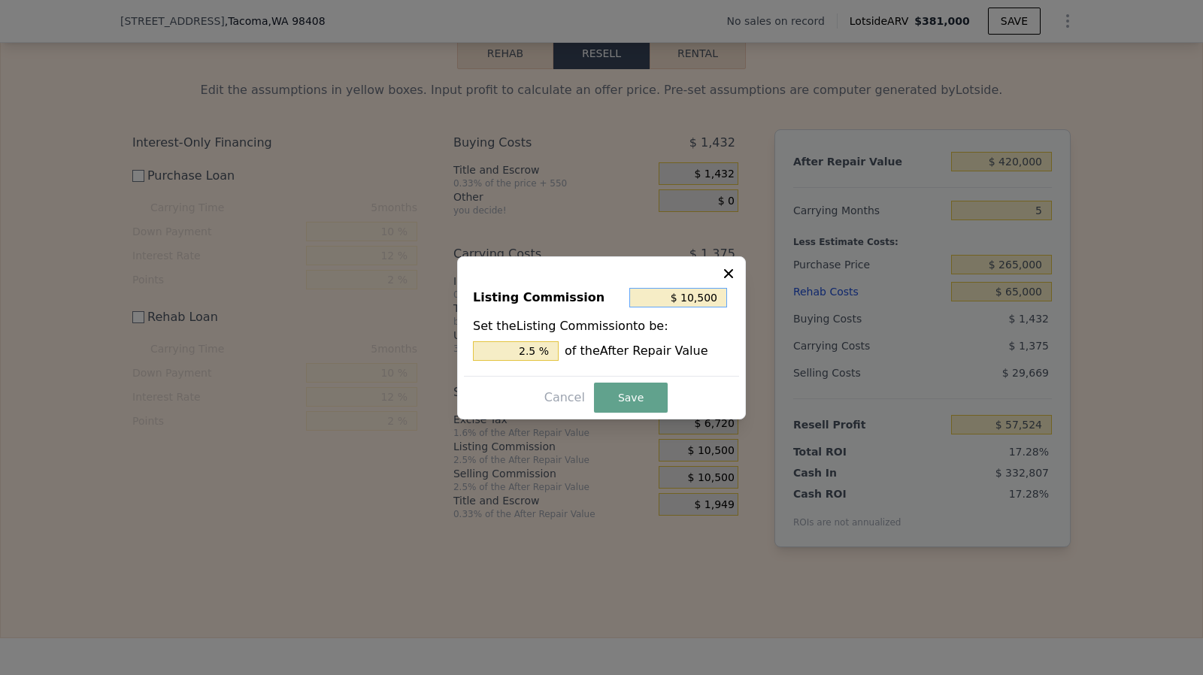
click at [702, 303] on input "$ 10,500" at bounding box center [678, 298] width 98 height 20
click at [639, 399] on button "Save" at bounding box center [631, 398] width 74 height 30
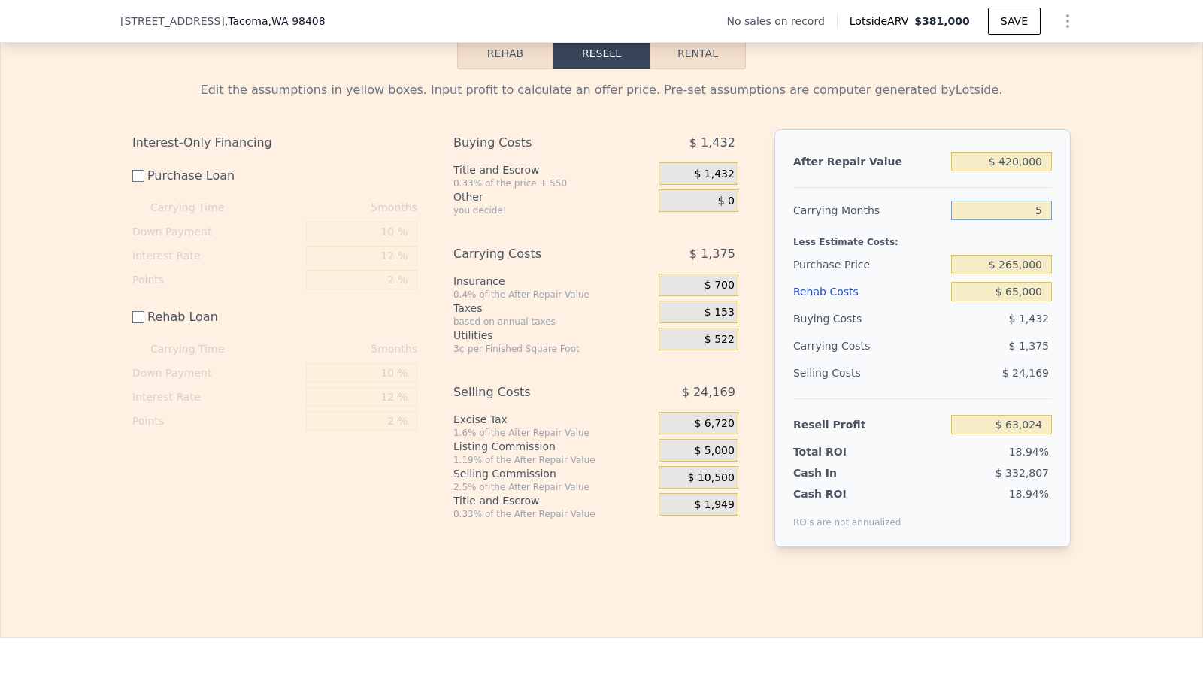
click at [1046, 220] on input "5" at bounding box center [1001, 211] width 101 height 20
click at [1031, 218] on input "3" at bounding box center [1001, 211] width 101 height 20
click at [137, 182] on input "Purchase Loan" at bounding box center [138, 176] width 12 height 12
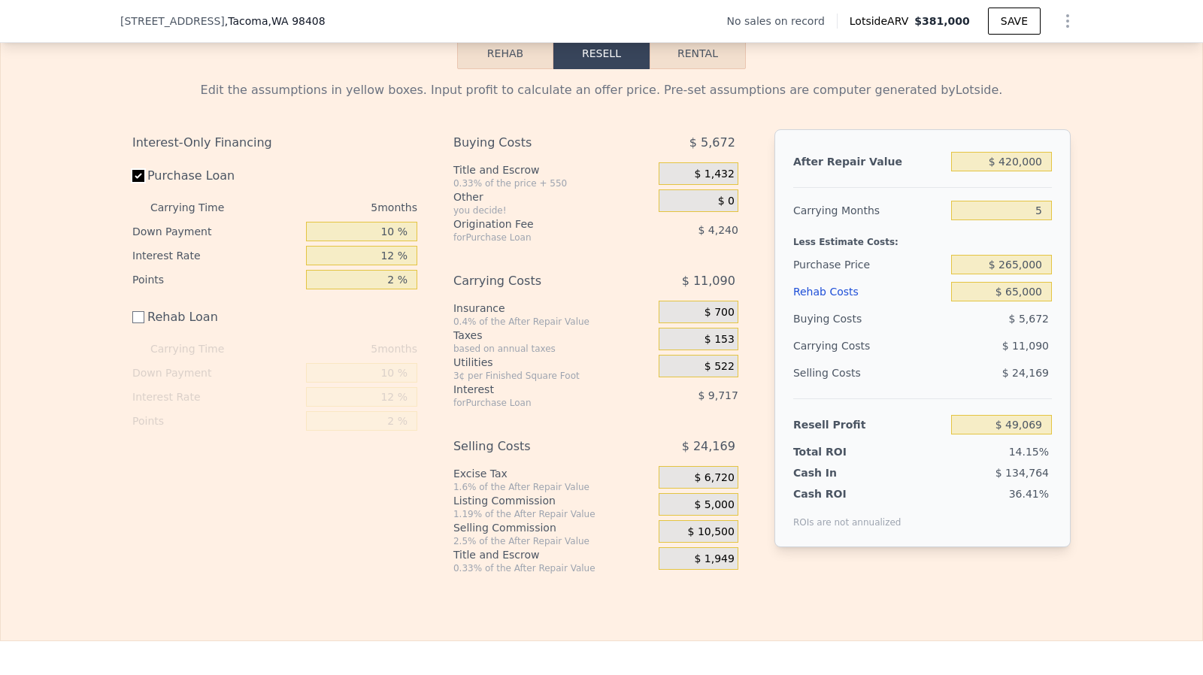
click at [137, 182] on input "Purchase Loan" at bounding box center [138, 176] width 12 height 12
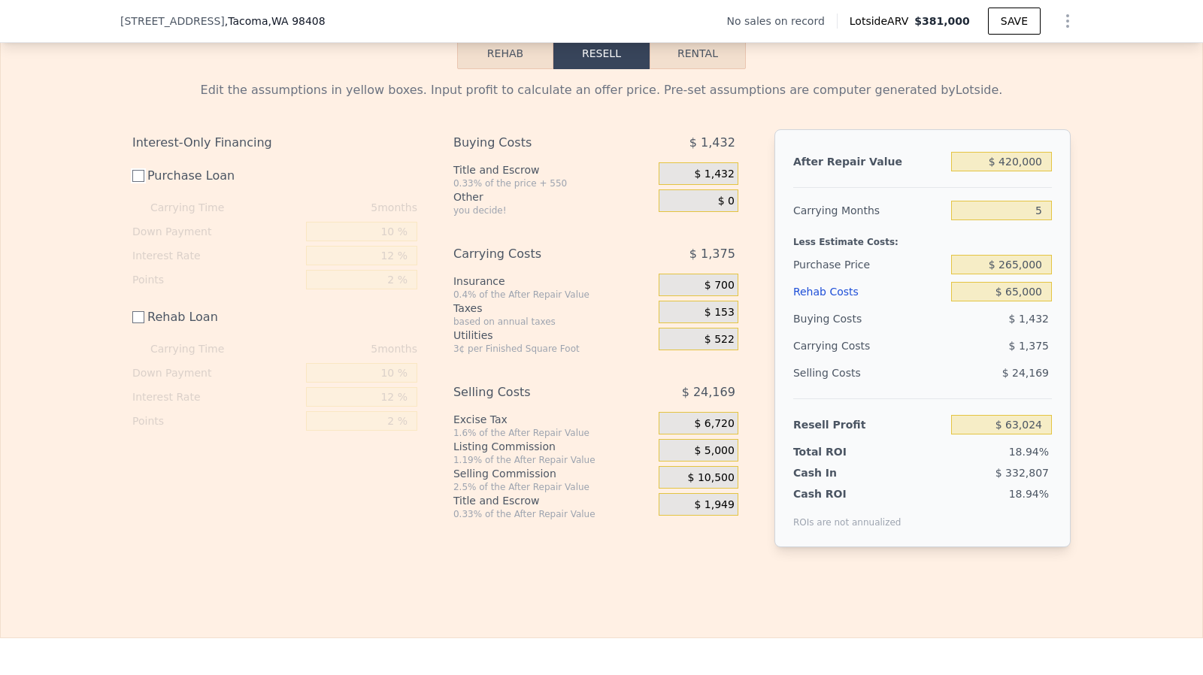
click at [137, 182] on input "Purchase Loan" at bounding box center [138, 176] width 12 height 12
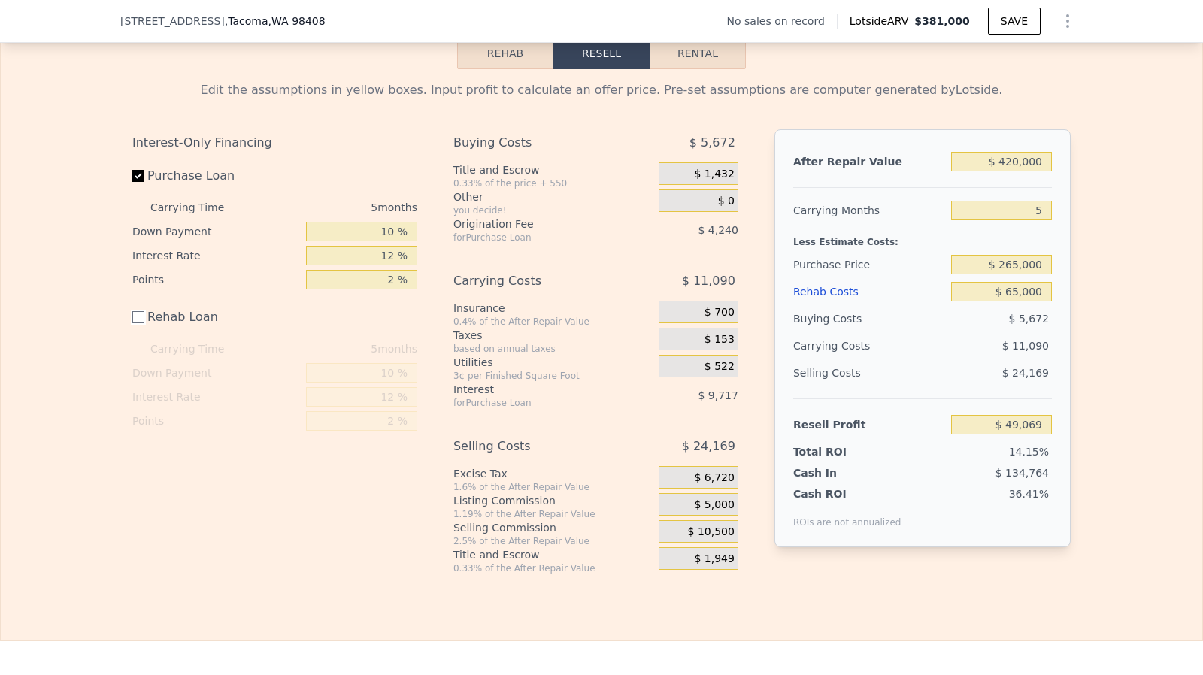
click at [133, 323] on input "Rehab Loan" at bounding box center [138, 317] width 12 height 12
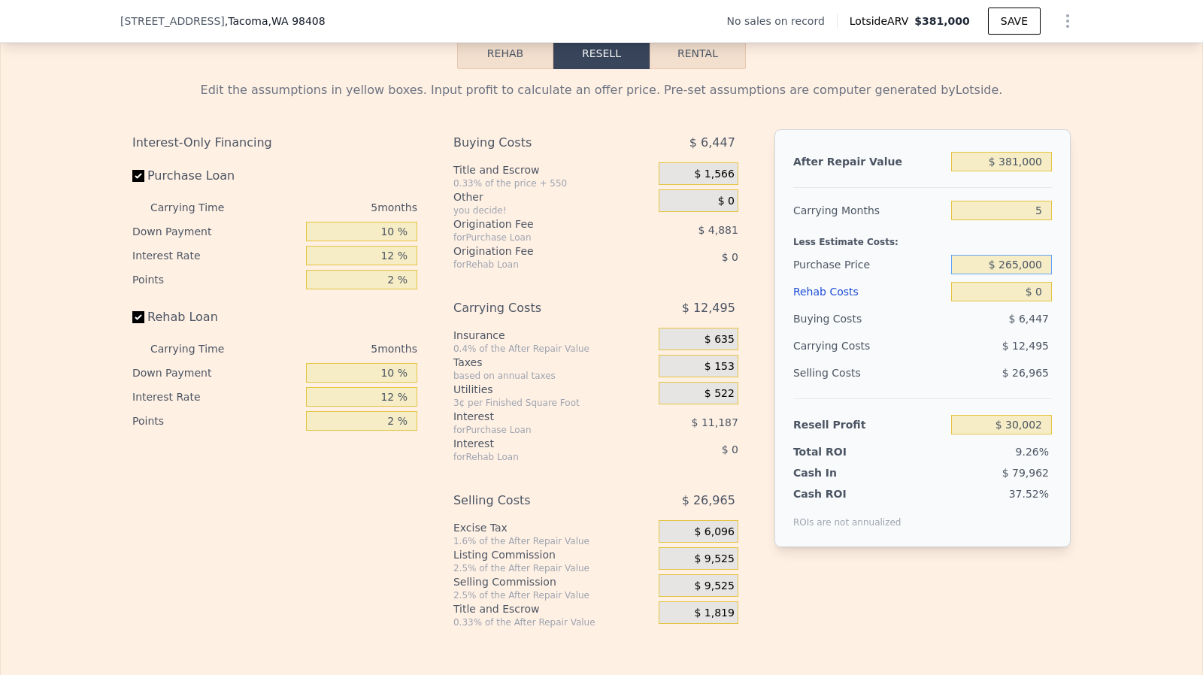
click at [1015, 274] on input "$ 265,000" at bounding box center [1001, 265] width 101 height 20
click at [1024, 274] on input "$ 257,000" at bounding box center [1001, 265] width 101 height 20
click at [1043, 301] on input "$ 0" at bounding box center [1001, 292] width 101 height 20
click at [1028, 274] on input "$ 257,500" at bounding box center [1001, 265] width 101 height 20
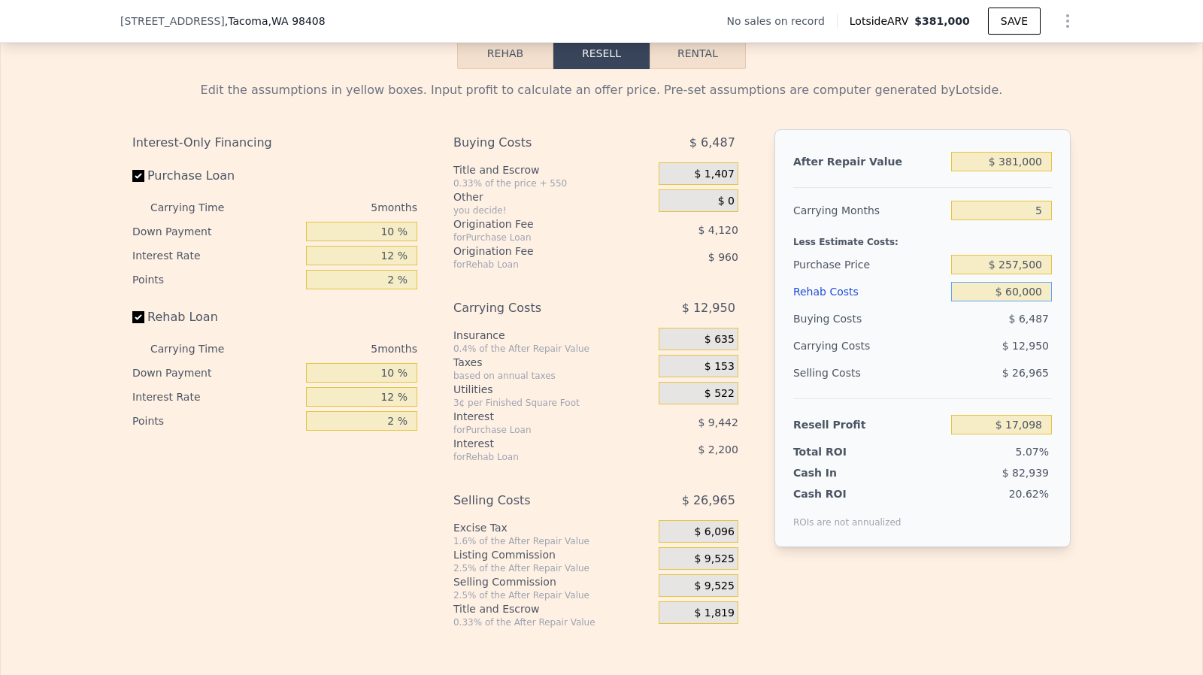
click at [1025, 301] on input "$ 60,000" at bounding box center [1001, 292] width 101 height 20
click at [1022, 298] on input "$ 60,000" at bounding box center [1001, 292] width 101 height 20
click at [1020, 274] on input "$ 257,500" at bounding box center [1001, 265] width 101 height 20
